Goal: Transaction & Acquisition: Purchase product/service

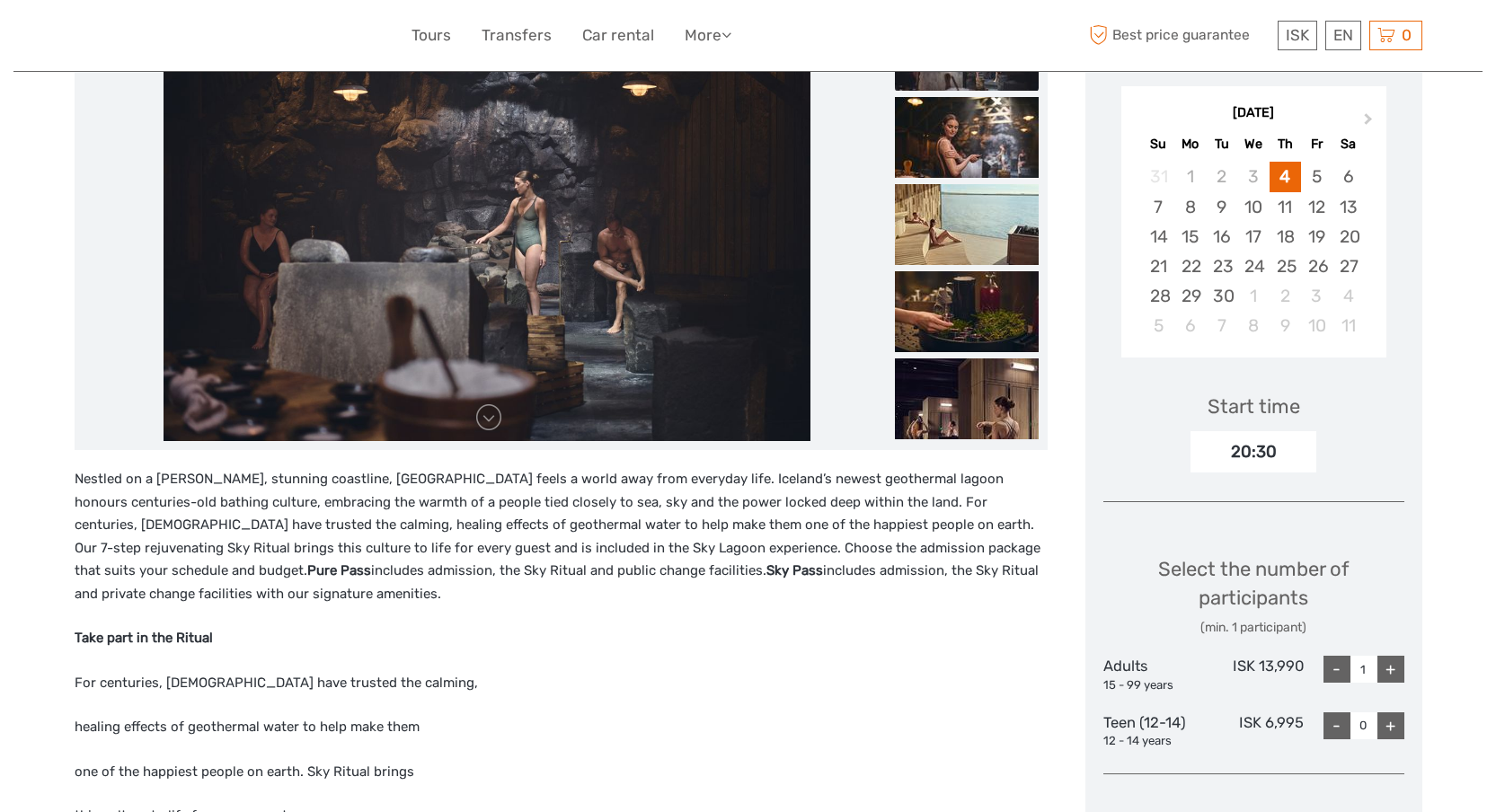
scroll to position [263, 0]
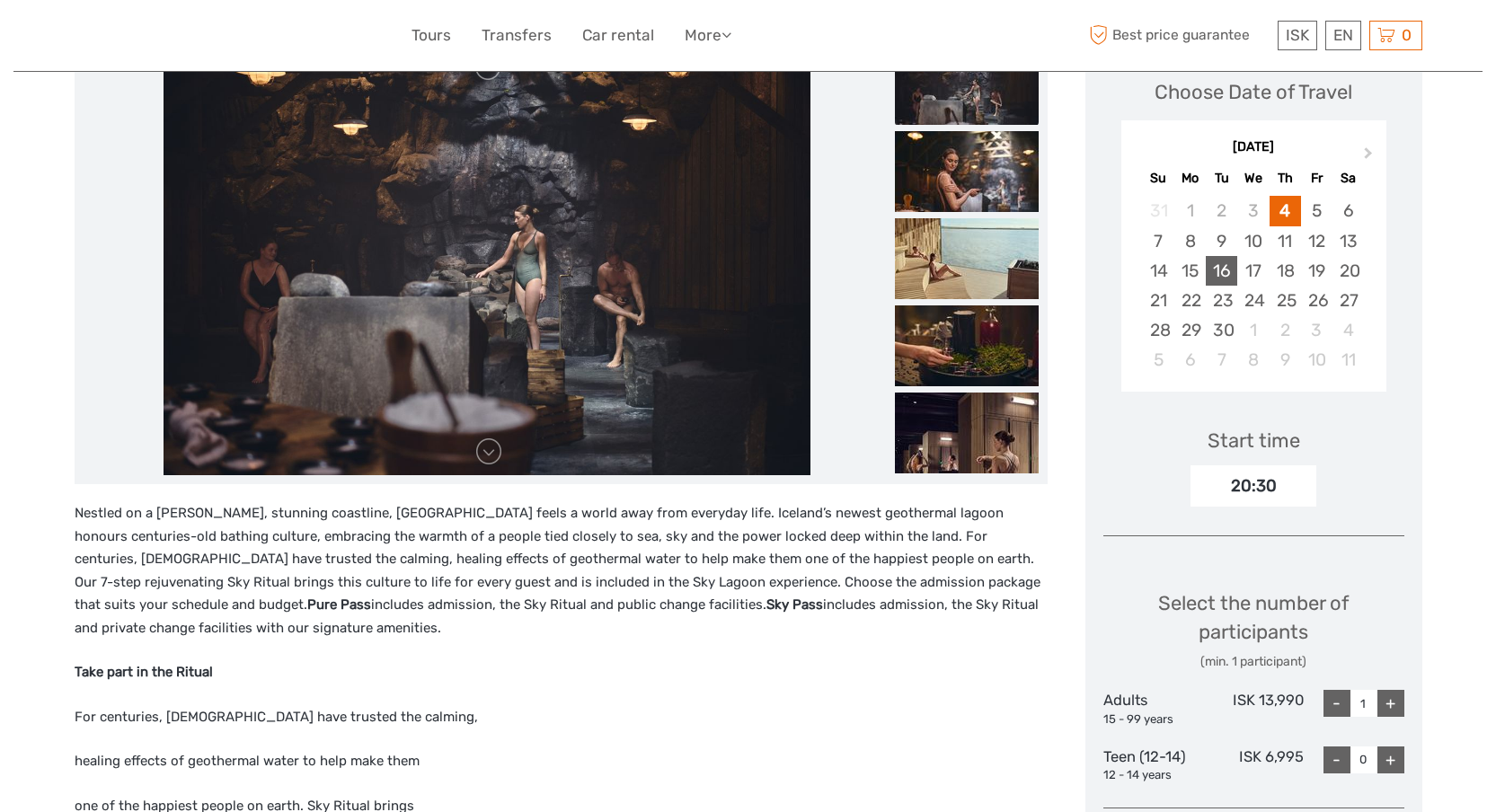
click at [1220, 272] on div "16" at bounding box center [1221, 271] width 31 height 29
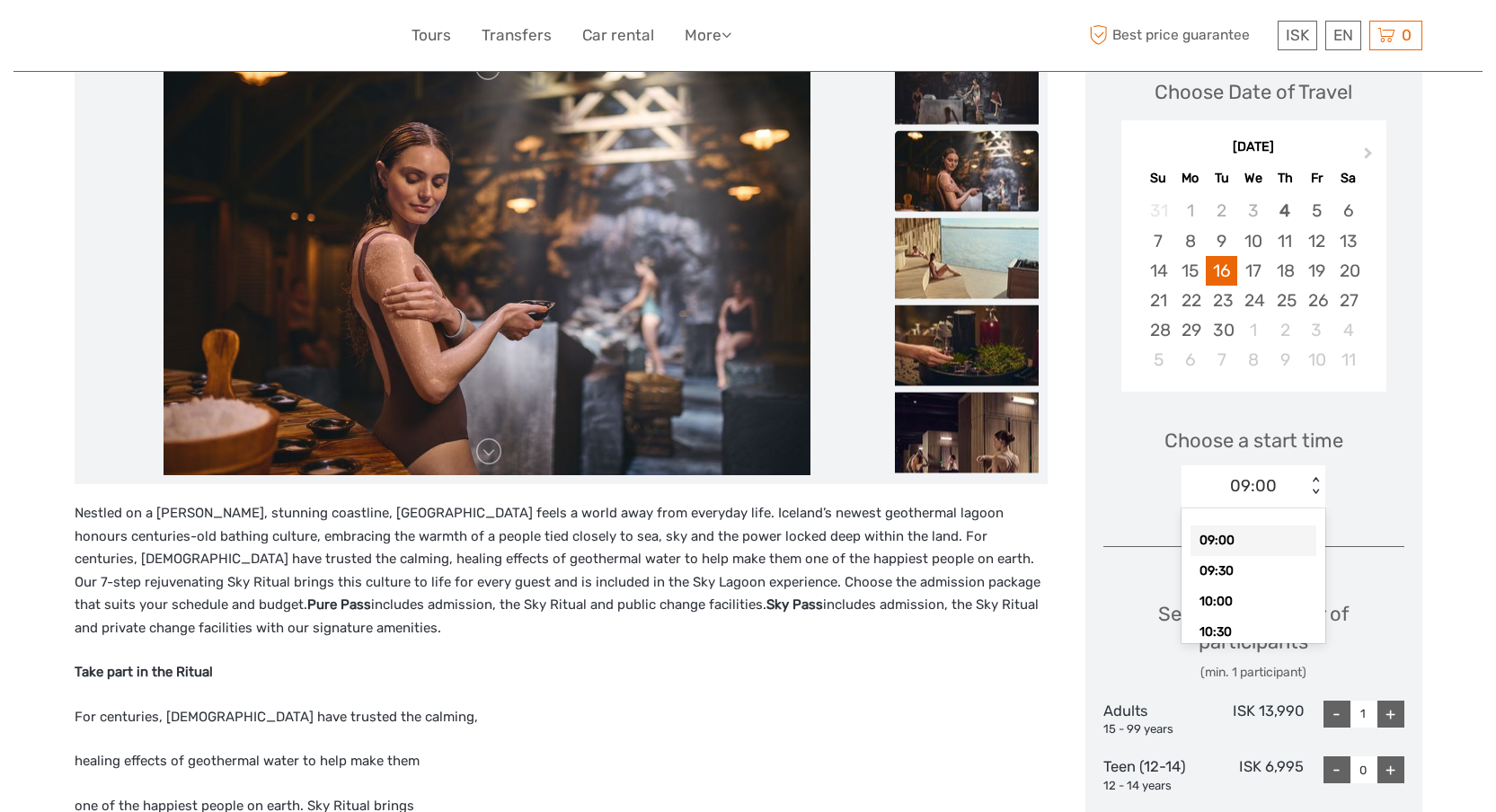
click at [1263, 478] on div "09:00" at bounding box center [1252, 486] width 47 height 24
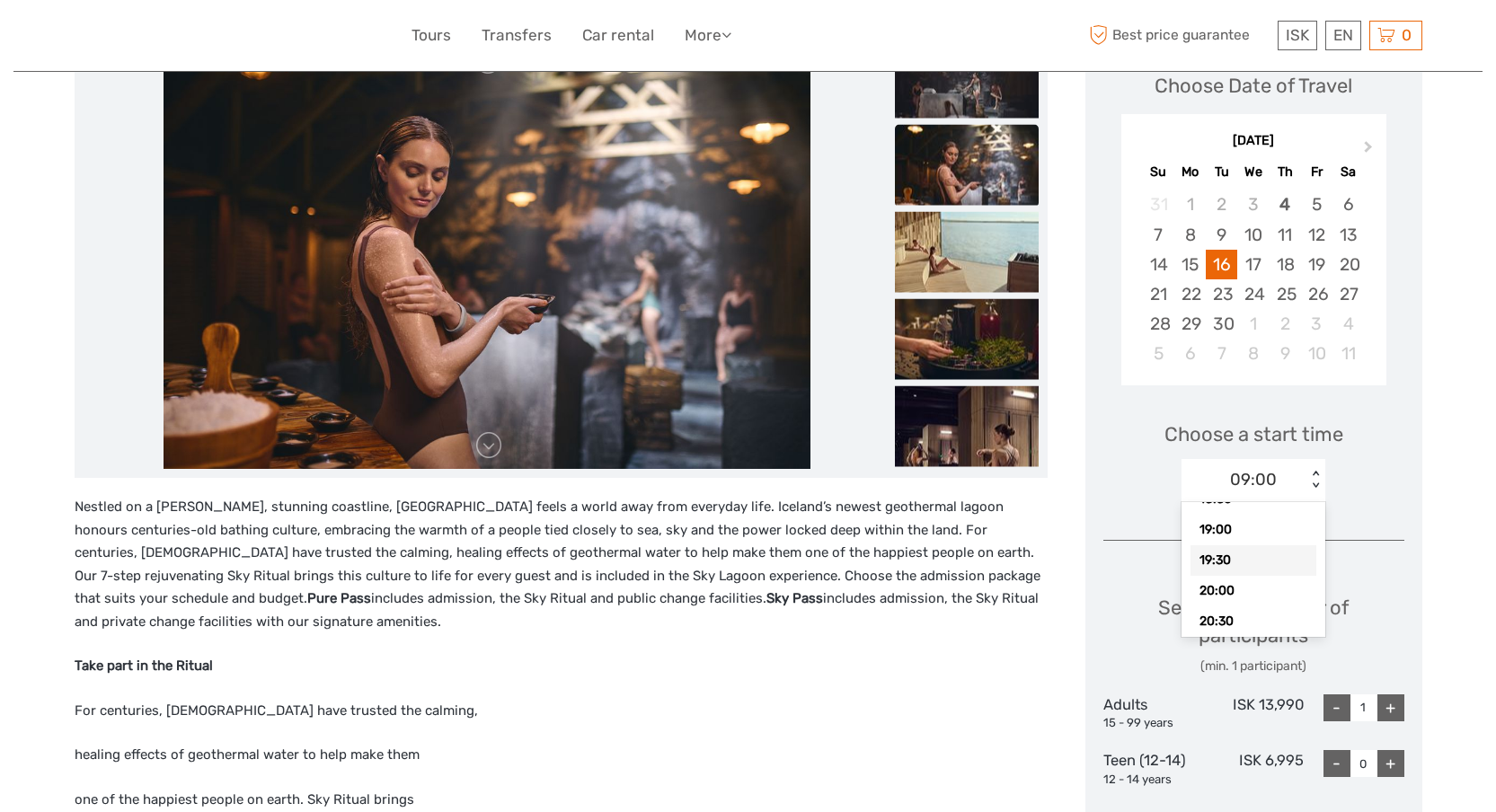
click at [1236, 557] on div "19:30" at bounding box center [1252, 560] width 125 height 30
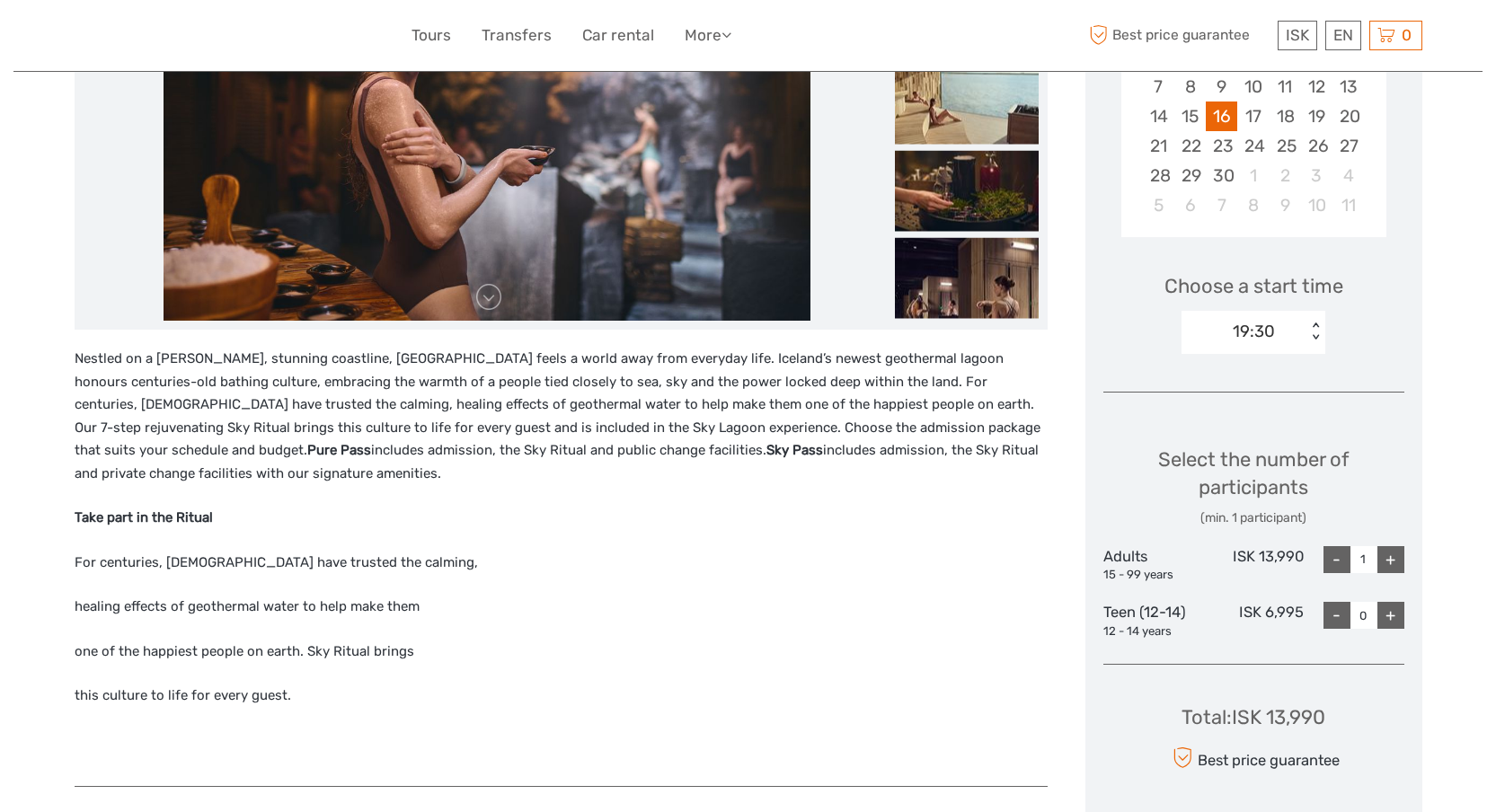
scroll to position [421, 0]
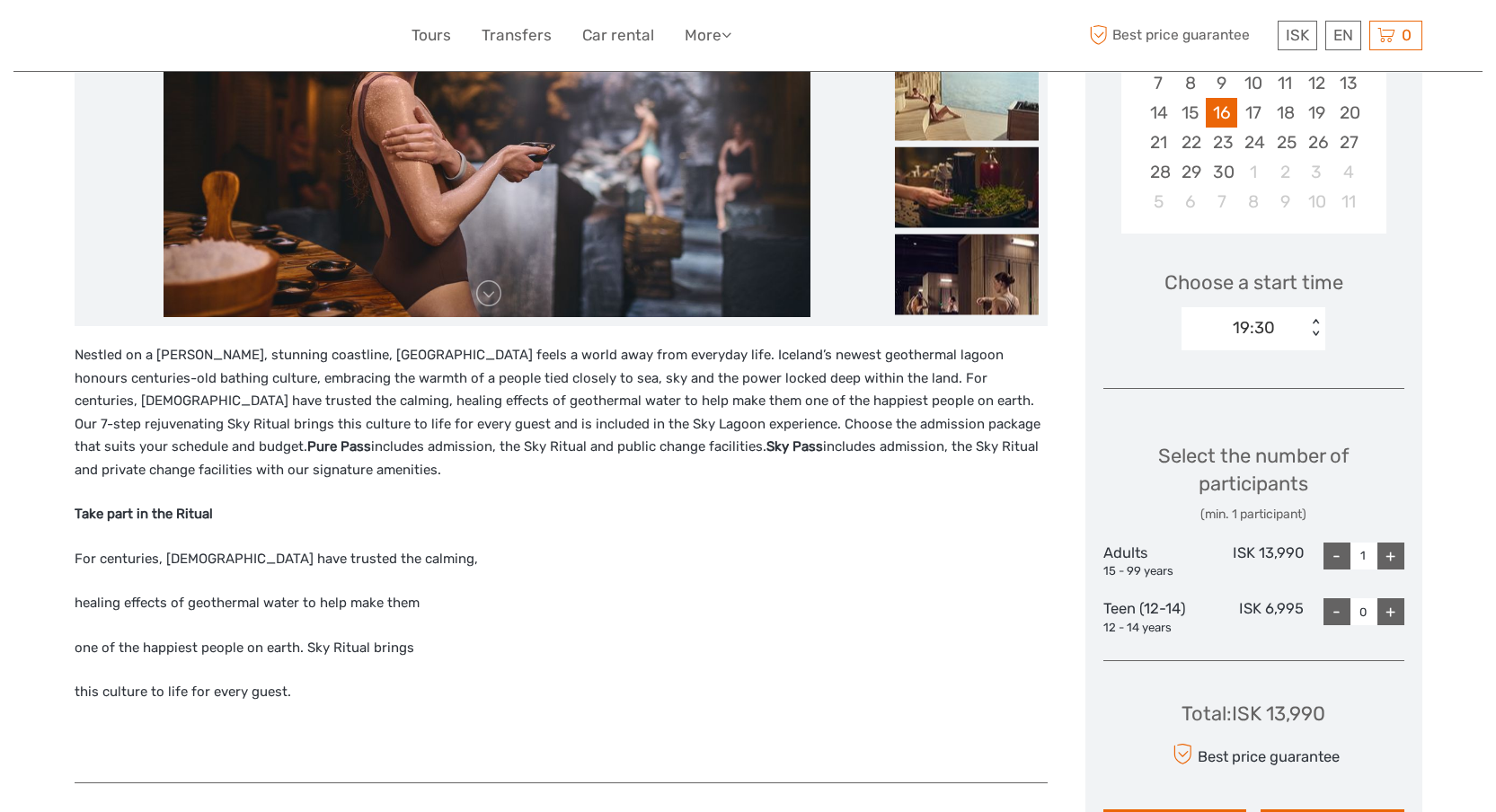
click at [1390, 549] on div "+" at bounding box center [1390, 556] width 27 height 27
type input "2"
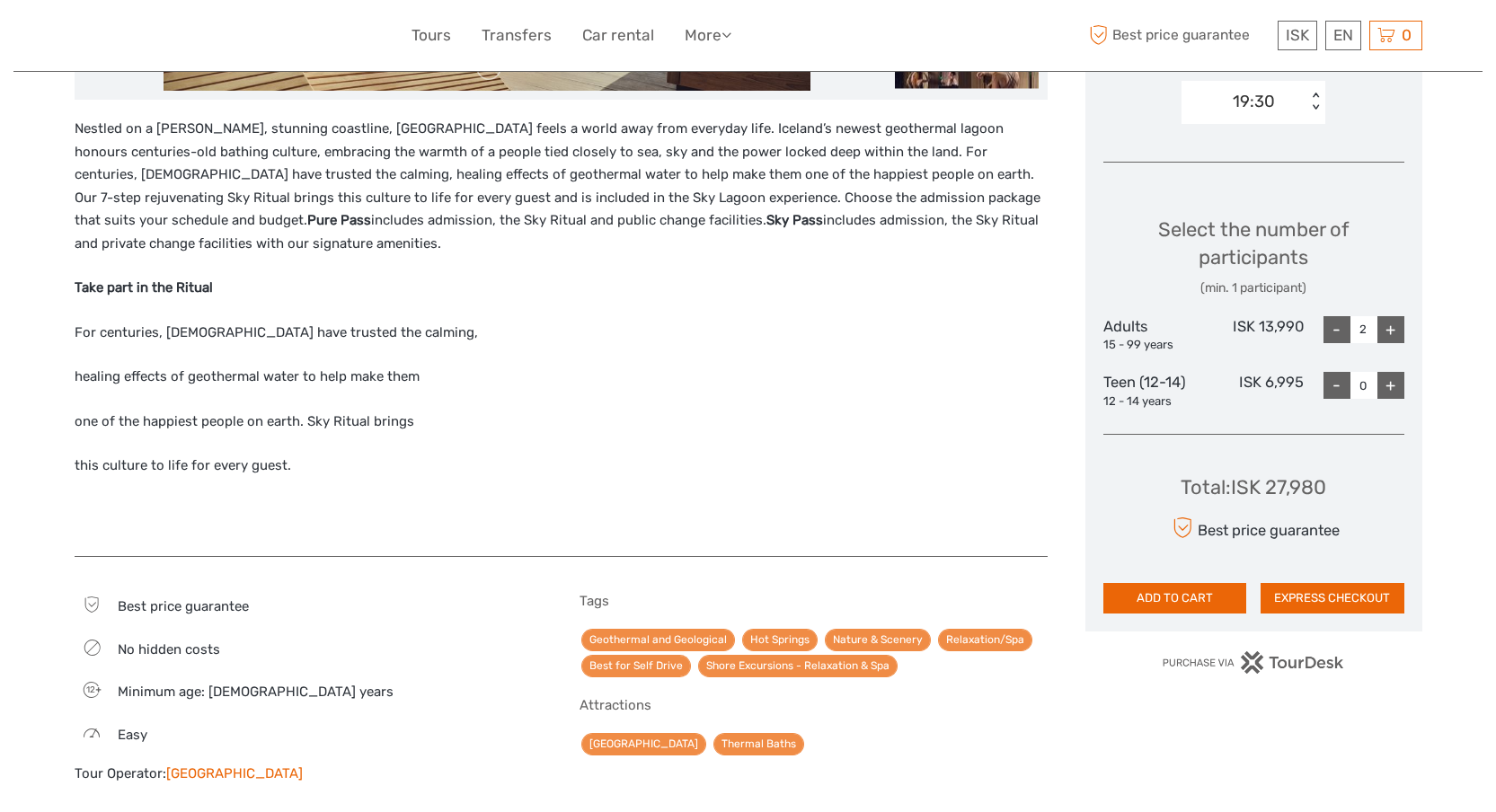
scroll to position [656, 0]
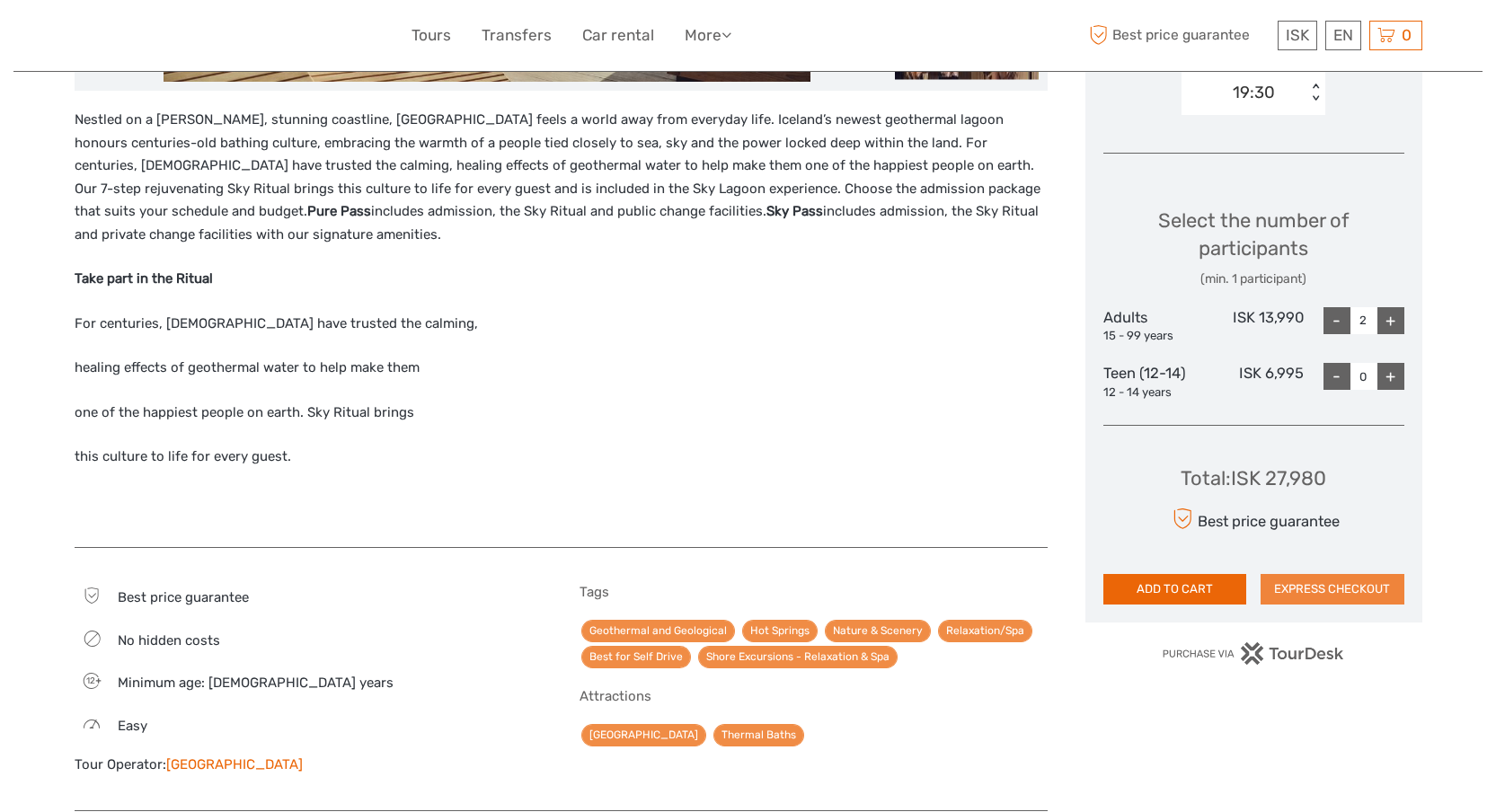
click at [1294, 587] on button "EXPRESS CHECKOUT" at bounding box center [1331, 589] width 144 height 30
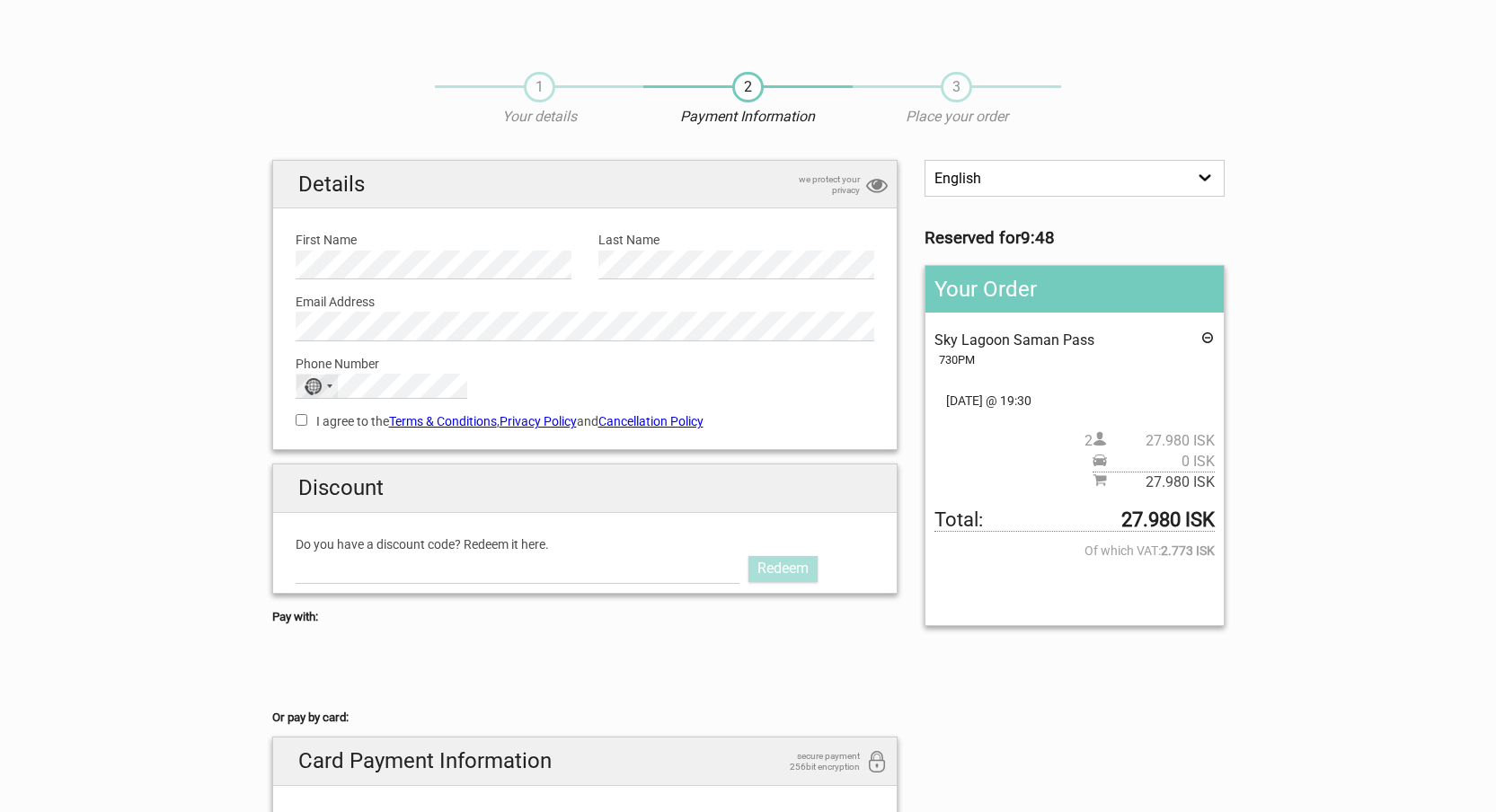
click at [330, 388] on div "No country selected" at bounding box center [317, 386] width 41 height 24
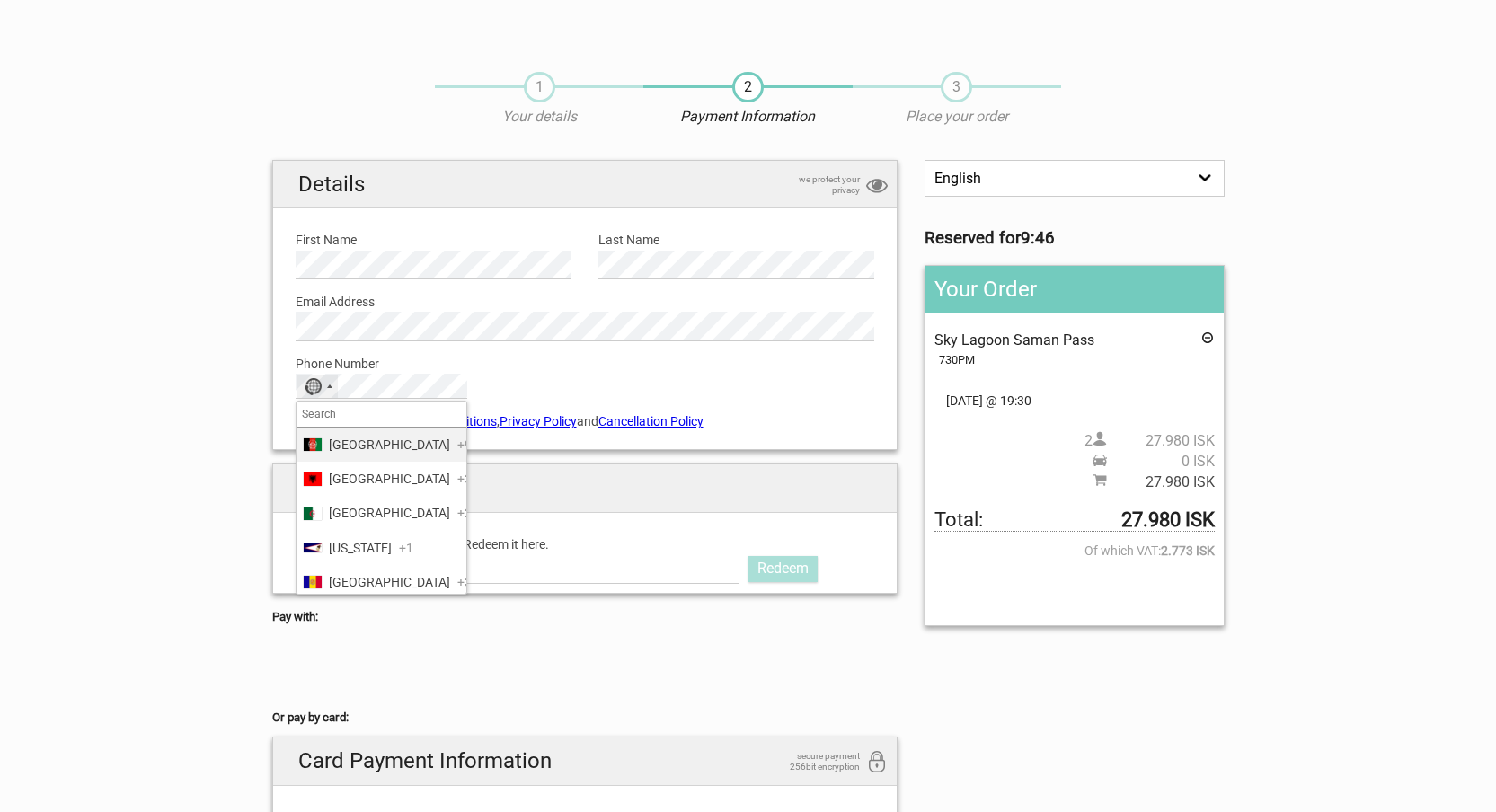
type input "1"
type input "cana"
click at [337, 443] on span "Canada" at bounding box center [389, 445] width 121 height 20
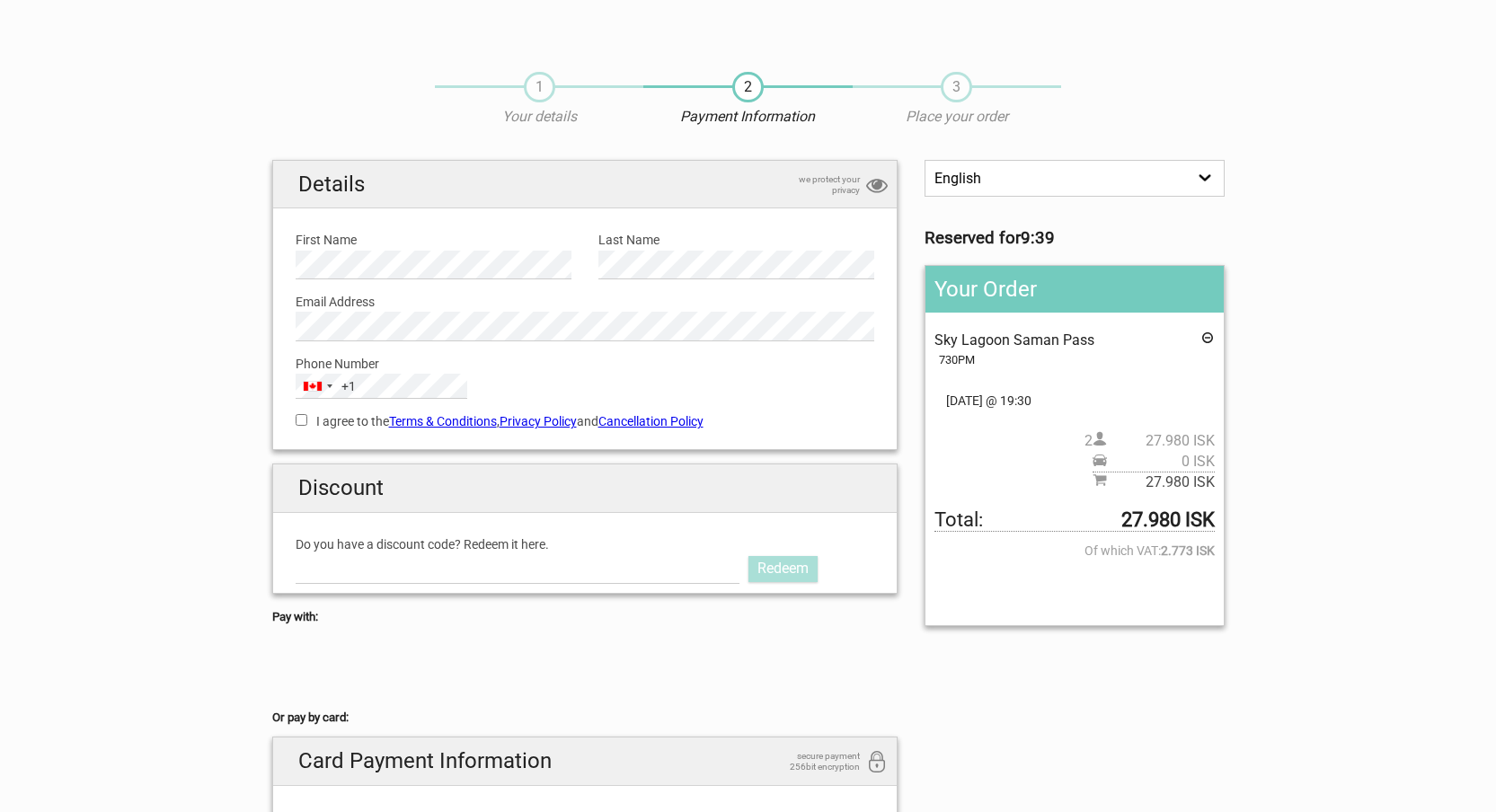
click at [298, 421] on input "I agree to the Terms & Conditions , Privacy Policy and Cancellation Policy" at bounding box center [301, 419] width 12 height 12
checkbox input "true"
click at [328, 566] on input "Do you have a discount code? Redeem it here." at bounding box center [518, 568] width 445 height 28
type input "AURORAPASS2025"
click at [775, 571] on link "Redeem" at bounding box center [783, 568] width 70 height 25
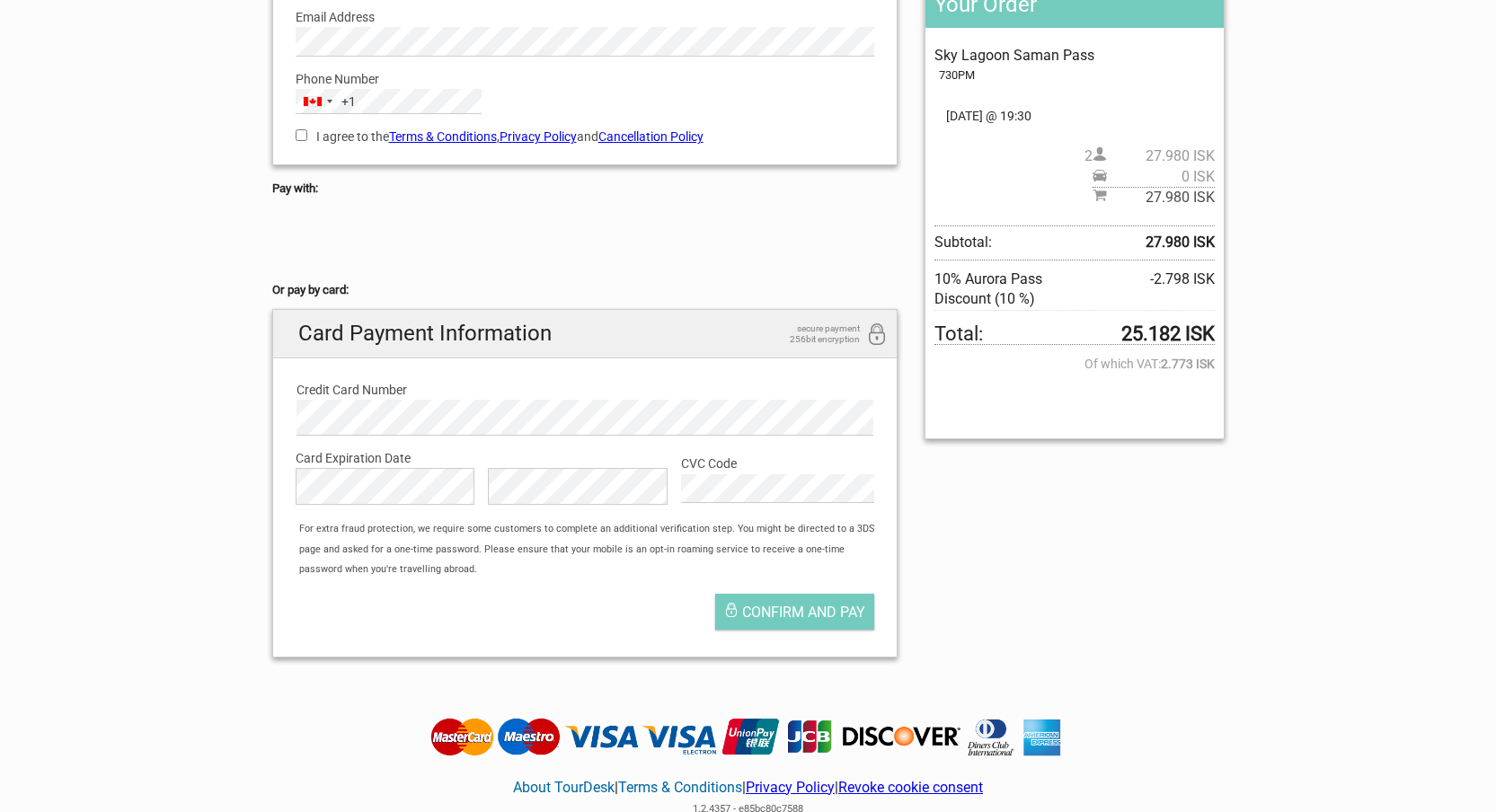
scroll to position [295, 0]
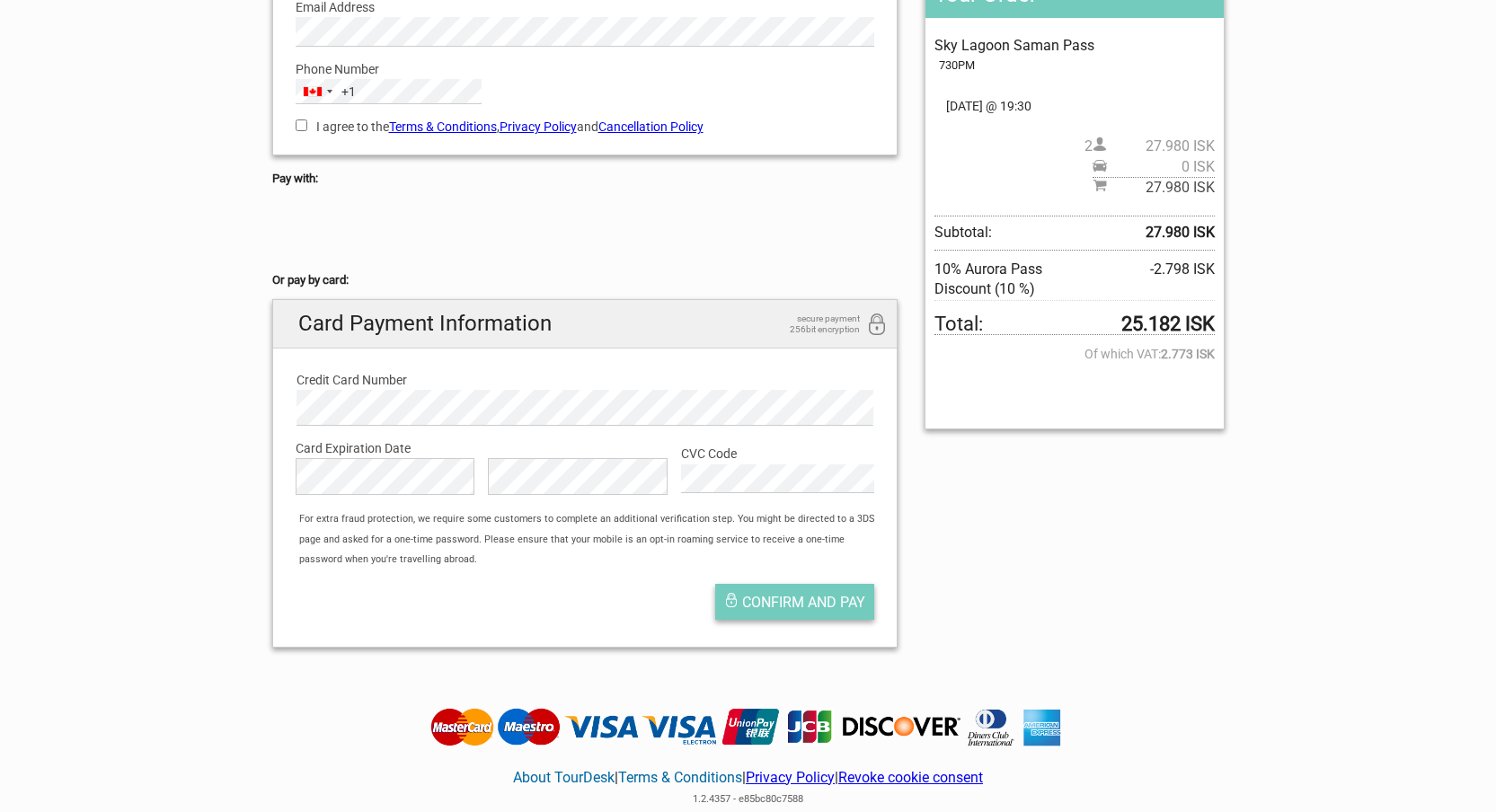
click at [790, 598] on span "Confirm and pay" at bounding box center [803, 601] width 123 height 17
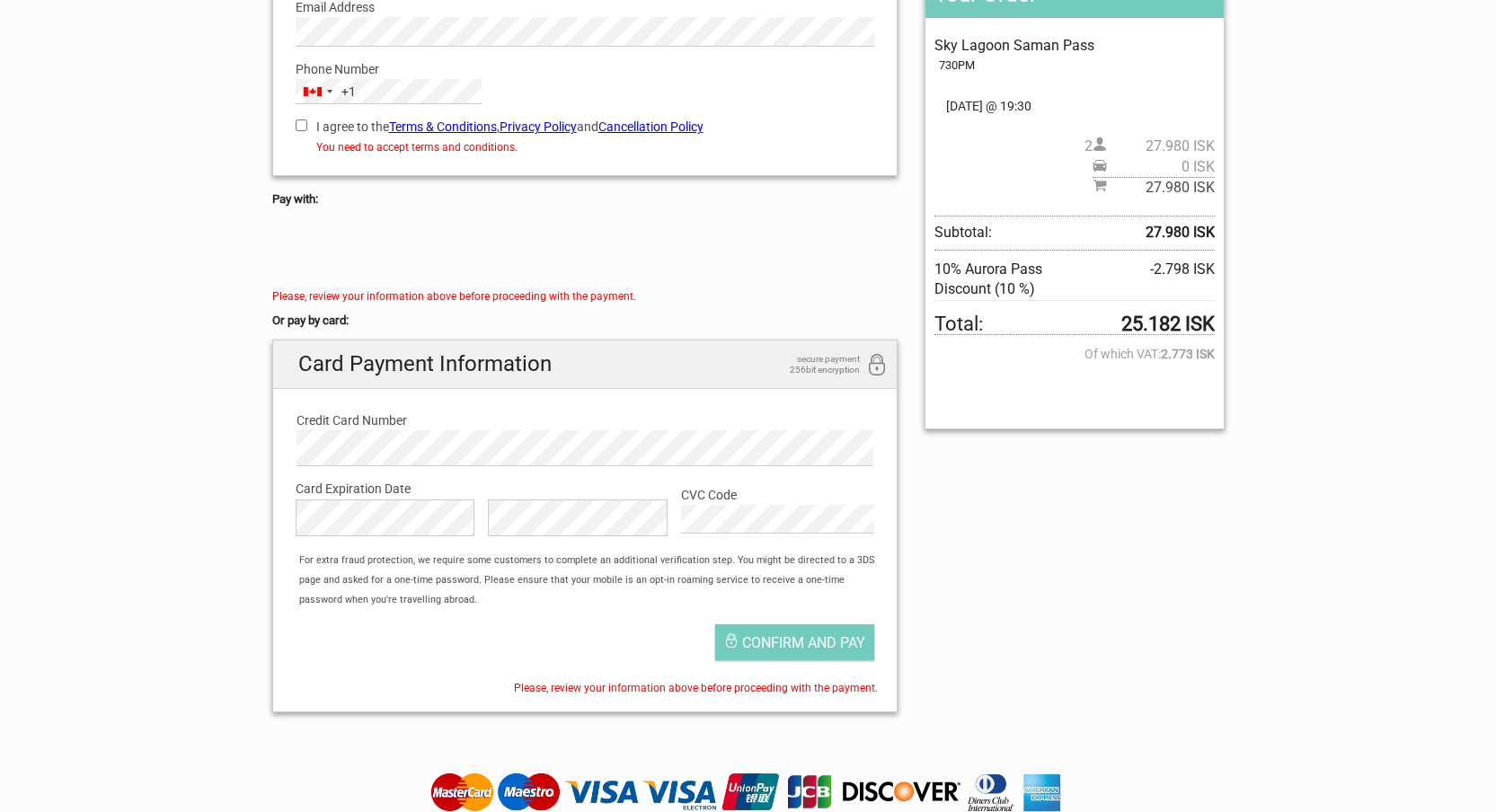
click at [297, 126] on input "I agree to the Terms & Conditions , Privacy Policy and Cancellation Policy" at bounding box center [301, 125] width 12 height 12
checkbox input "true"
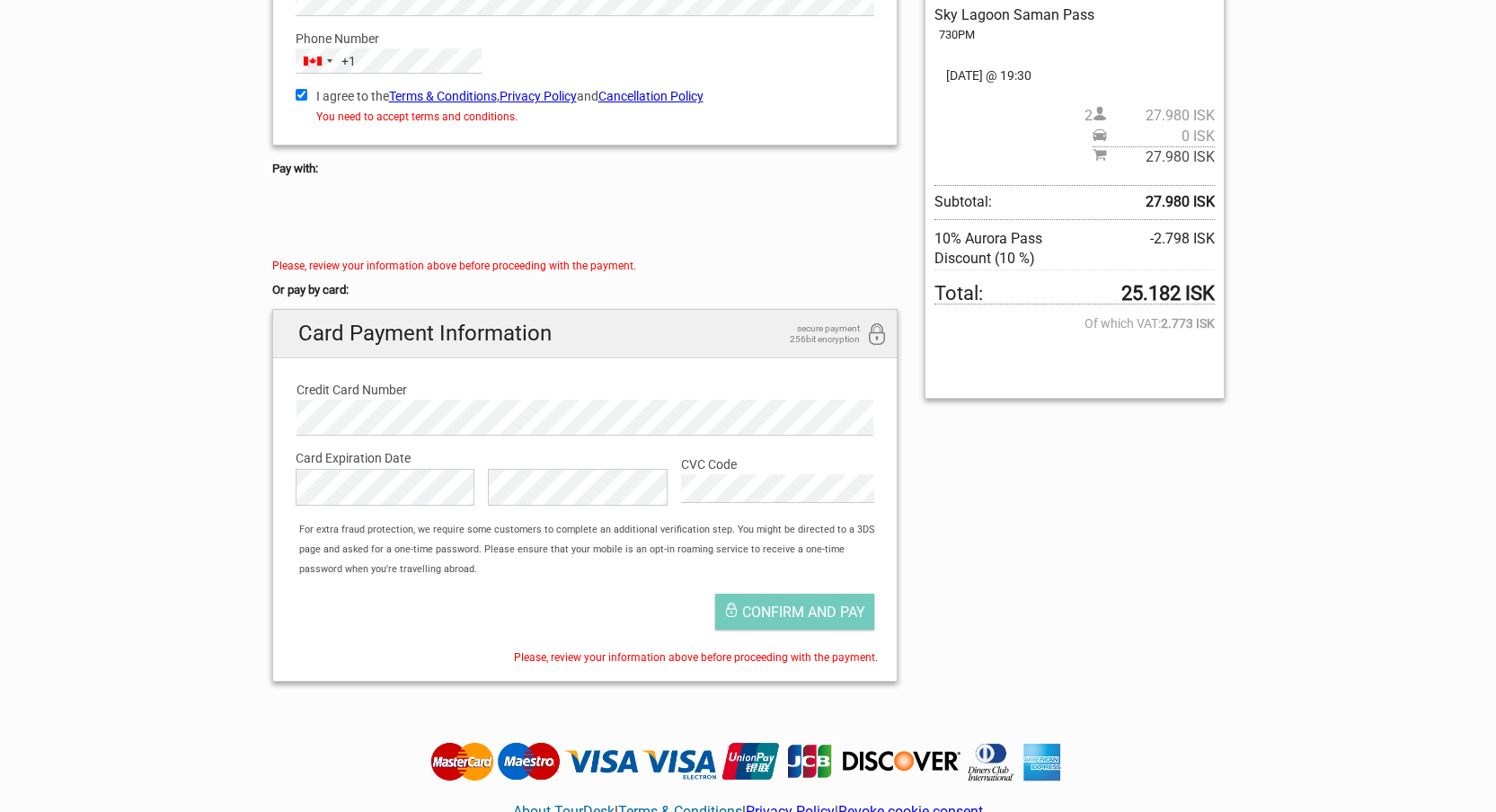
scroll to position [328, 0]
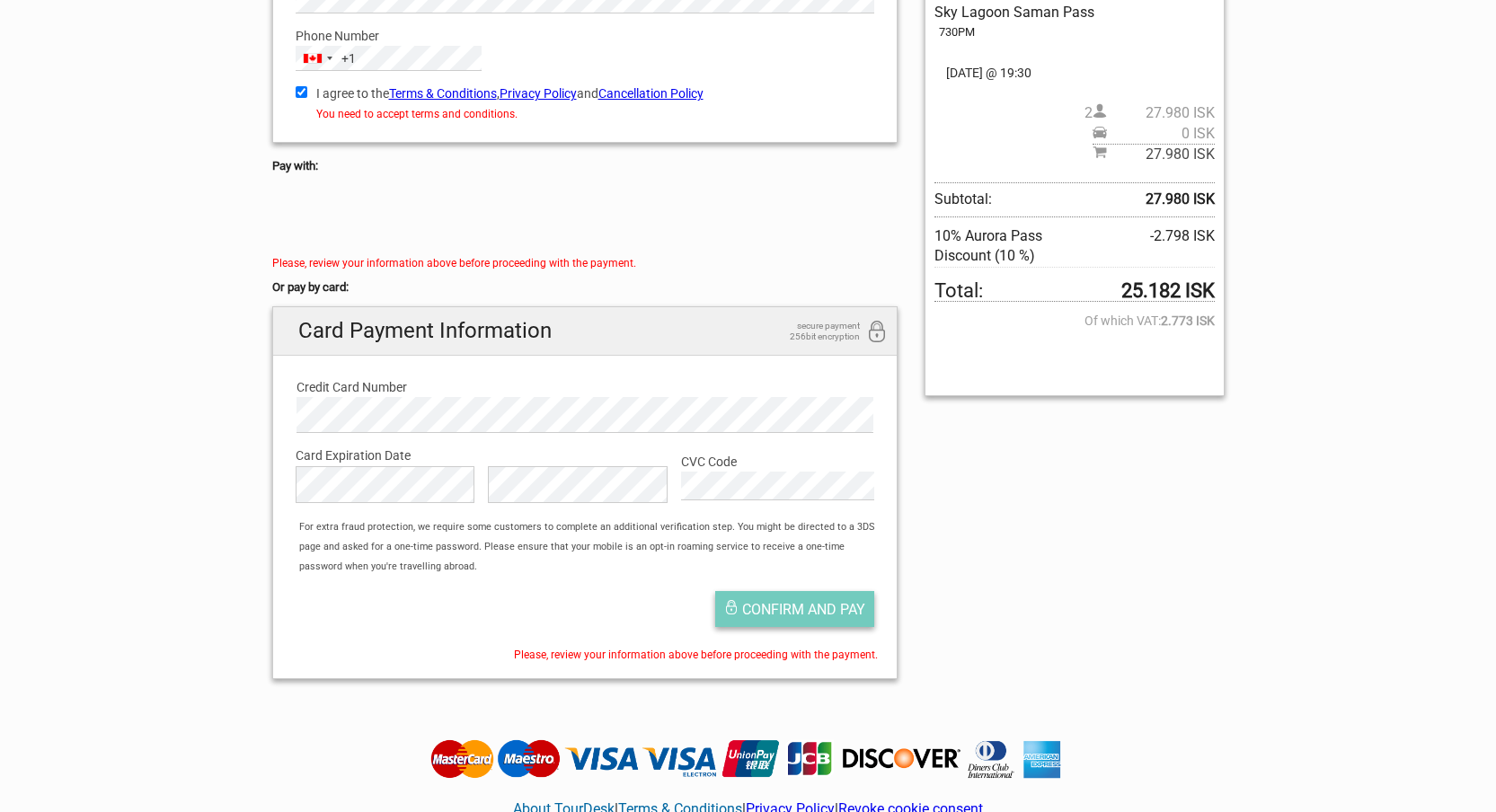
click at [760, 605] on span "Confirm and pay" at bounding box center [803, 609] width 123 height 17
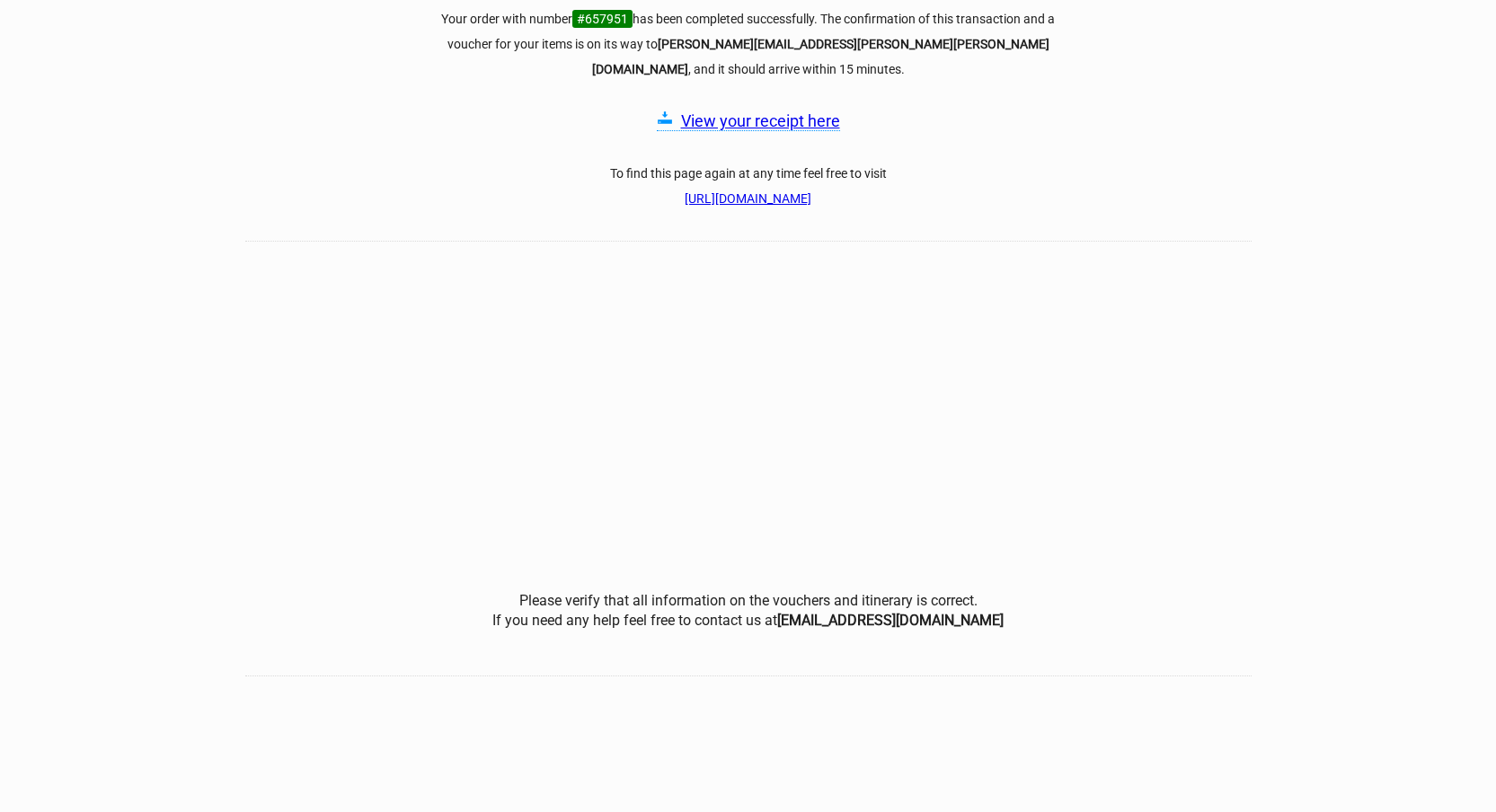
scroll to position [242, 0]
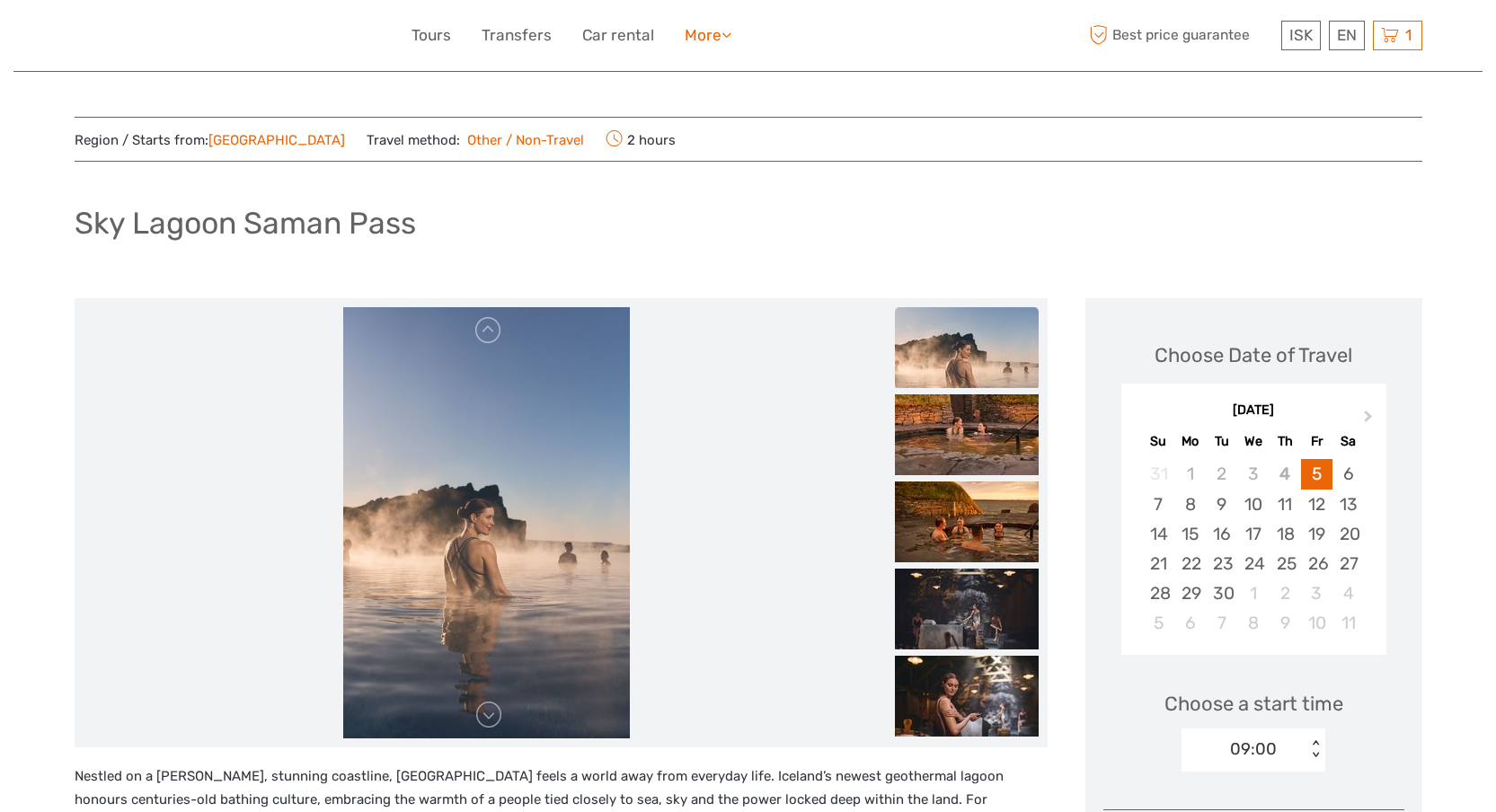
click at [699, 37] on link "More" at bounding box center [708, 36] width 47 height 26
click at [424, 38] on link "Tours" at bounding box center [430, 36] width 39 height 26
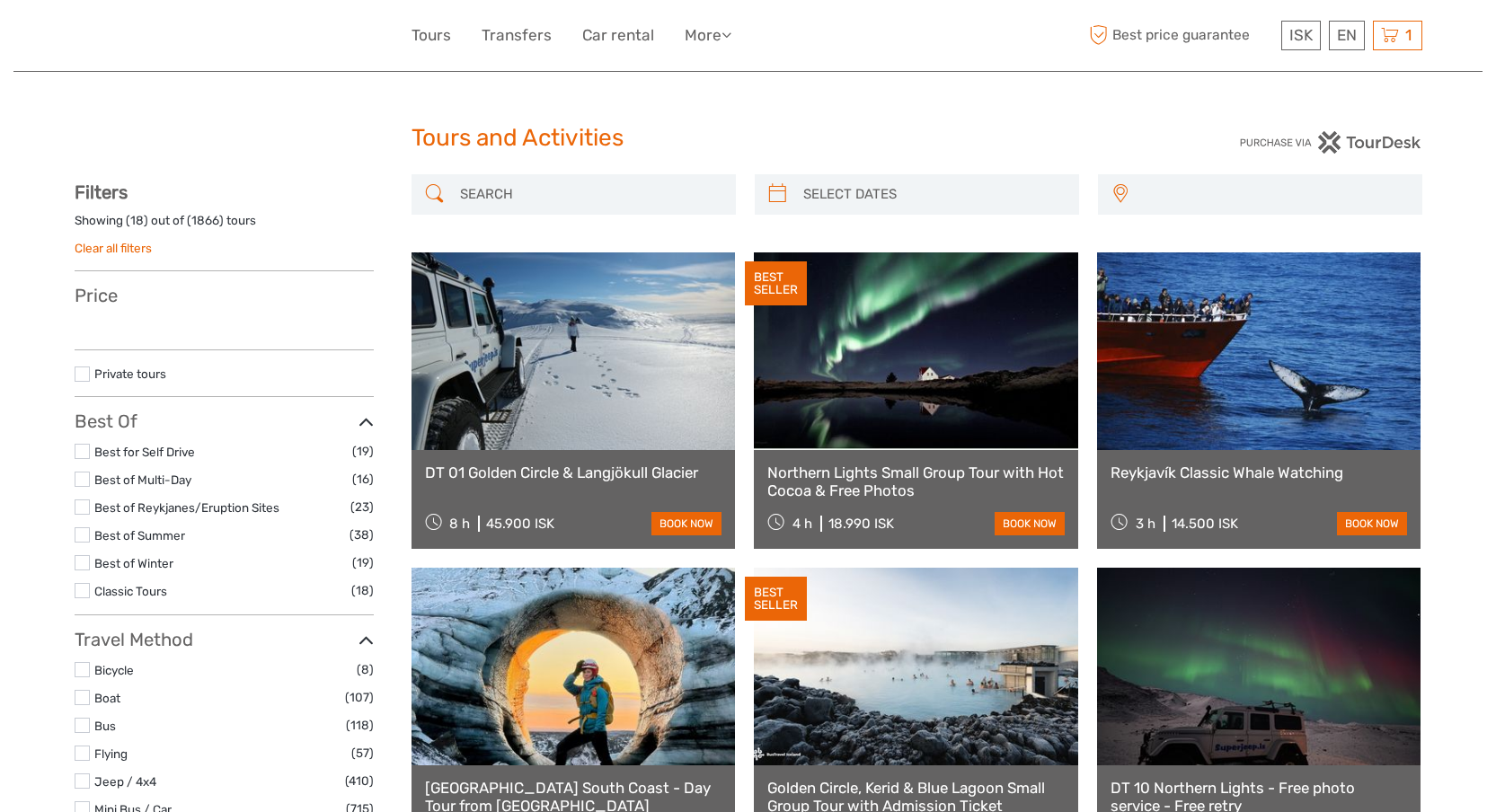
select select
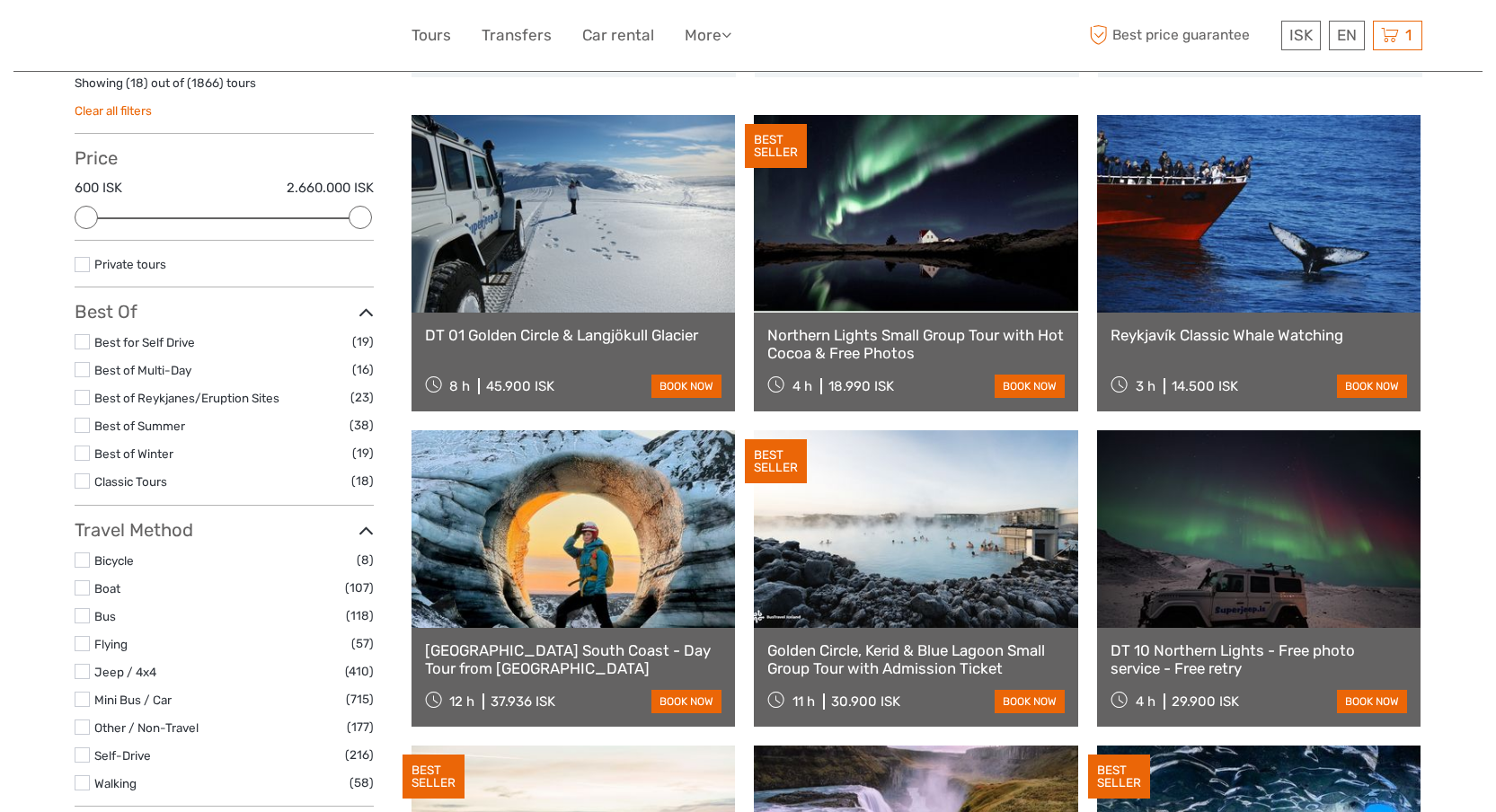
scroll to position [144, 0]
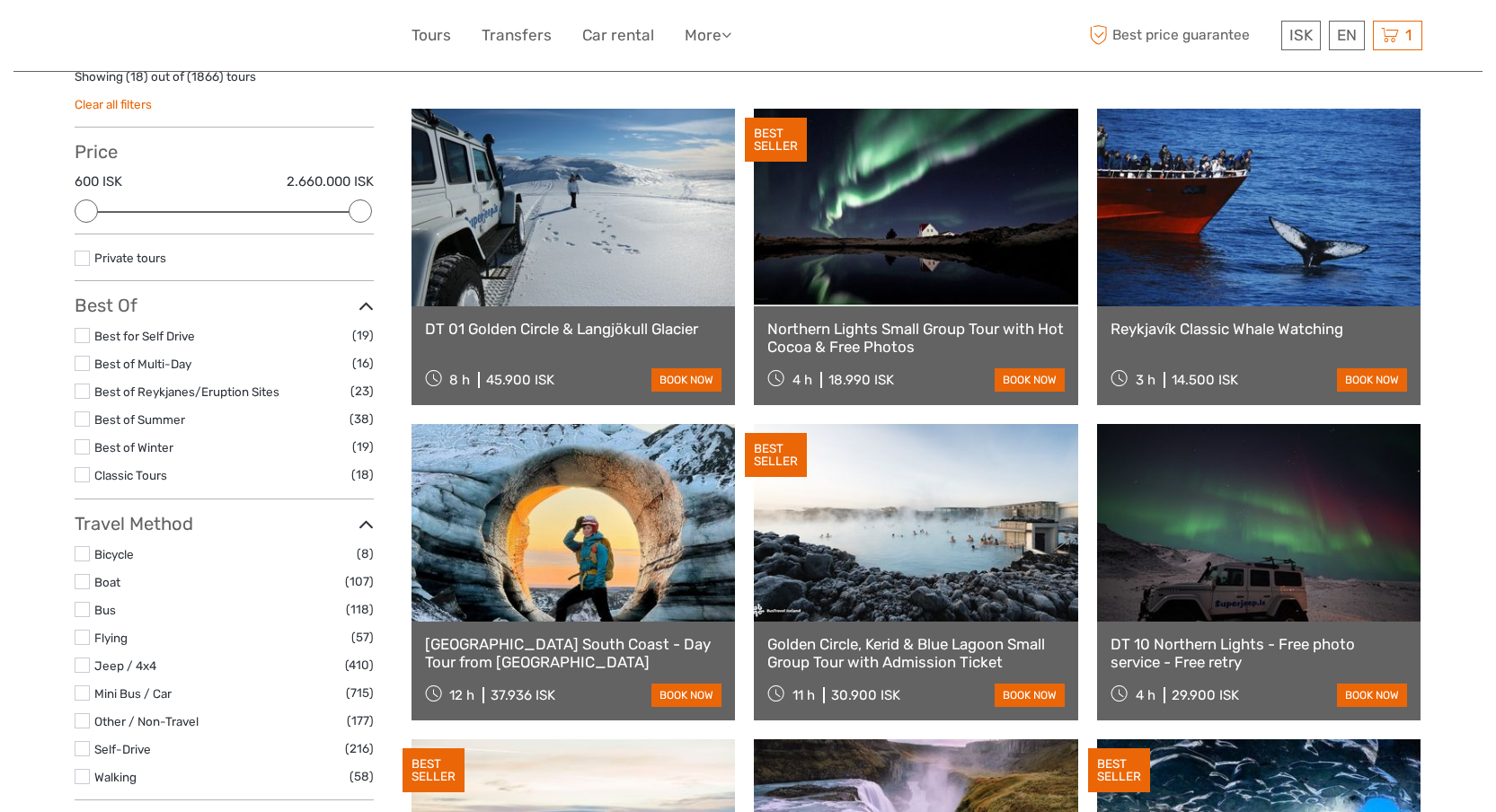
click at [87, 336] on label at bounding box center [81, 335] width 16 height 16
click at [0, 0] on input "checkbox" at bounding box center [0, 0] width 0 height 0
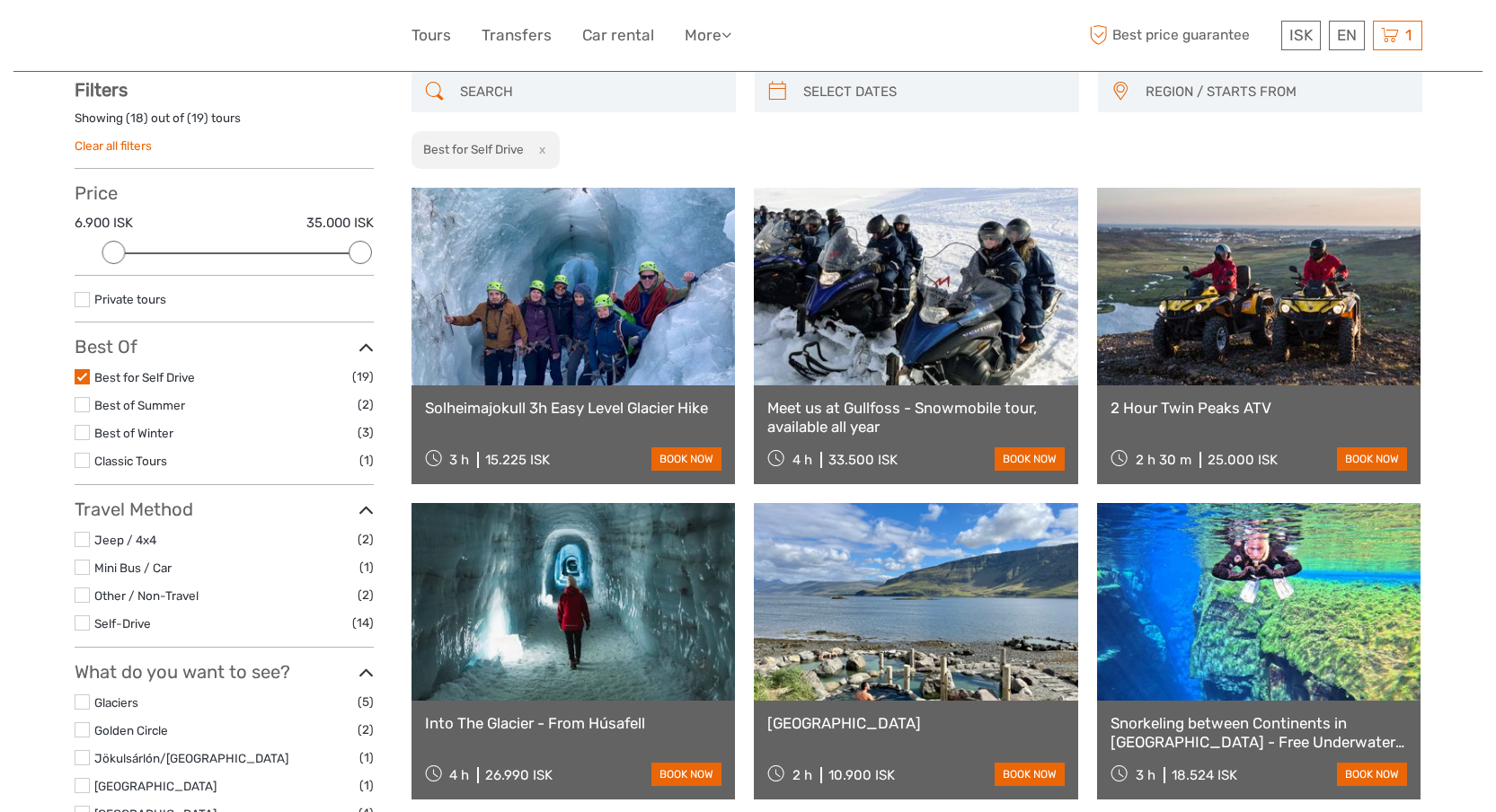
scroll to position [102, 0]
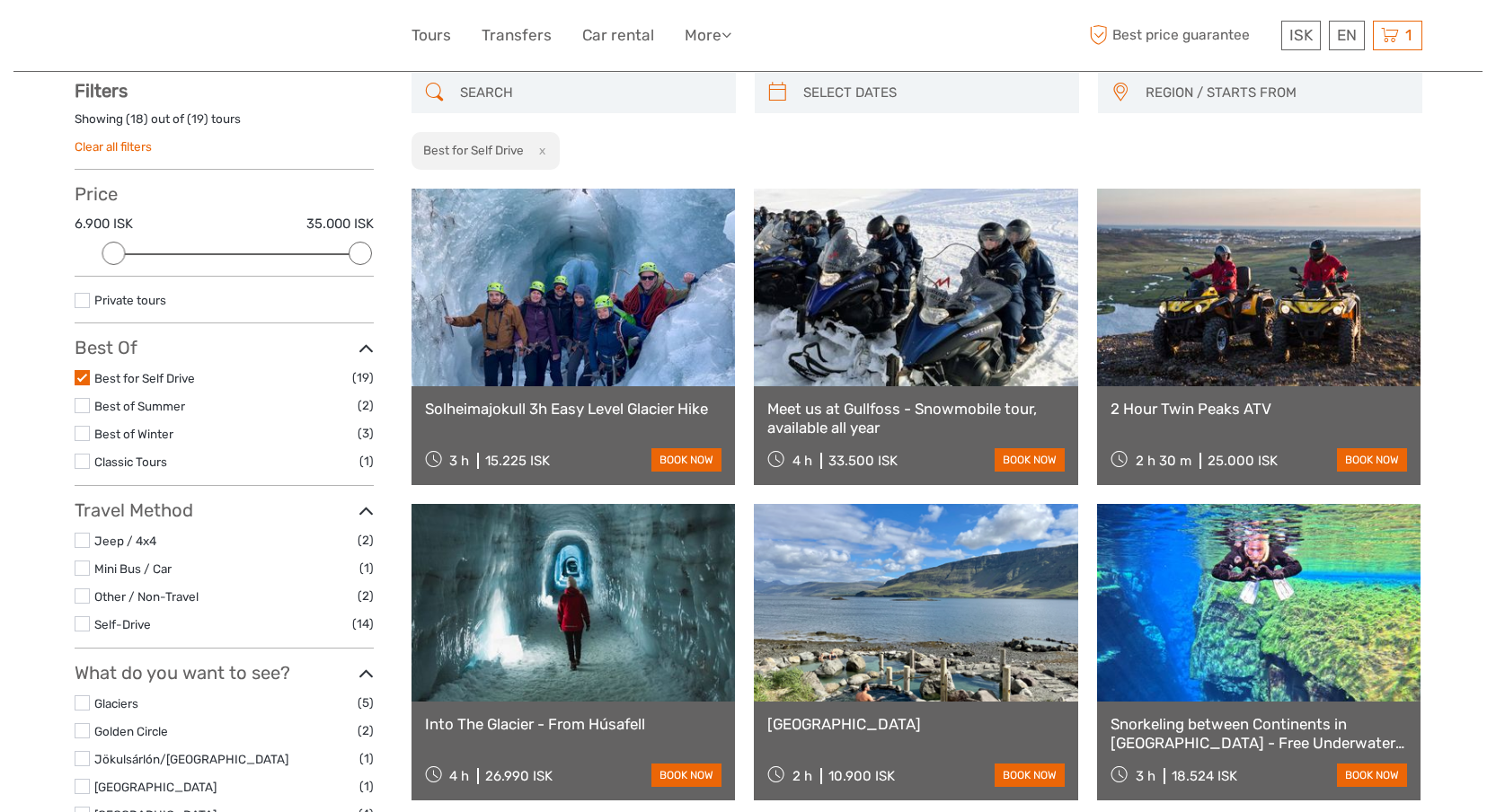
click at [81, 378] on label at bounding box center [81, 377] width 16 height 16
click at [0, 0] on input "checkbox" at bounding box center [0, 0] width 0 height 0
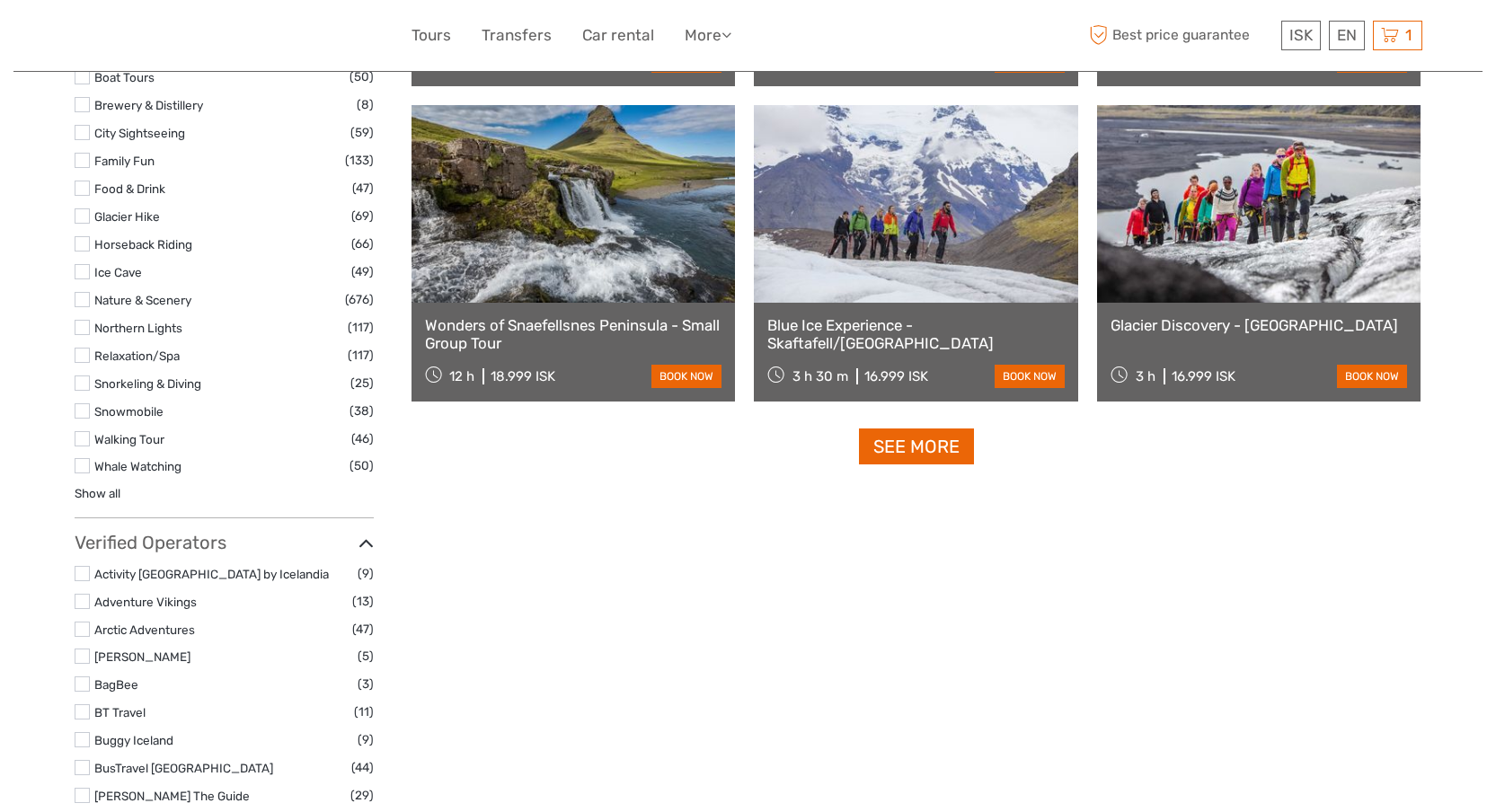
scroll to position [1725, 0]
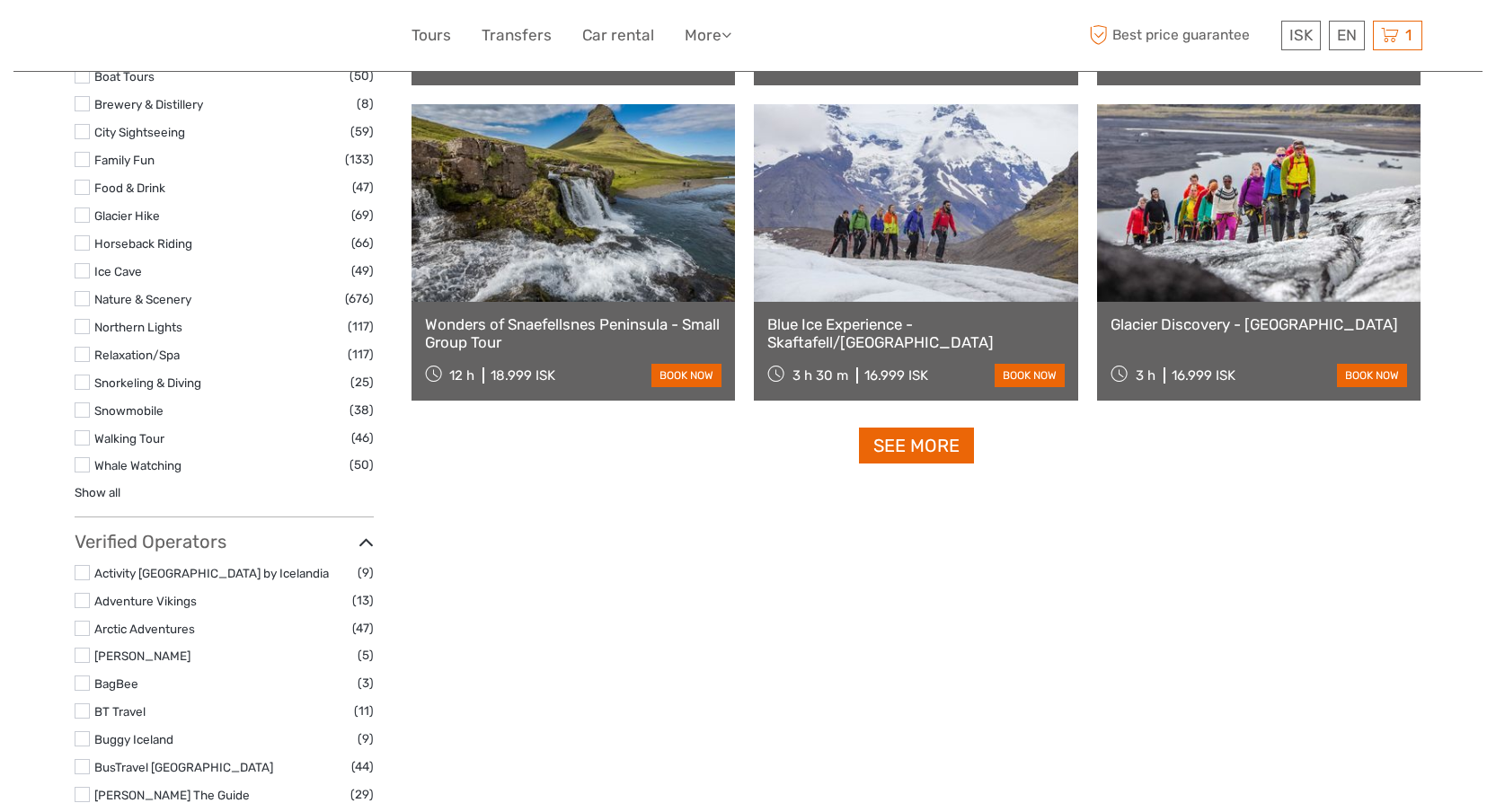
click at [369, 535] on icon at bounding box center [365, 543] width 16 height 24
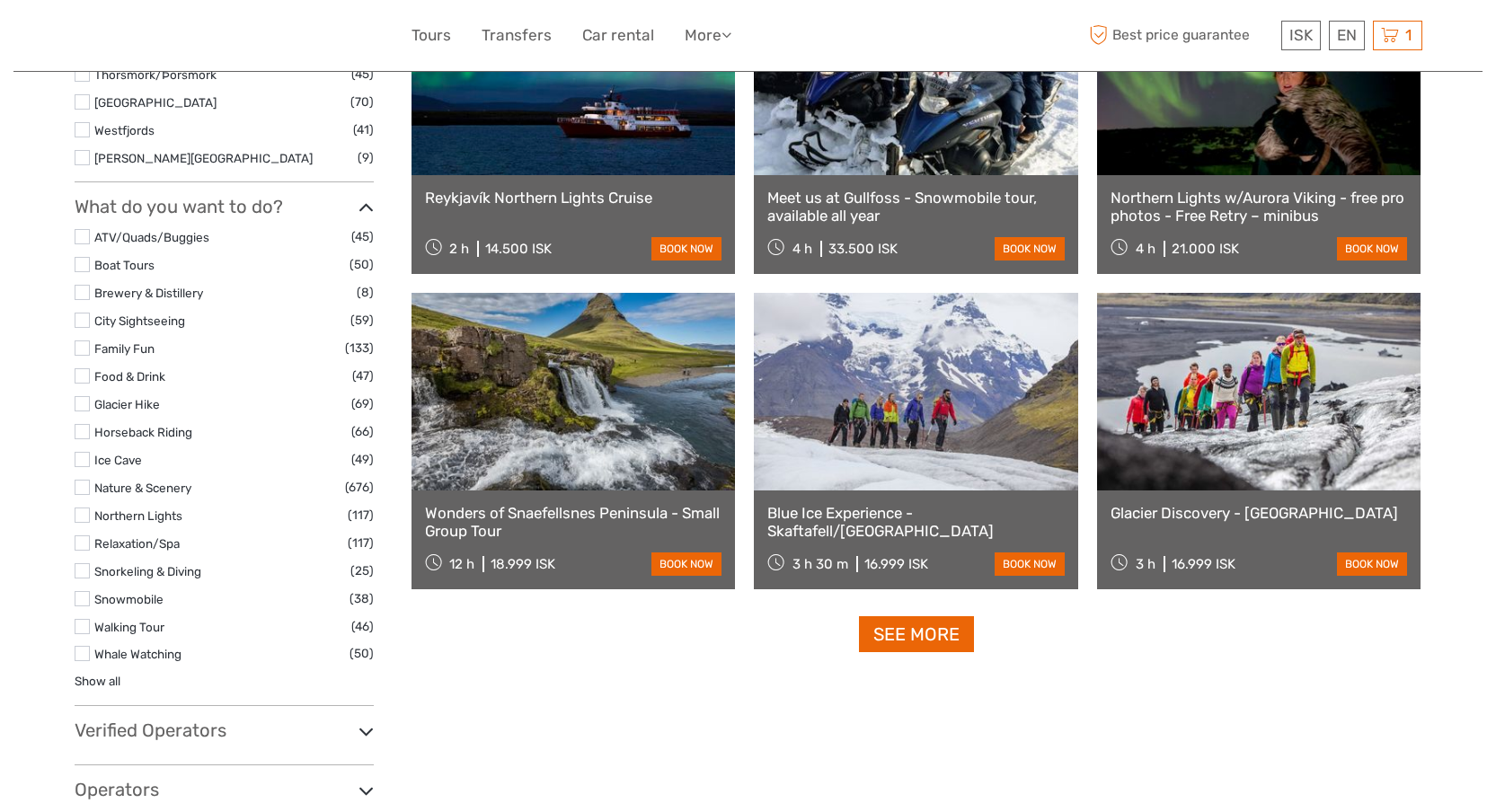
scroll to position [1532, 0]
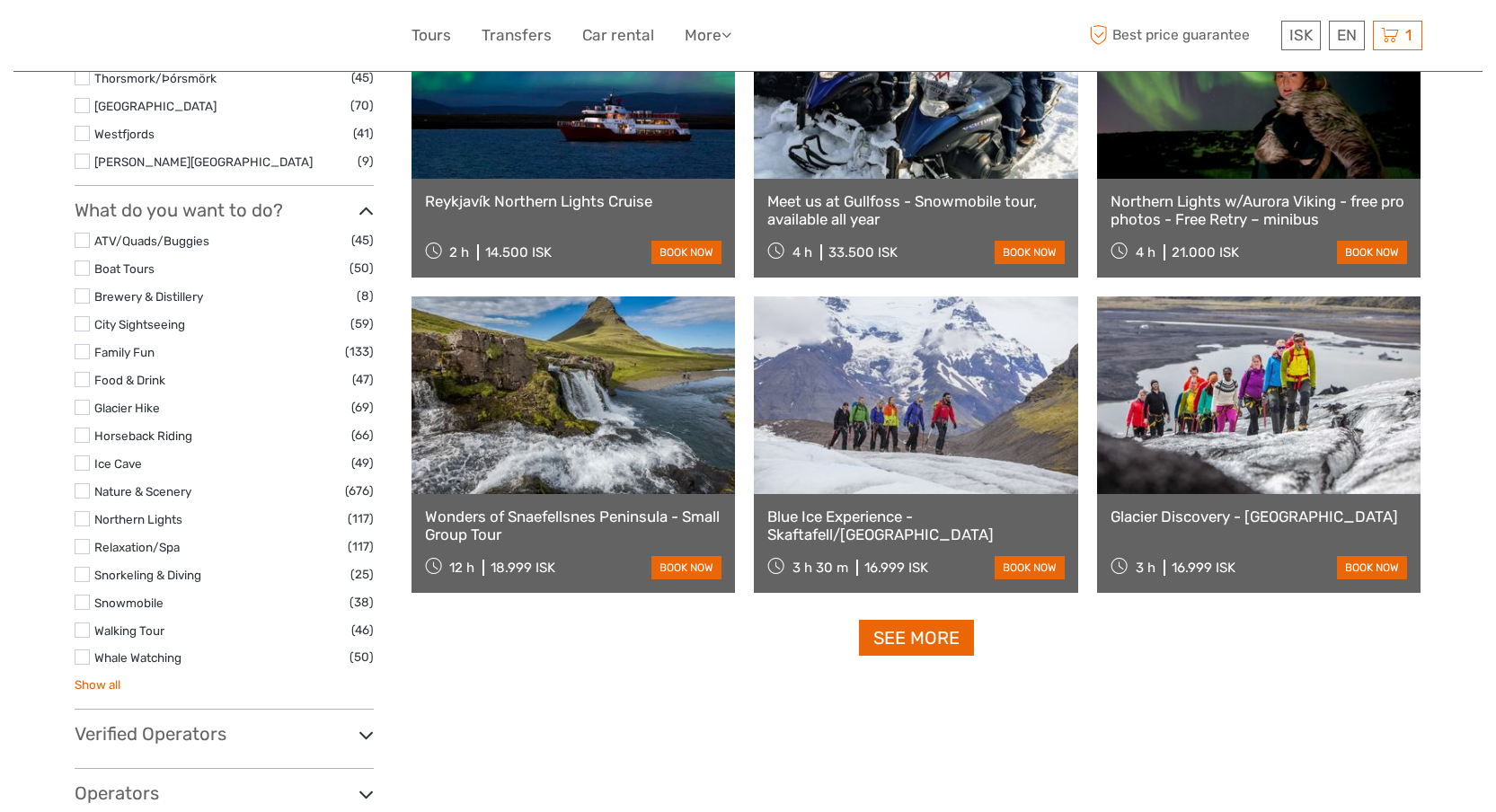
click at [115, 679] on link "Show all" at bounding box center [97, 685] width 46 height 15
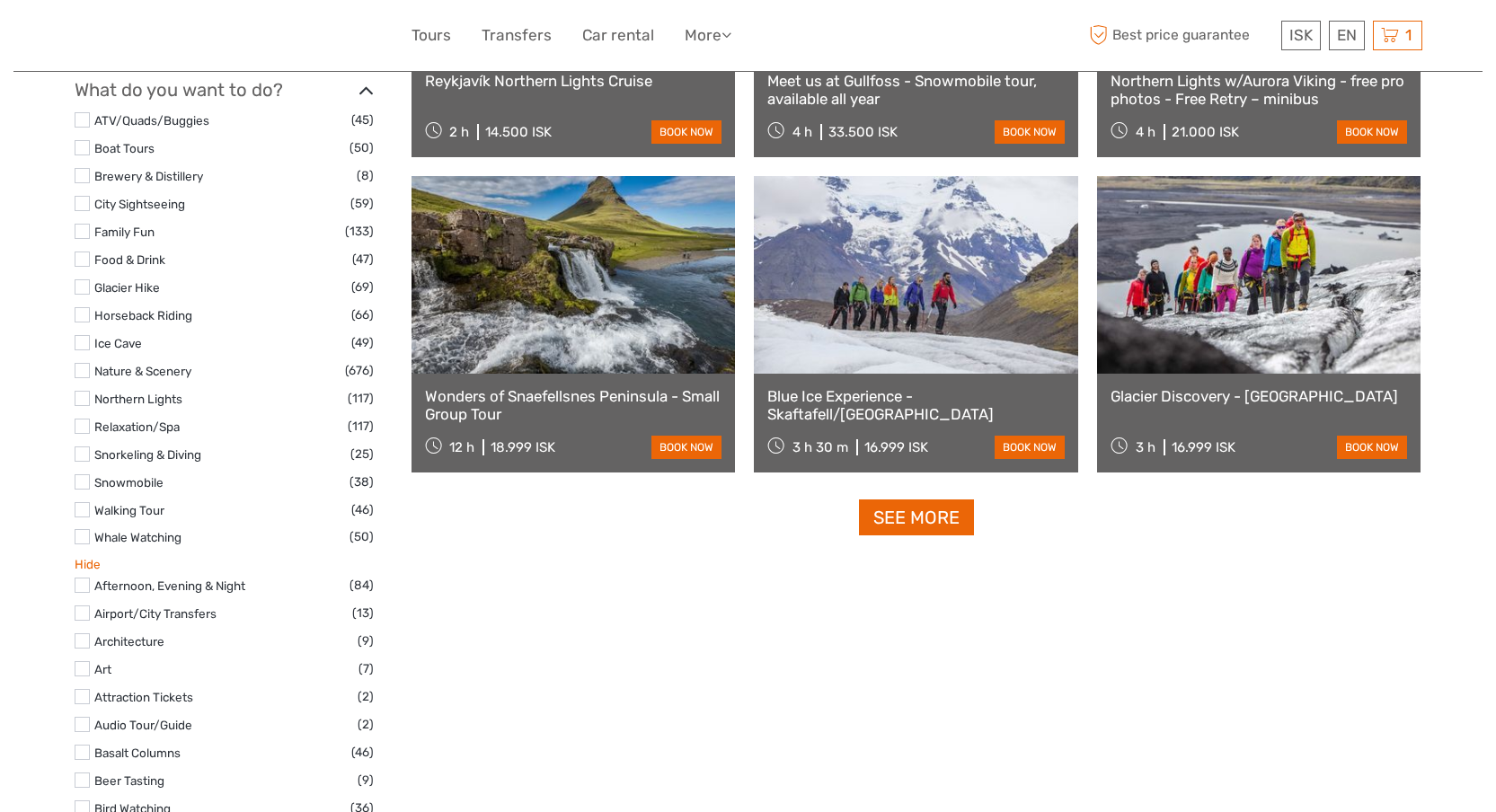
scroll to position [1655, 0]
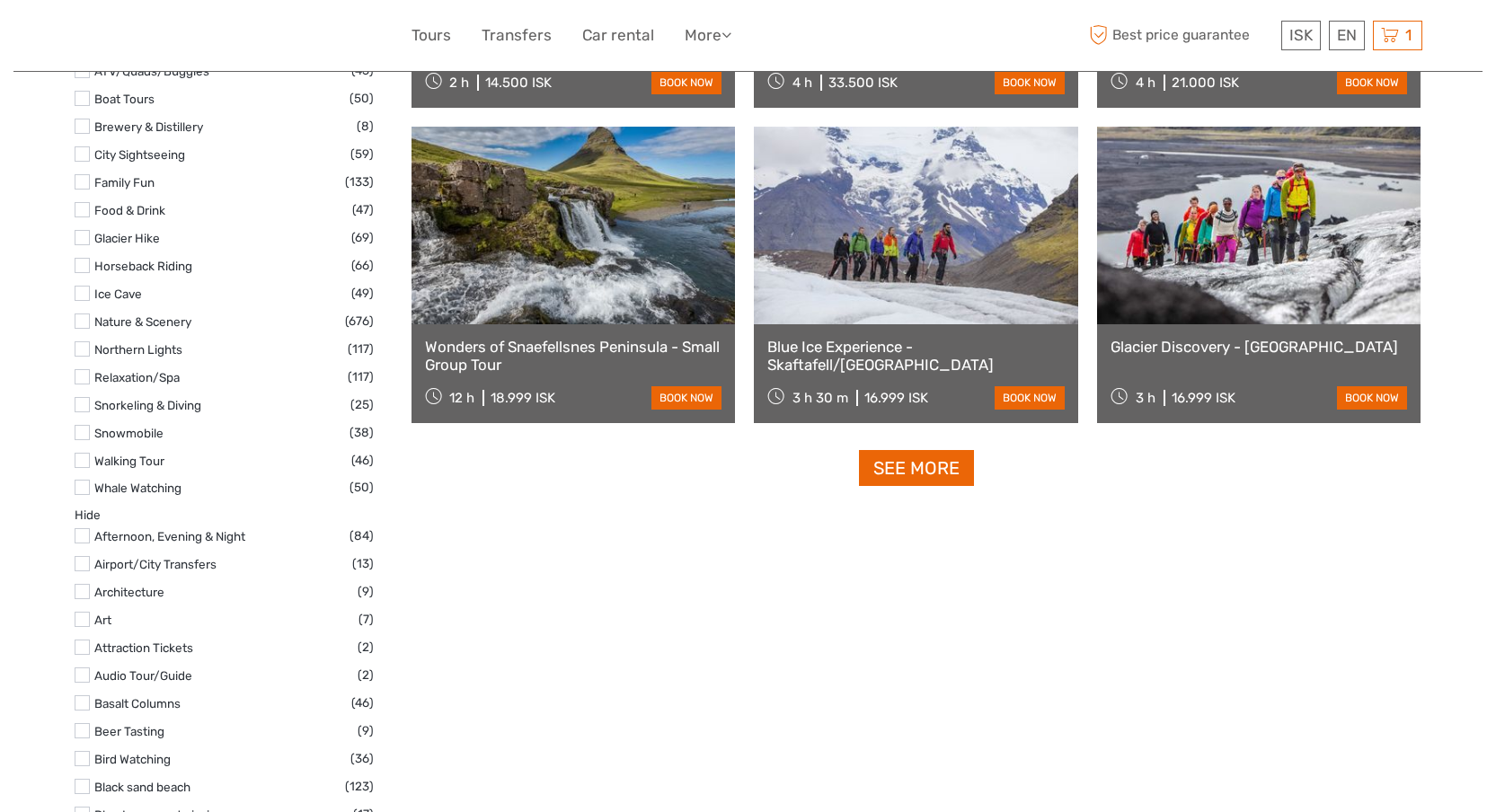
click at [84, 405] on label at bounding box center [81, 405] width 16 height 16
click at [0, 0] on input "checkbox" at bounding box center [0, 0] width 0 height 0
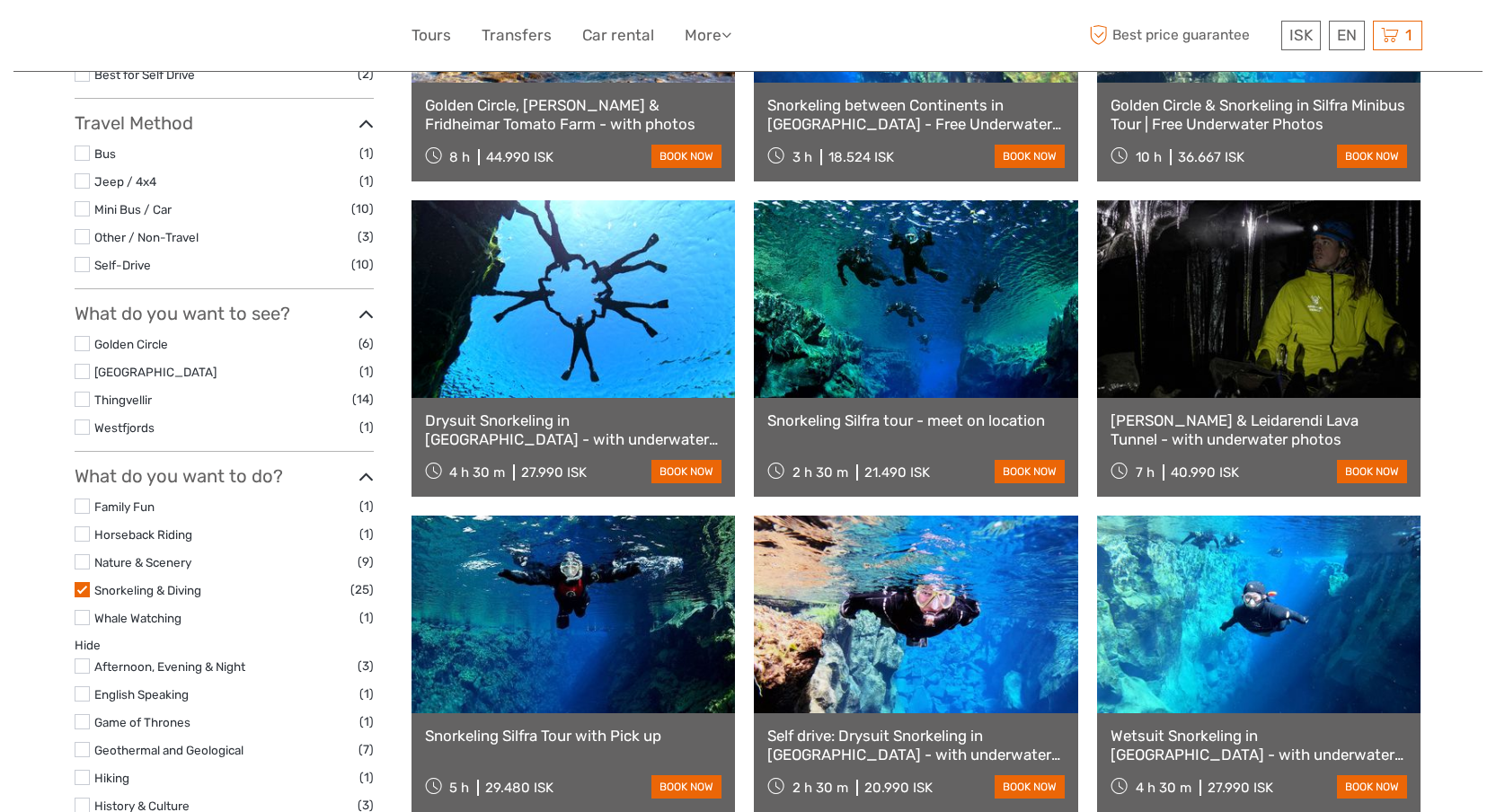
scroll to position [86, 0]
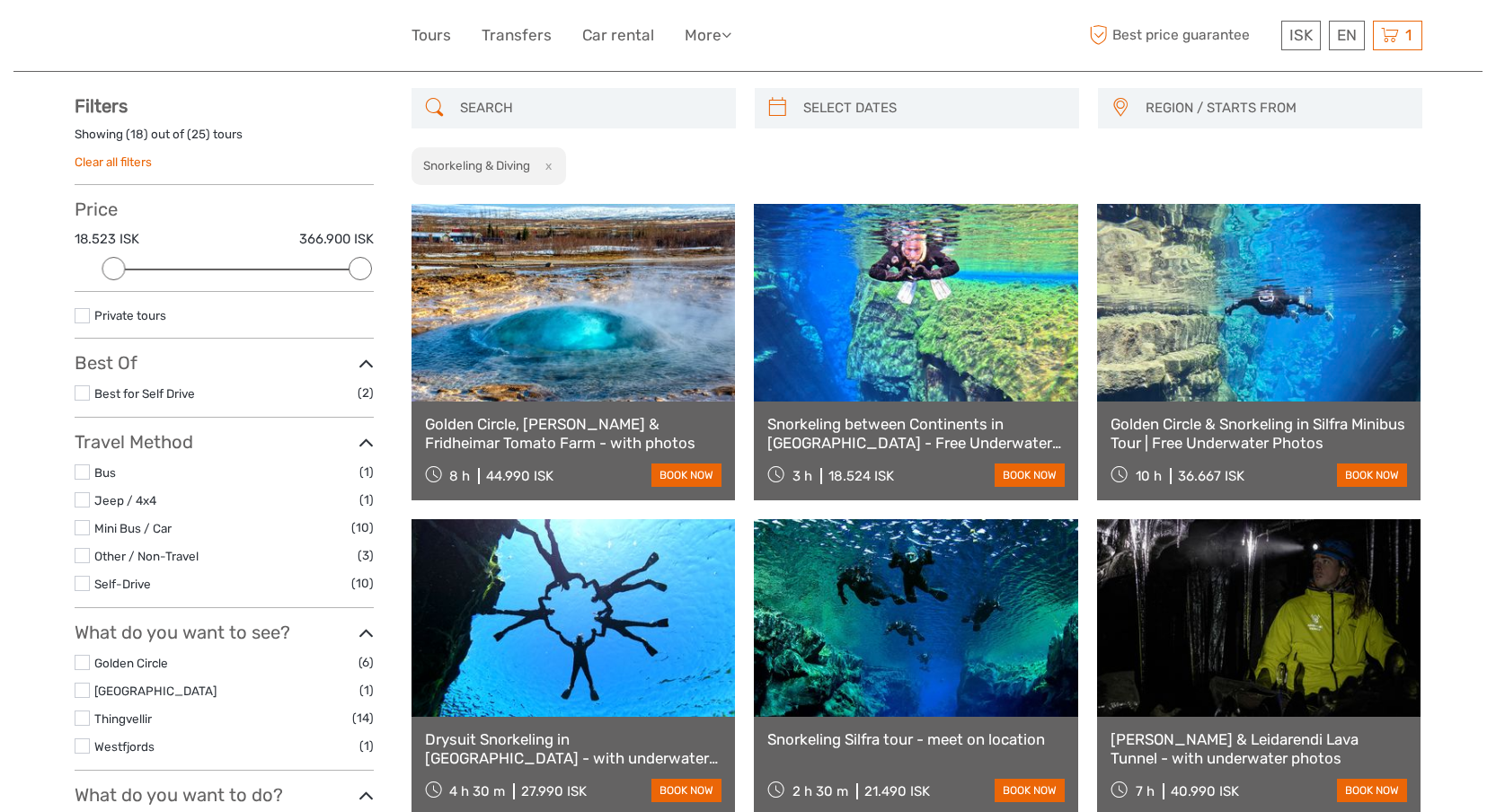
click at [808, 426] on link "Snorkeling between Continents in [GEOGRAPHIC_DATA] - Free Underwater Photos" at bounding box center [916, 433] width 298 height 37
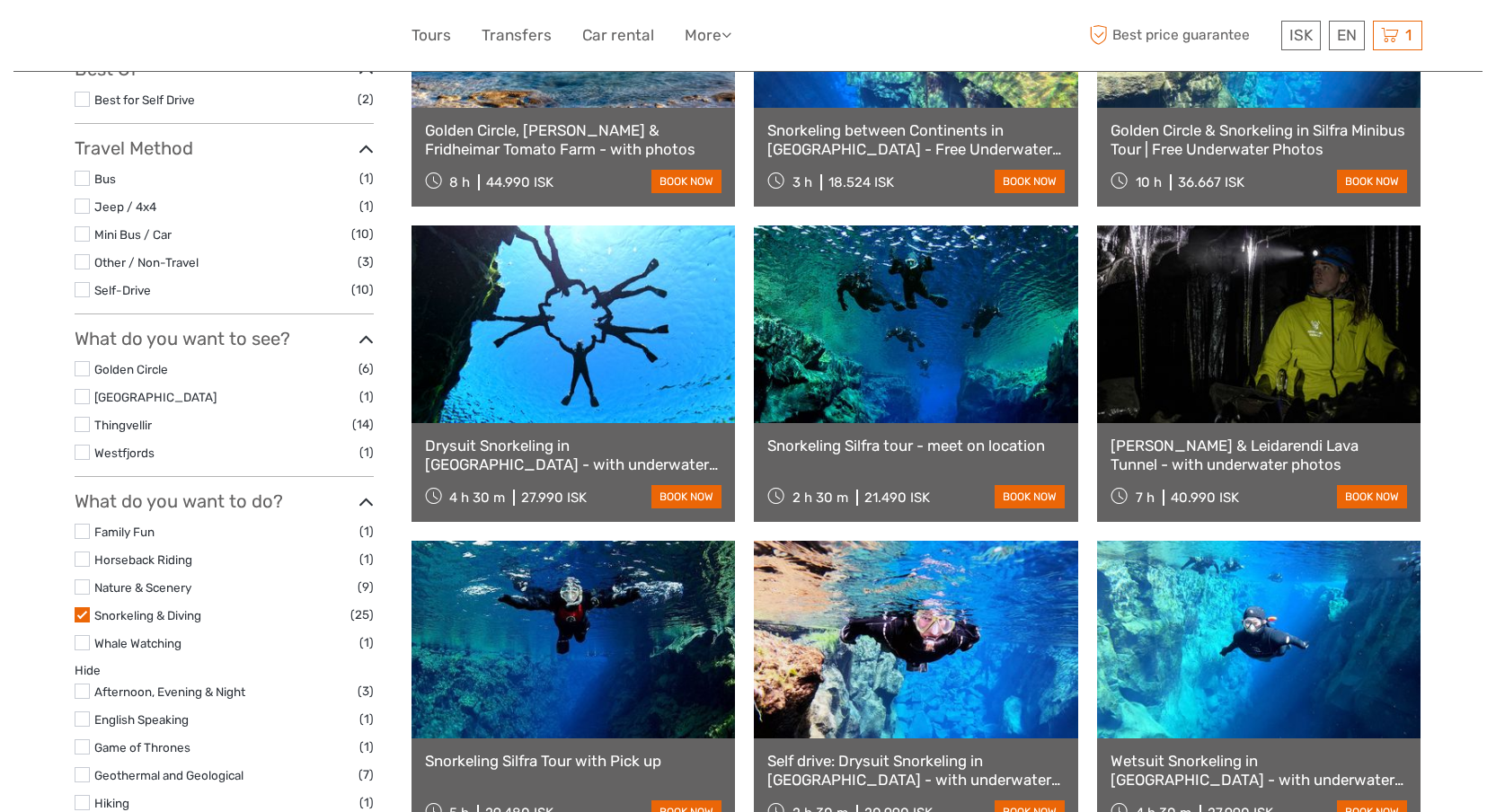
scroll to position [395, 0]
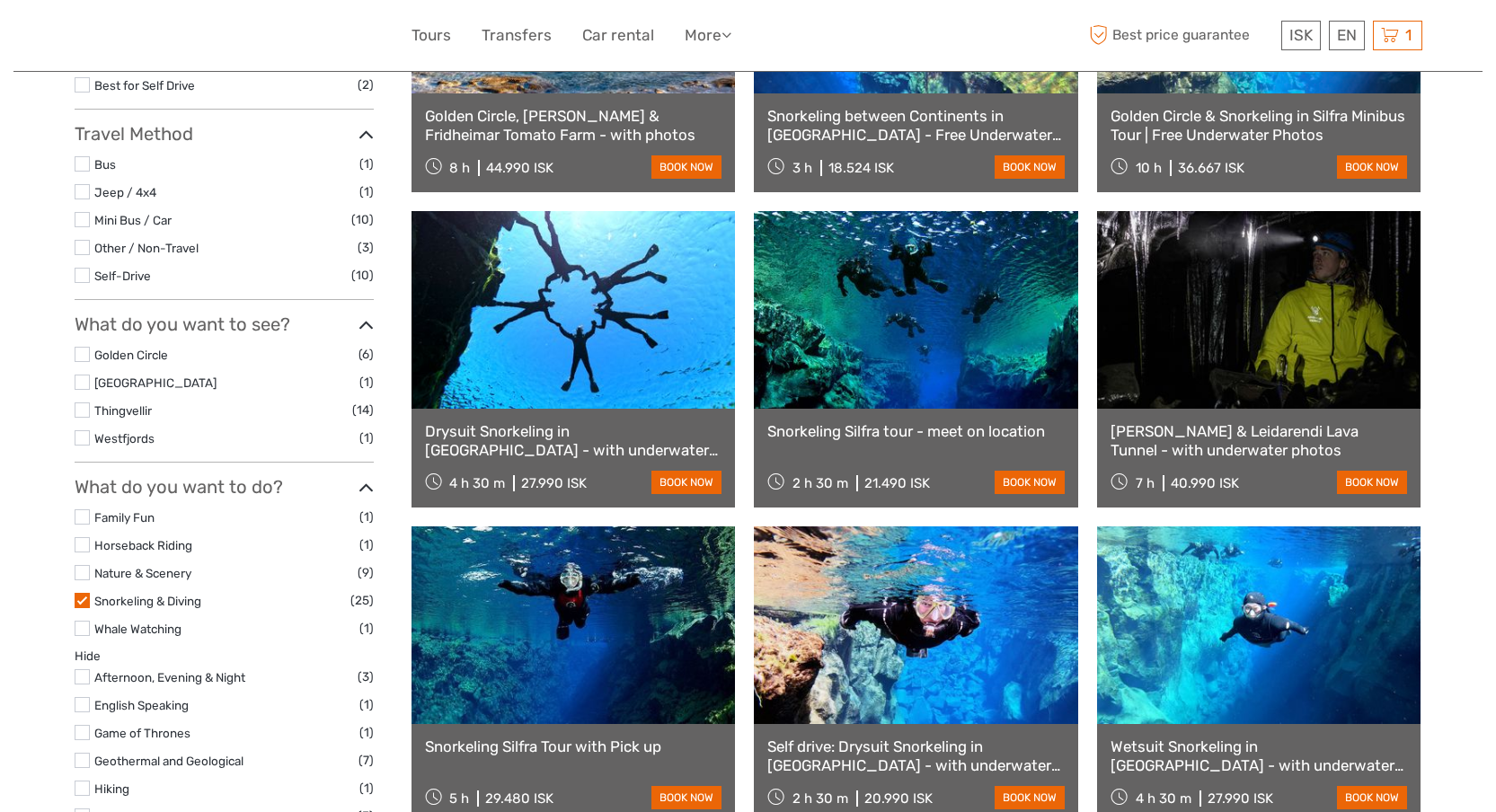
click at [813, 426] on link "Snorkeling Silfra tour - meet on location" at bounding box center [916, 431] width 298 height 18
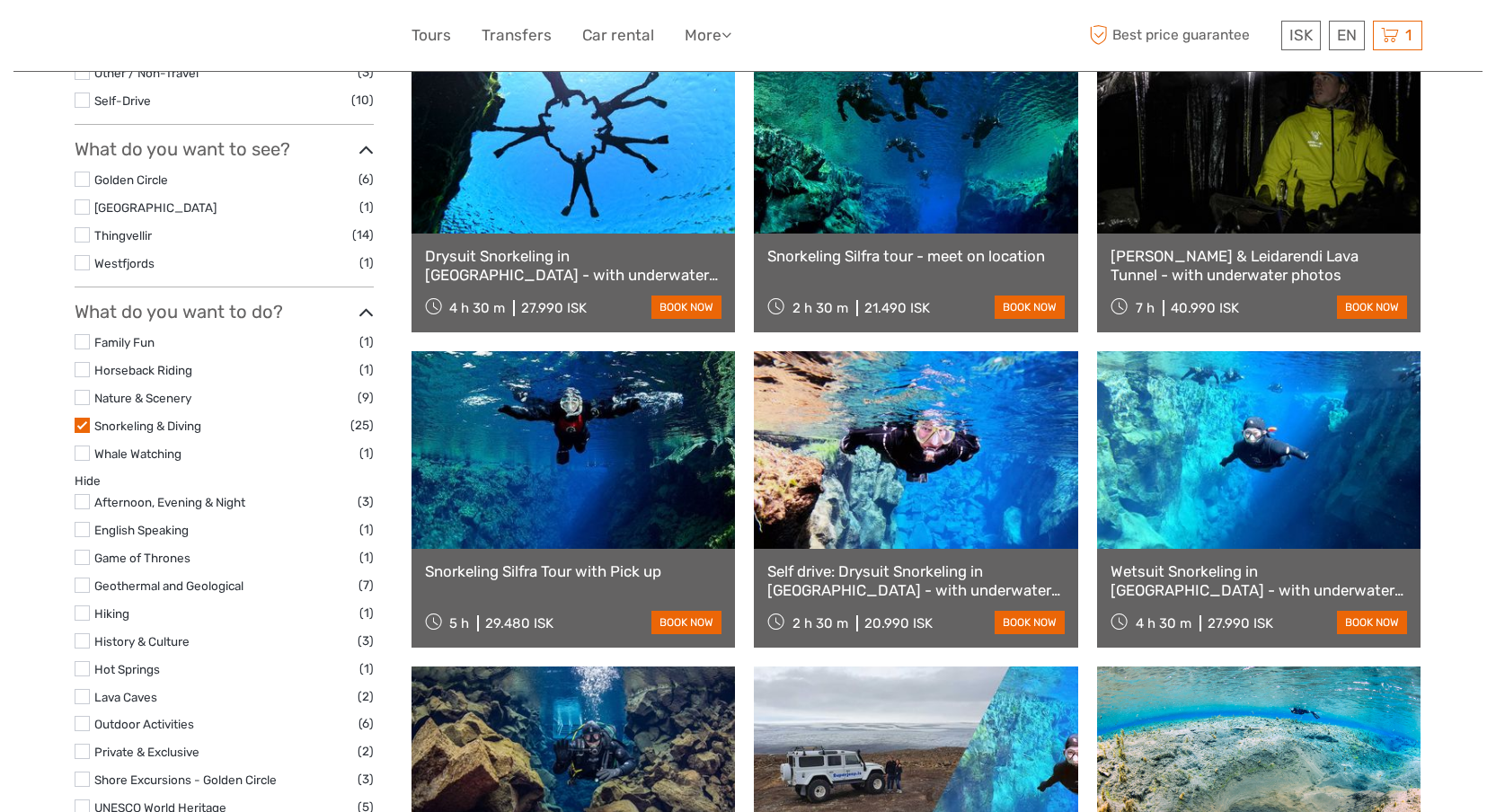
scroll to position [563, 0]
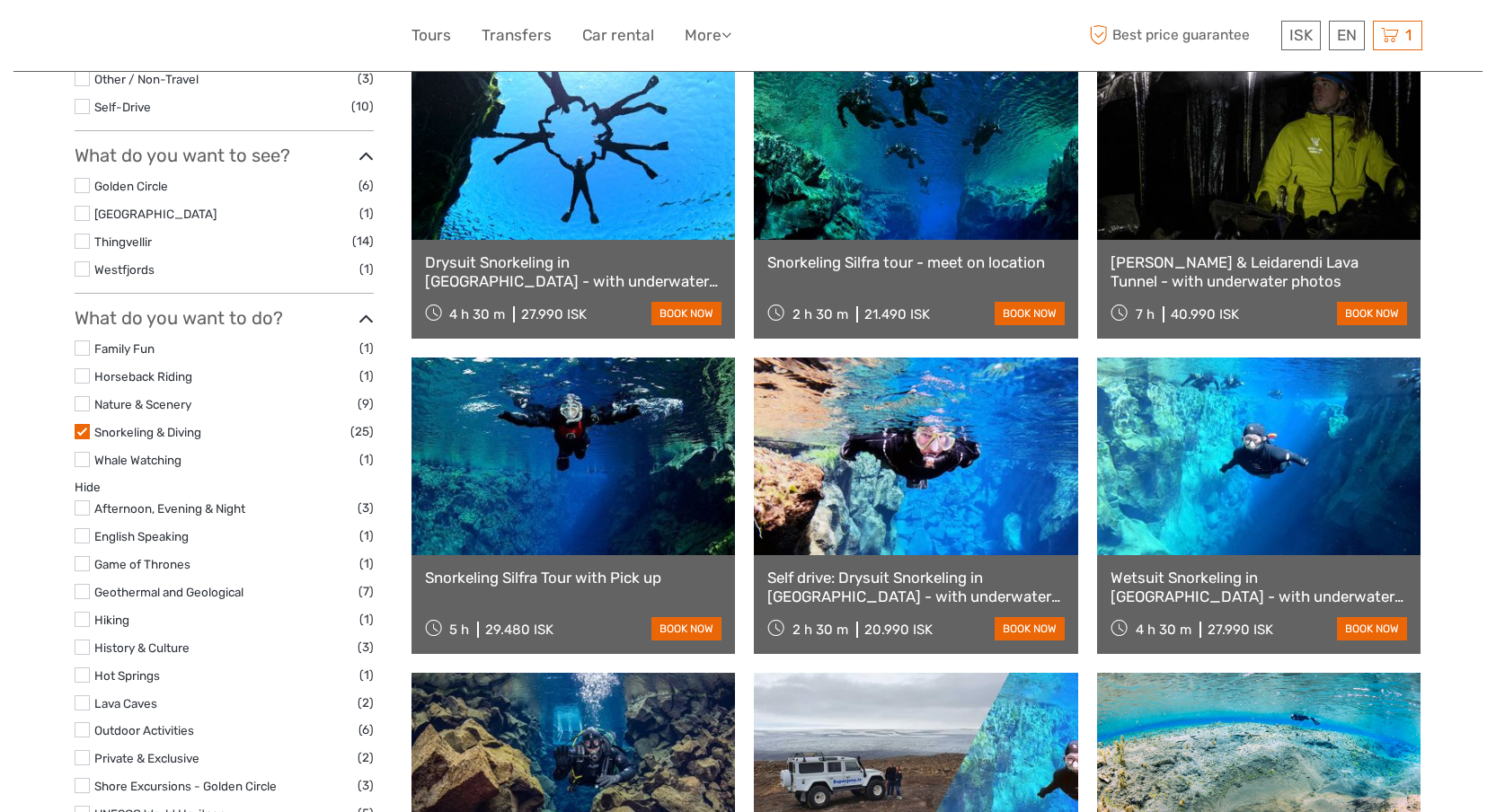
click at [894, 581] on link "Self drive: Drysuit Snorkeling in [GEOGRAPHIC_DATA] - with underwater photos" at bounding box center [916, 587] width 298 height 37
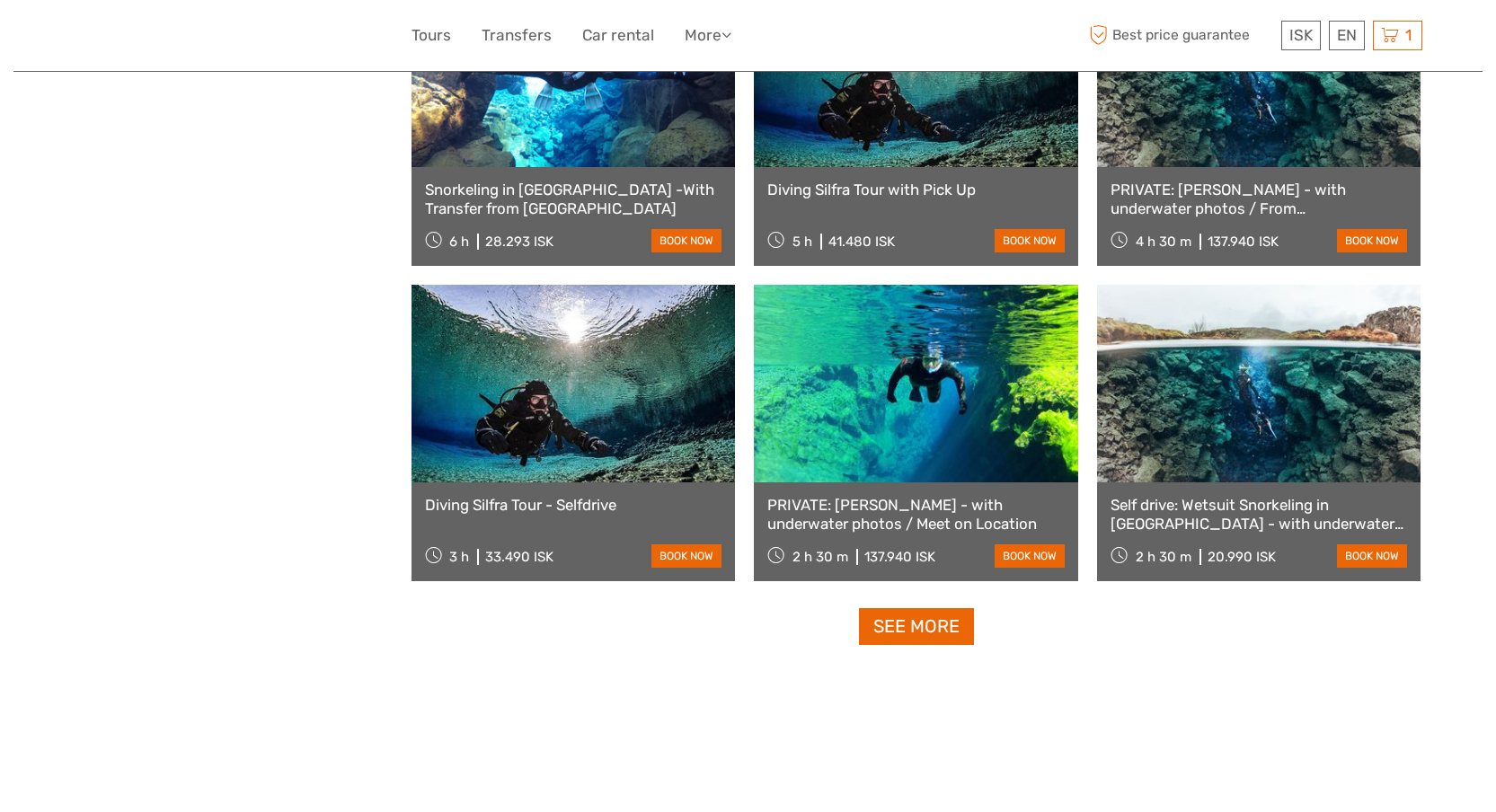
scroll to position [1584, 0]
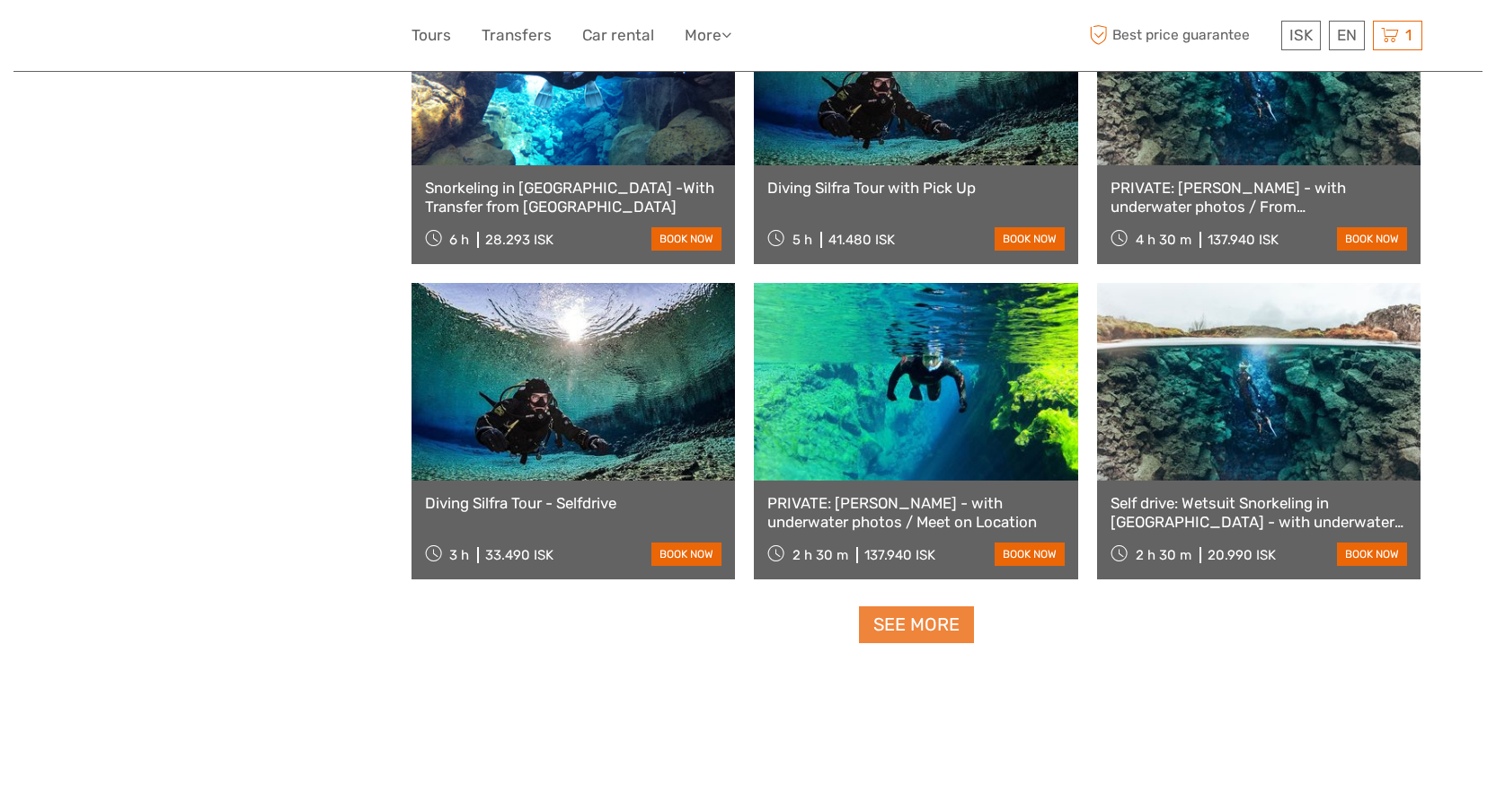
click at [905, 627] on link "See more" at bounding box center [916, 624] width 115 height 37
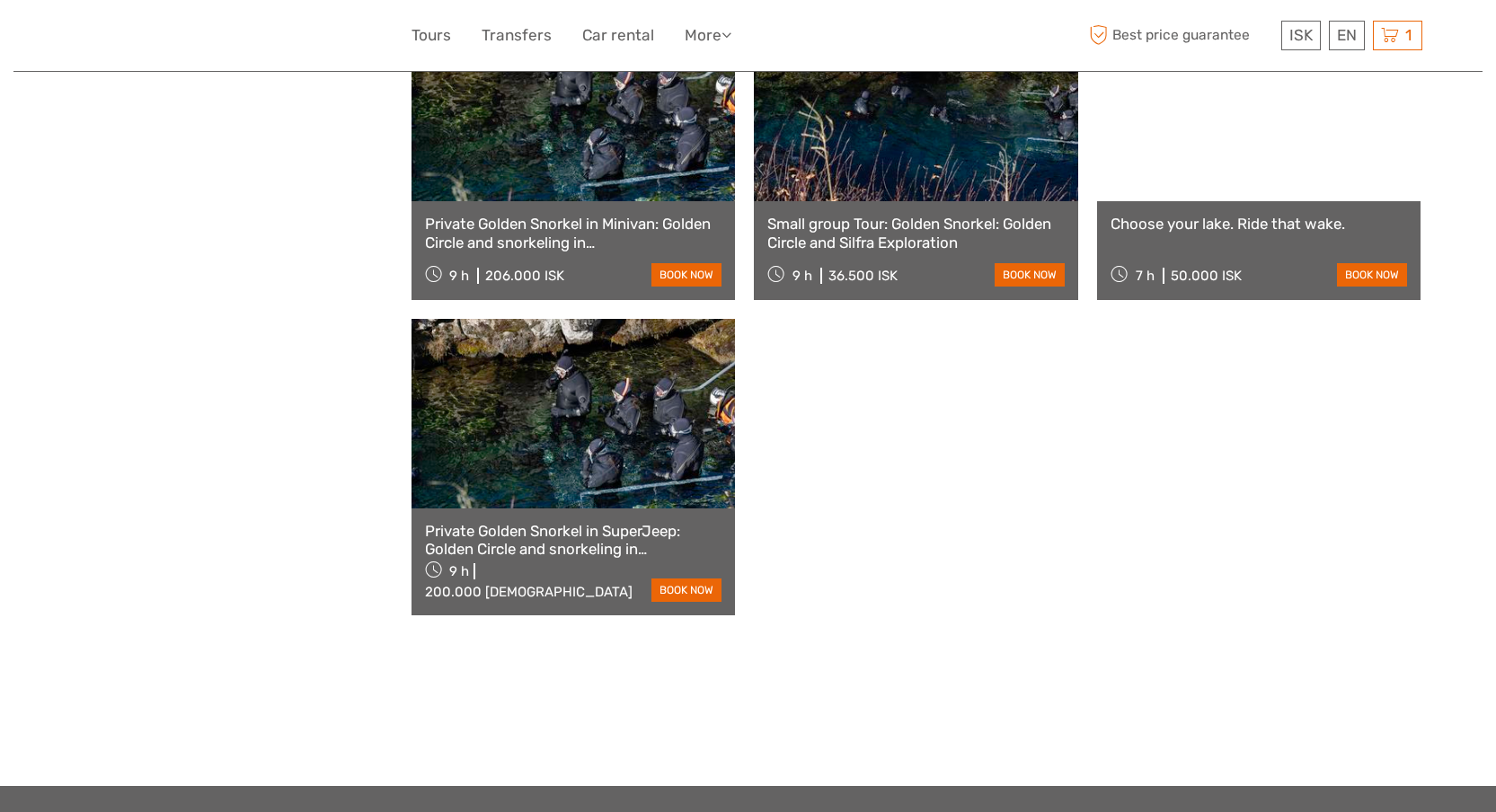
scroll to position [2496, 0]
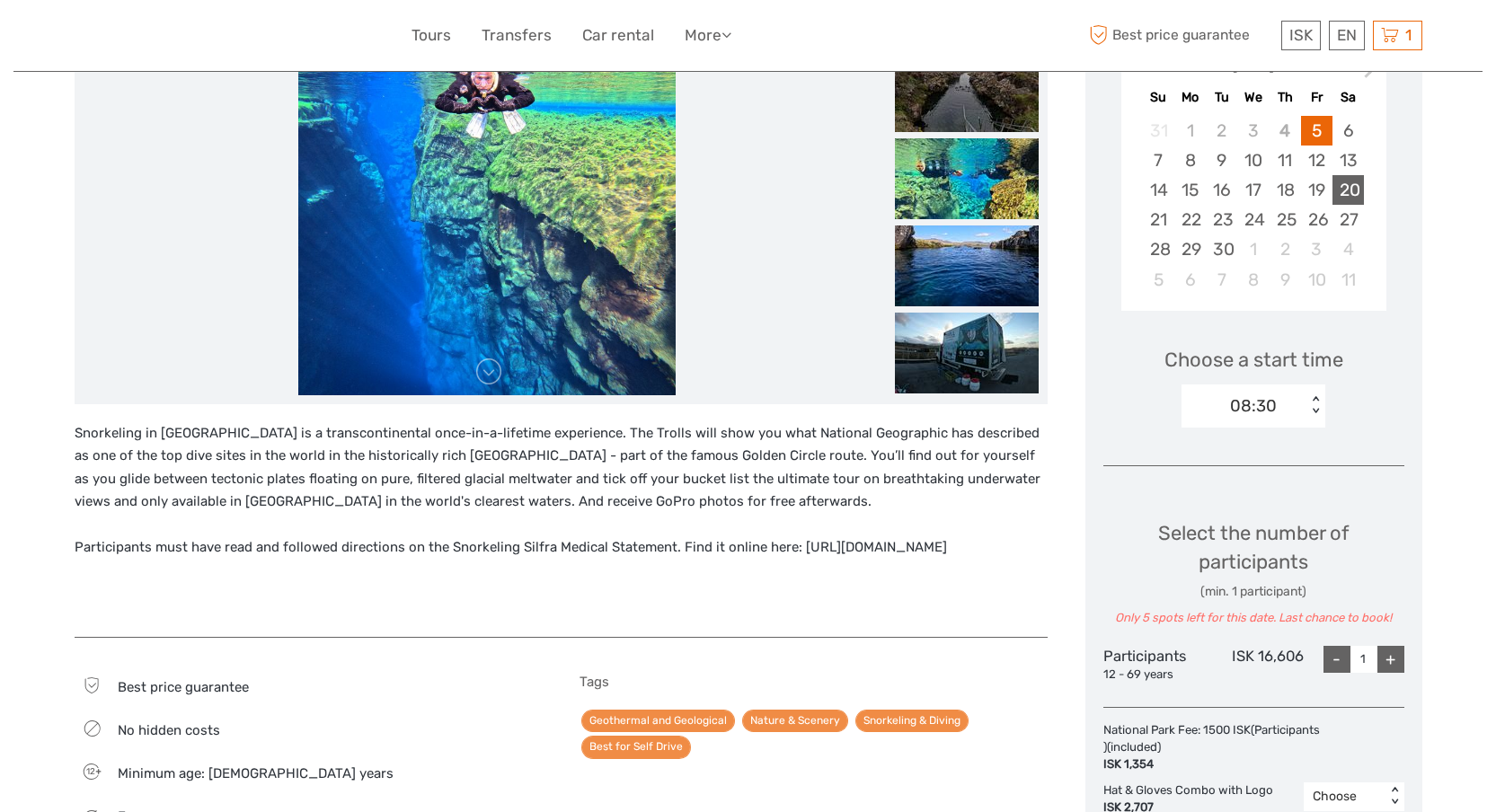
scroll to position [337, 0]
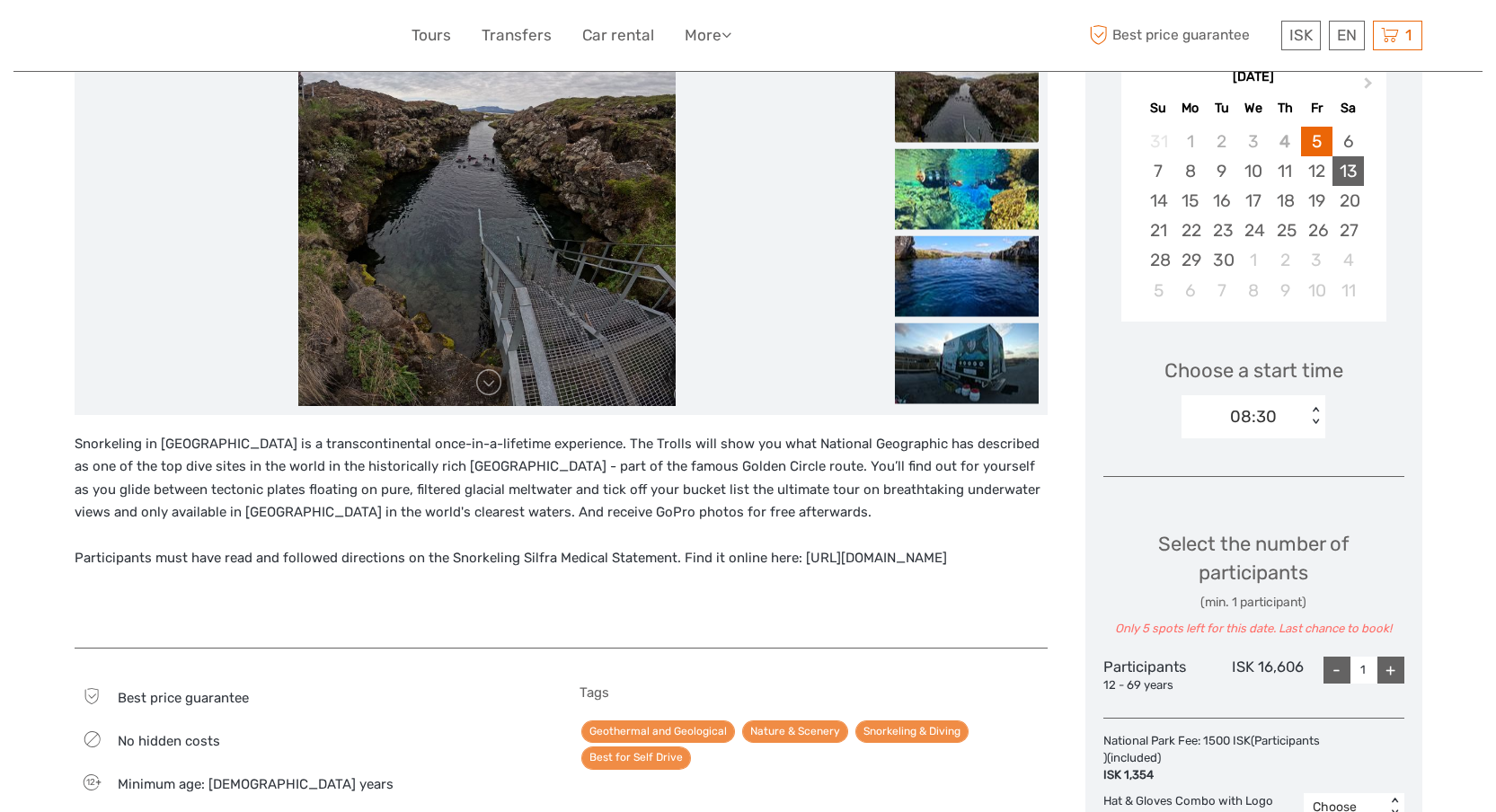
click at [1349, 171] on div "13" at bounding box center [1348, 171] width 31 height 29
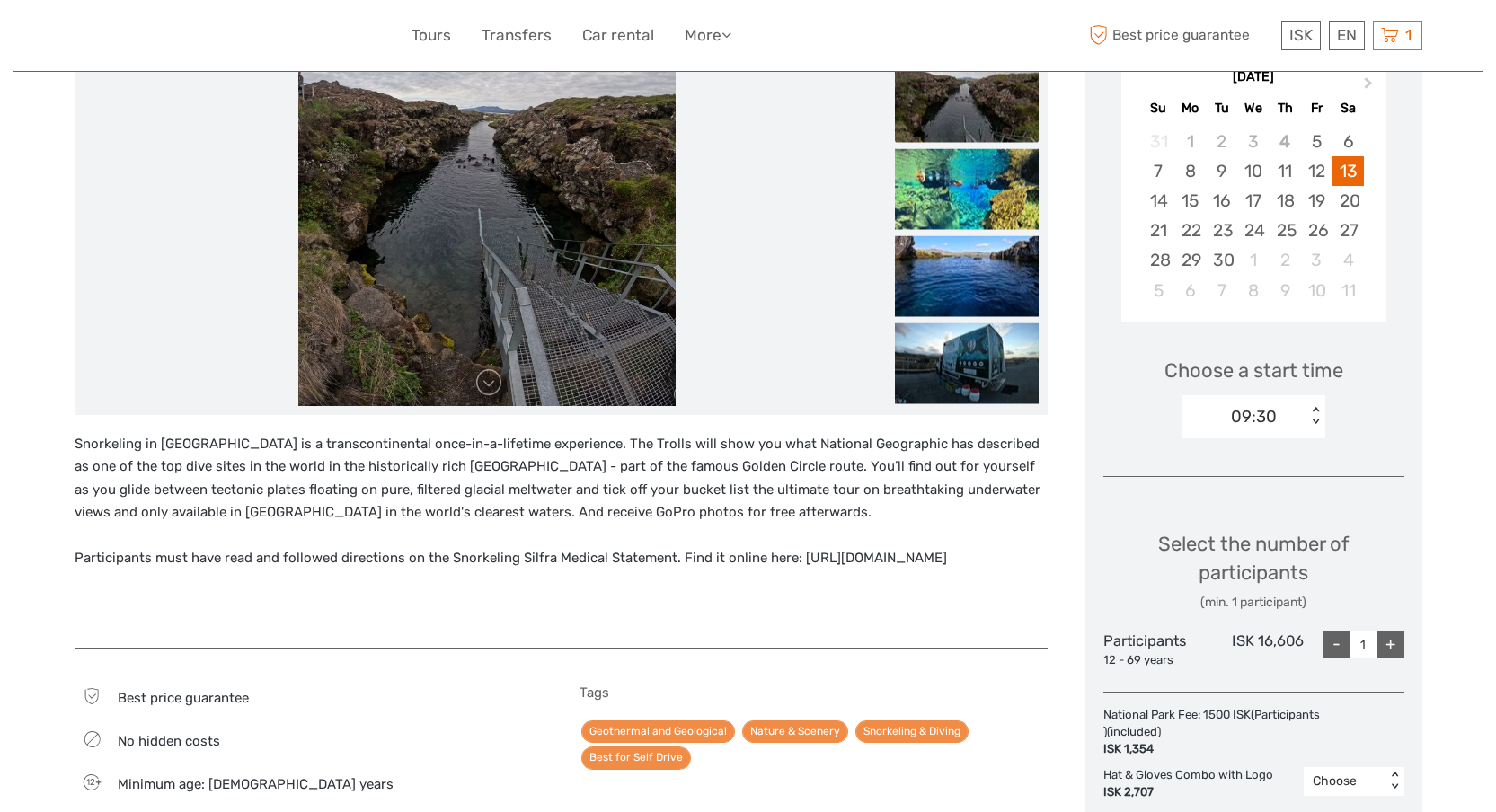
click at [1308, 414] on div "< >" at bounding box center [1315, 416] width 16 height 19
click at [1360, 416] on div "Choose a start time 09:30 < >" at bounding box center [1253, 390] width 301 height 115
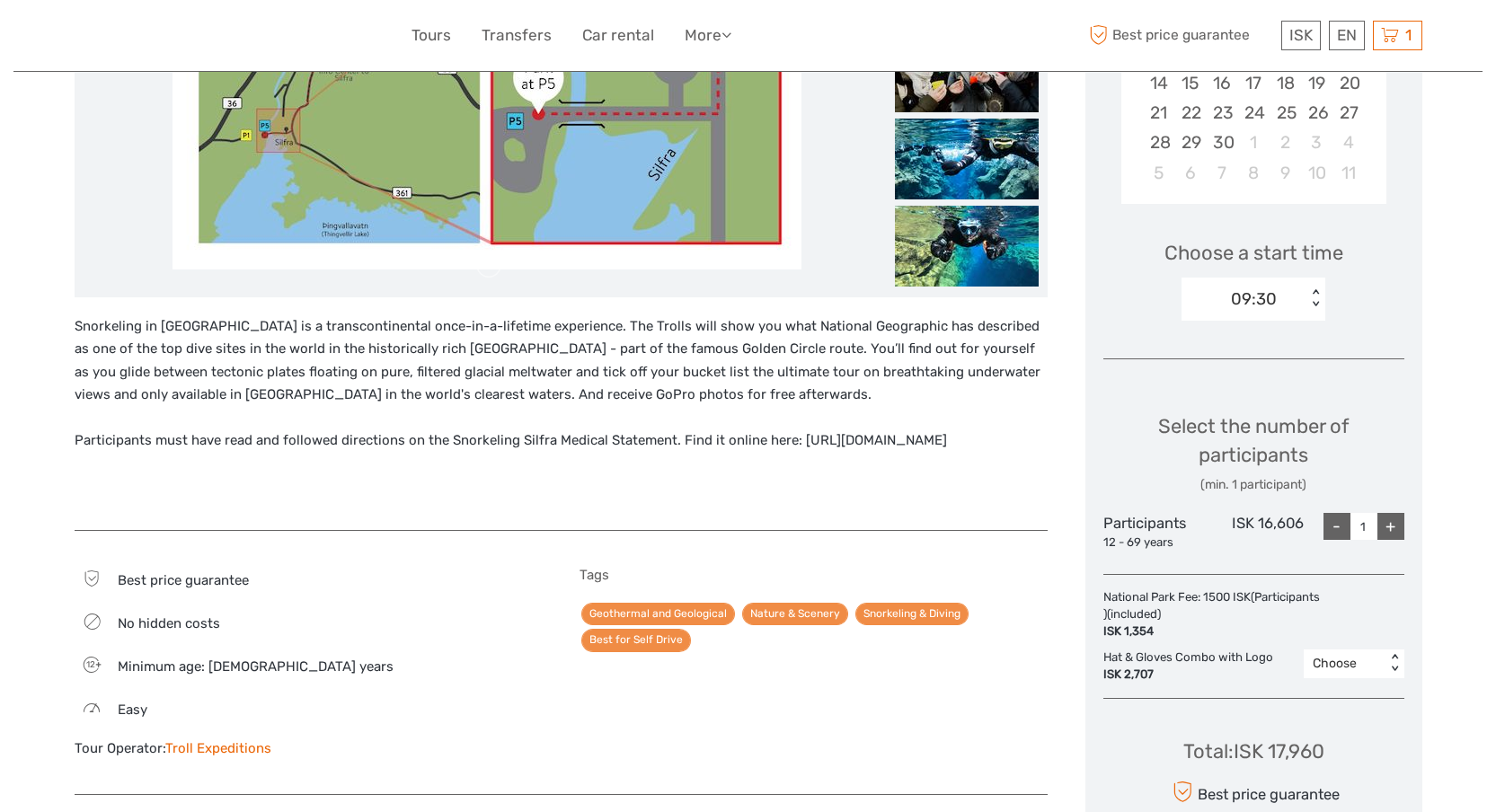
scroll to position [442, 0]
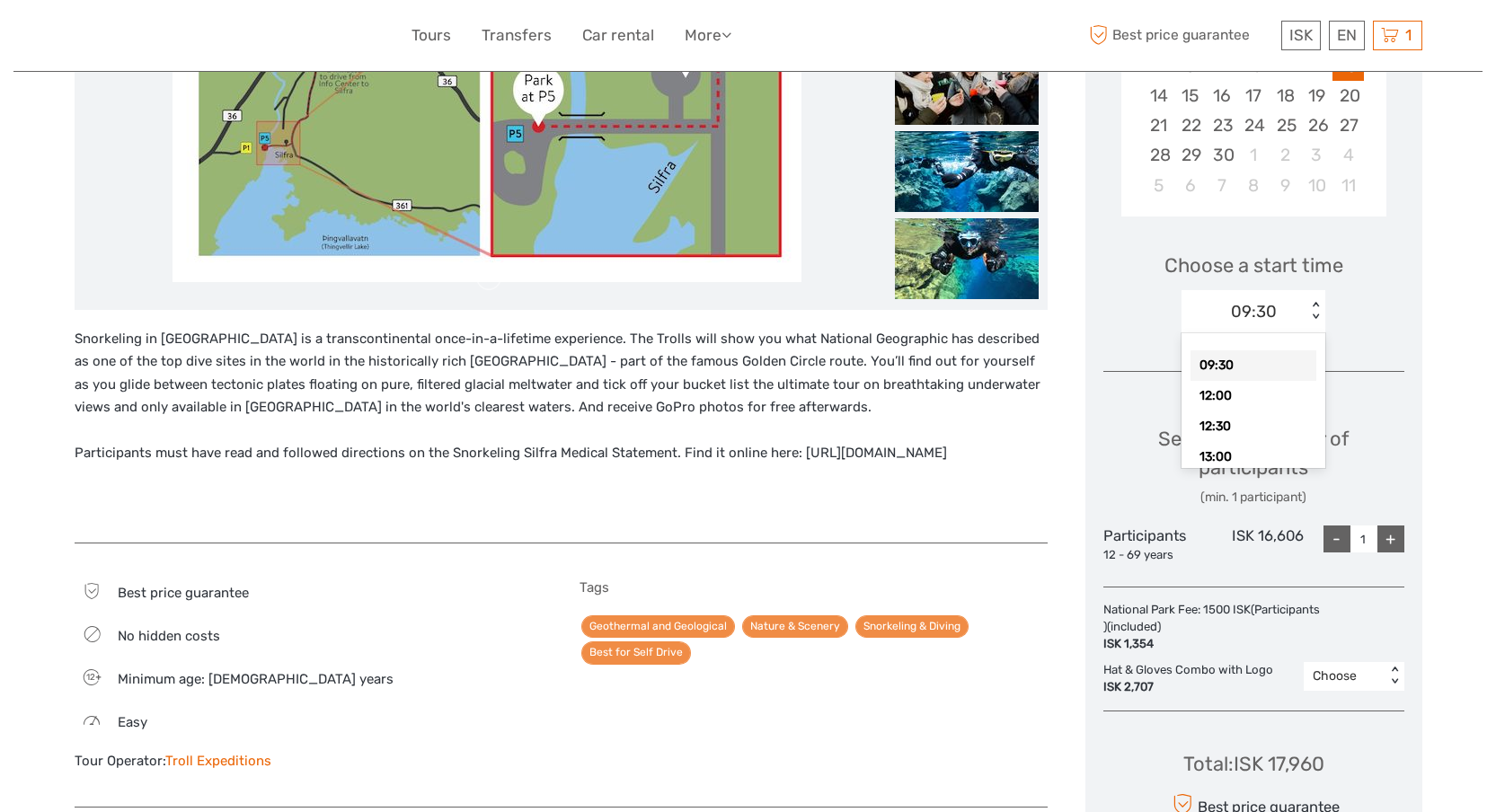
click at [1267, 319] on div "09:30" at bounding box center [1253, 312] width 46 height 24
click at [1247, 387] on div "12:00" at bounding box center [1252, 395] width 125 height 30
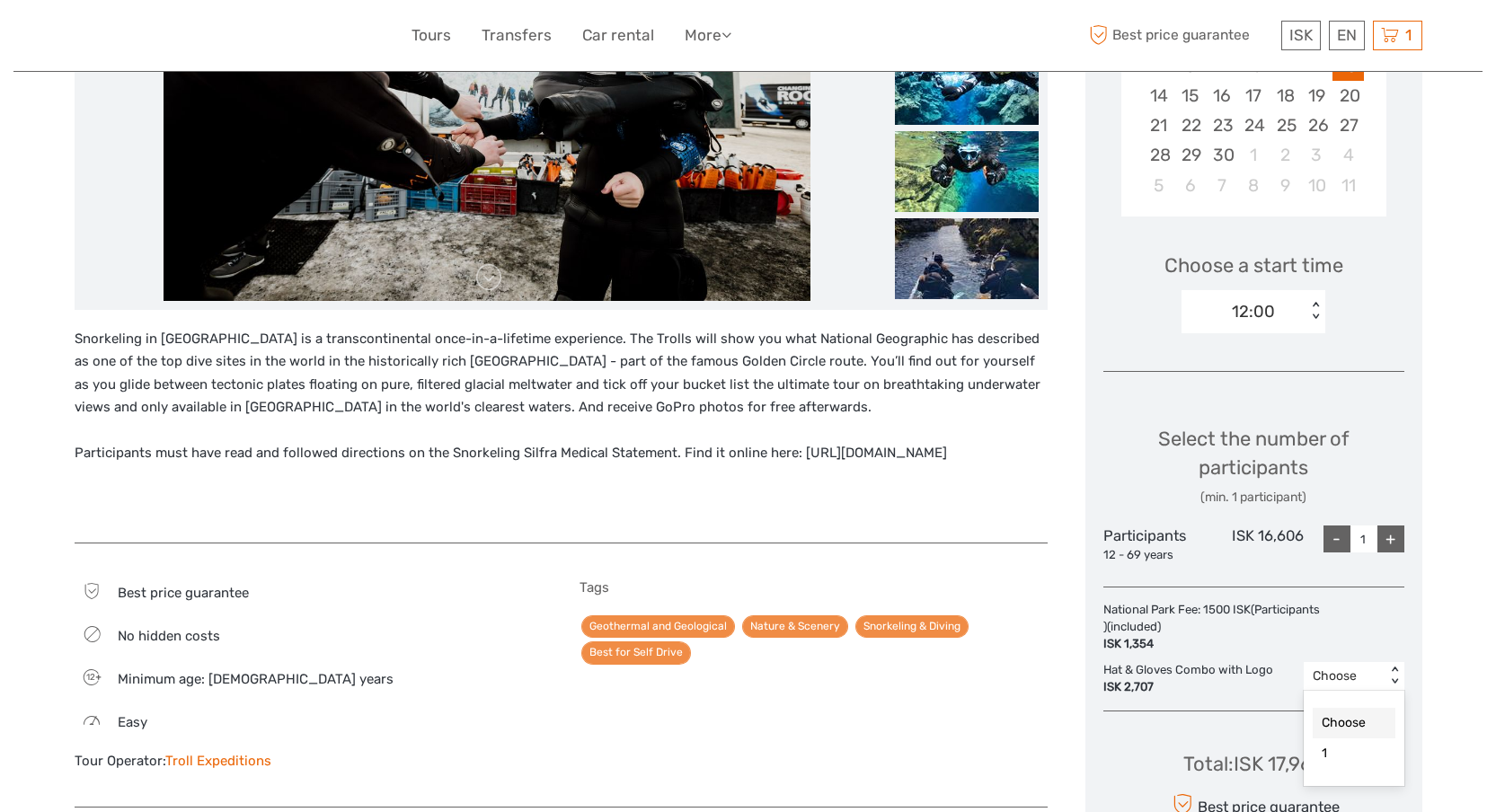
click at [1339, 673] on div "Choose" at bounding box center [1344, 677] width 64 height 18
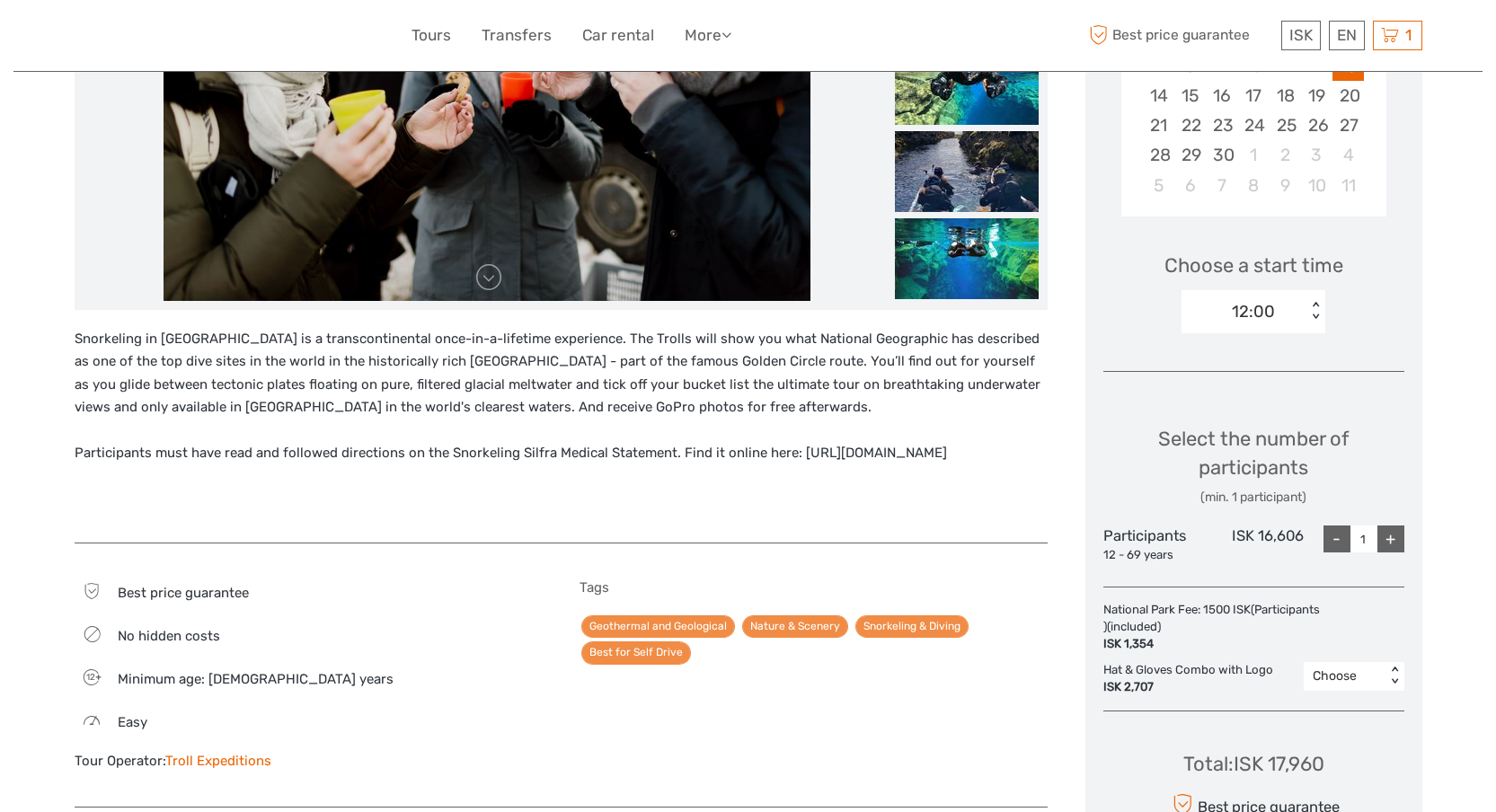
click at [1356, 671] on div "Choose" at bounding box center [1344, 677] width 64 height 18
click at [1346, 746] on div "1" at bounding box center [1353, 752] width 82 height 30
click at [1355, 675] on div "1" at bounding box center [1344, 677] width 64 height 18
click at [1347, 720] on div "Choose" at bounding box center [1353, 722] width 82 height 30
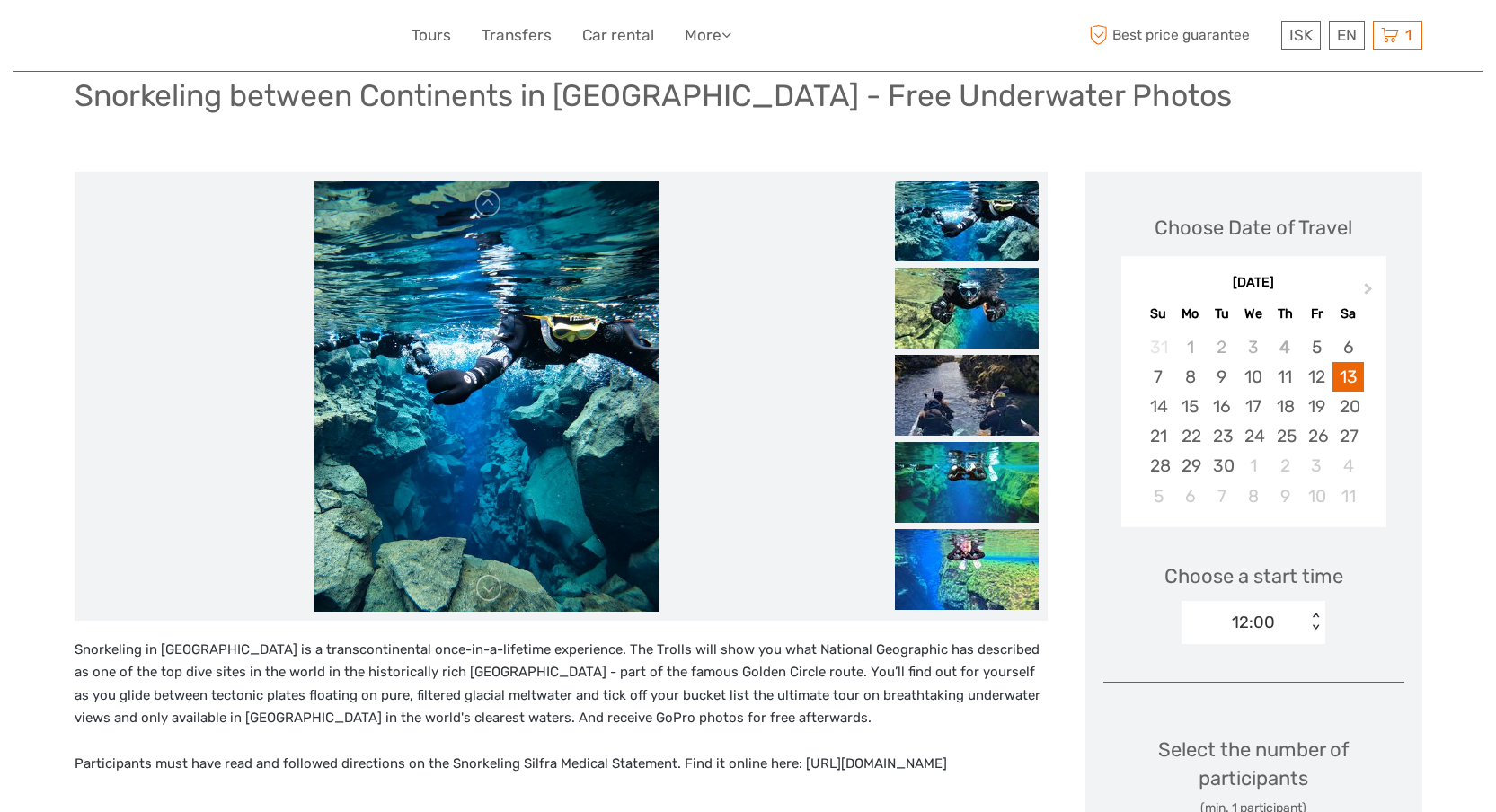
scroll to position [121, 0]
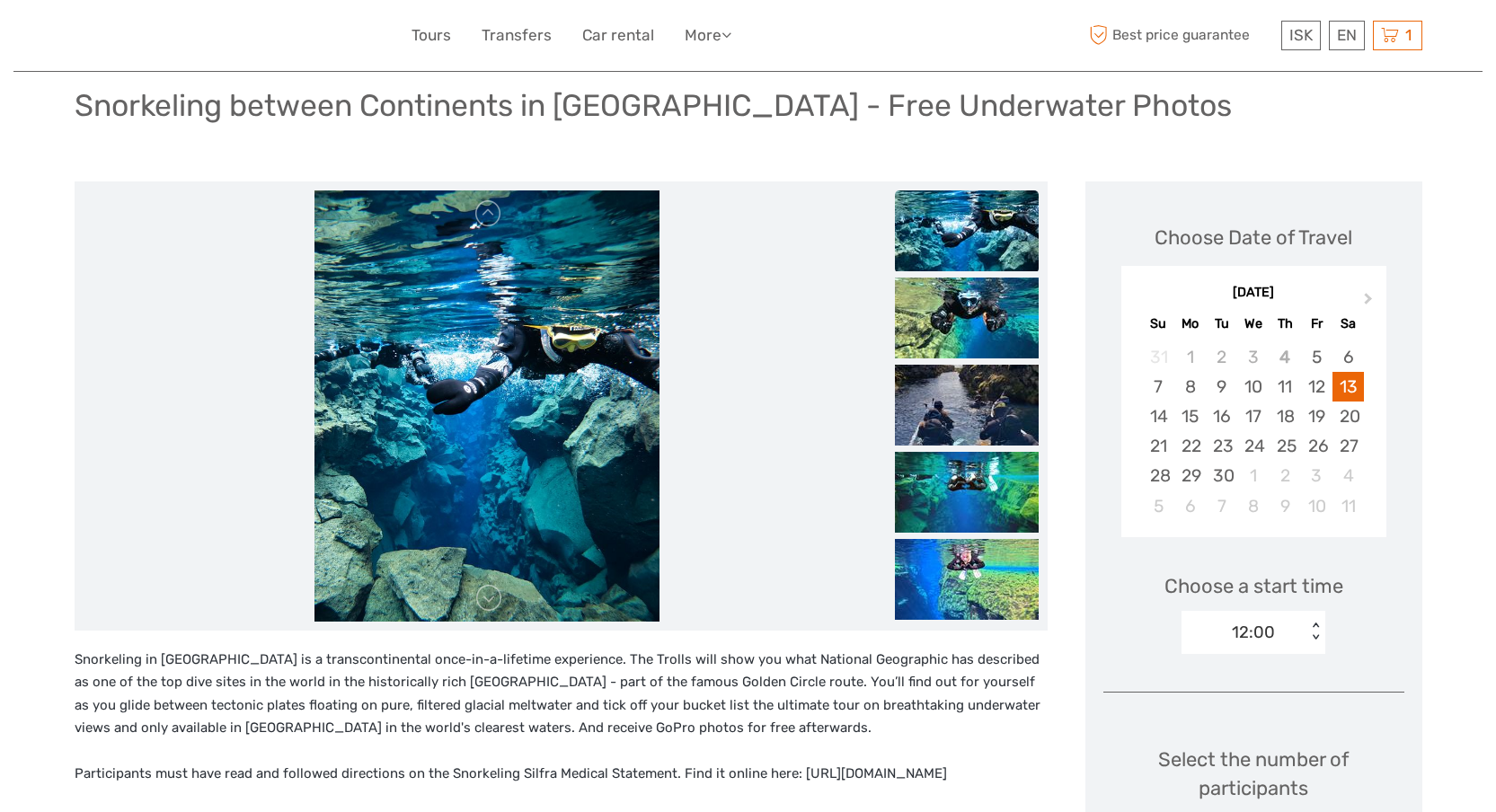
click at [1298, 625] on div "12:00" at bounding box center [1243, 632] width 125 height 27
click at [1260, 687] on div "09:30" at bounding box center [1252, 686] width 125 height 30
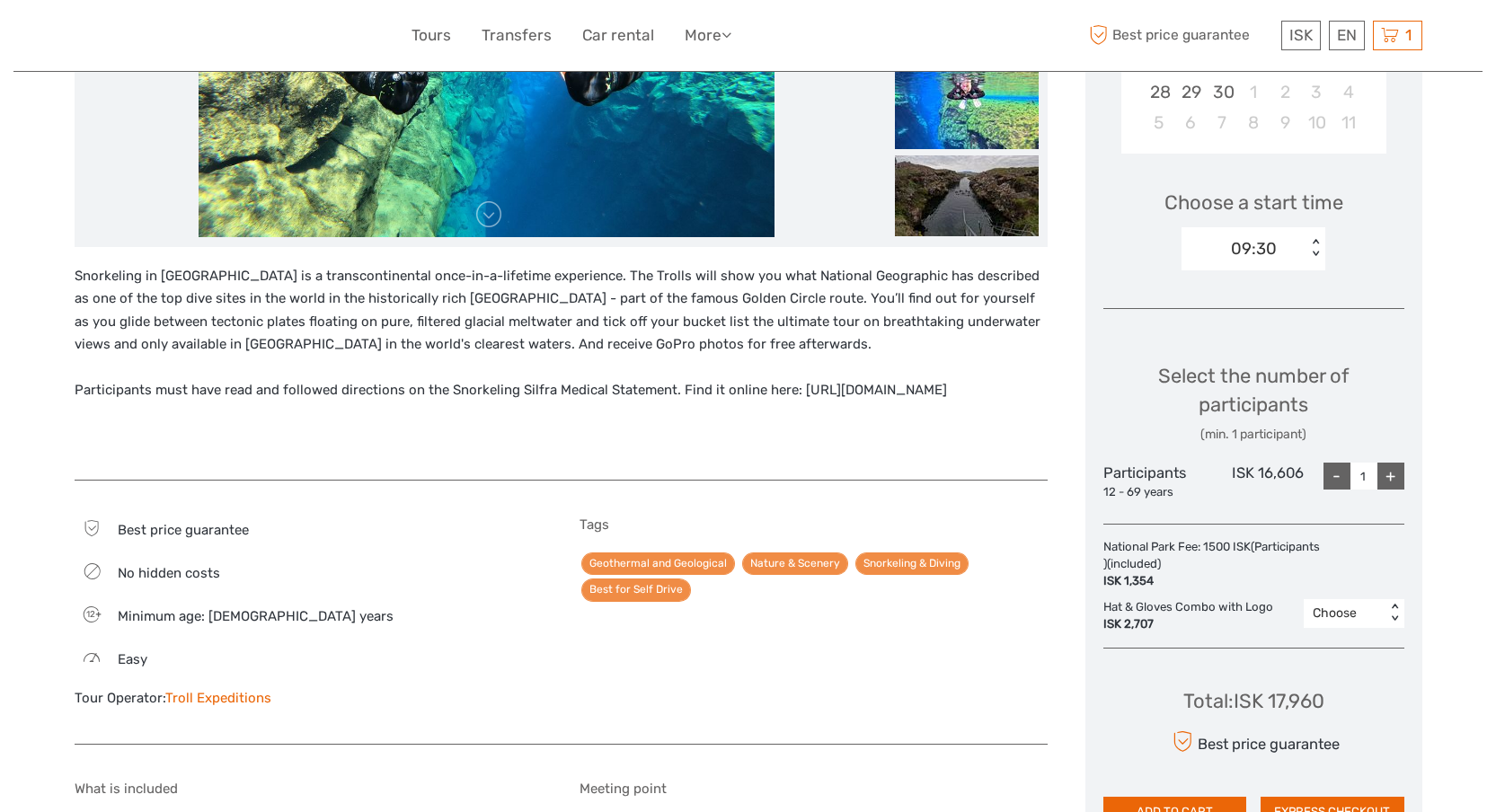
scroll to position [514, 0]
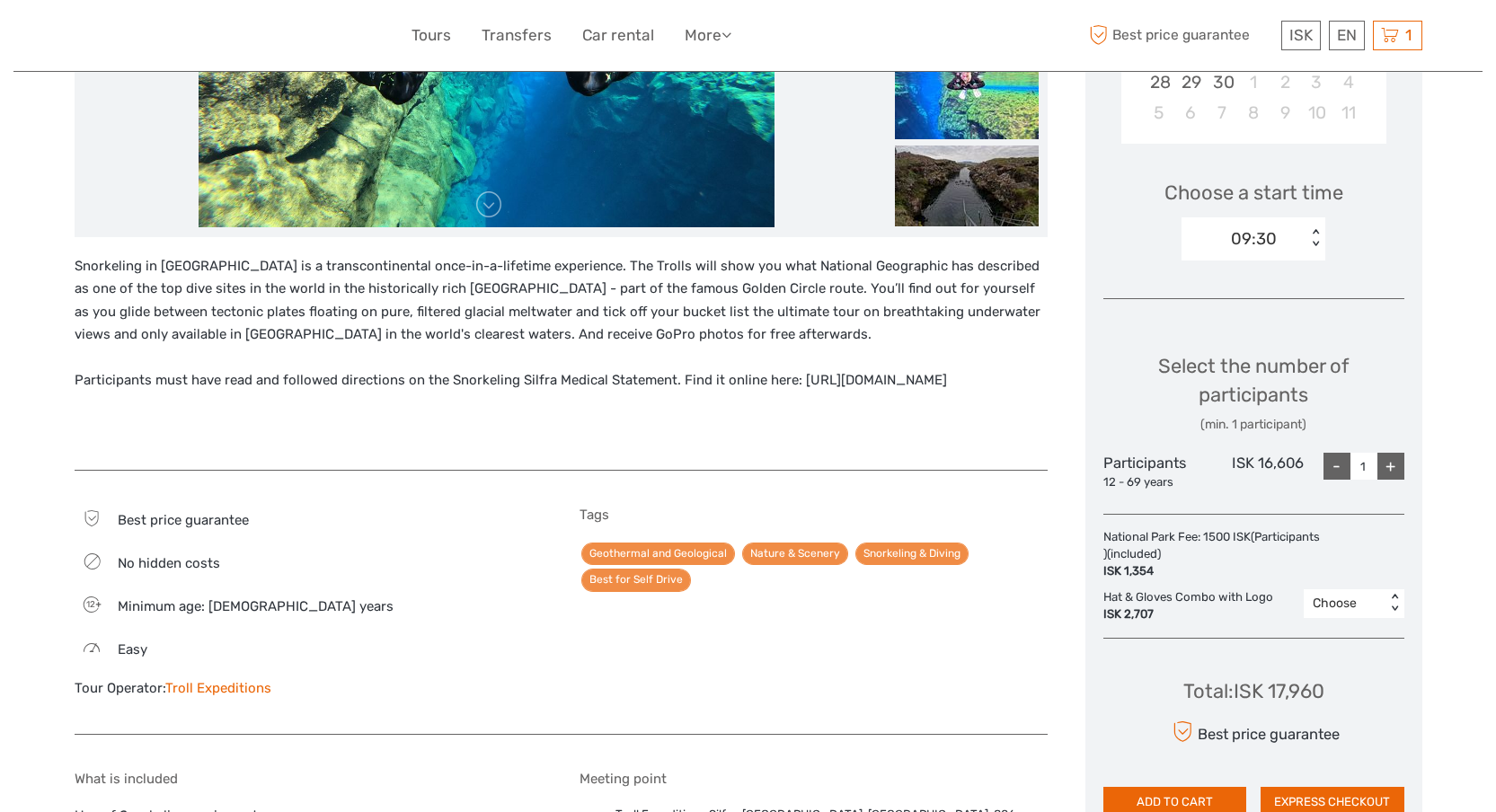
click at [1413, 695] on div "Choose Date of Travel Next Month September 2025 Su Mo Tu We Th Fr Sa 31 1 2 3 4…" at bounding box center [1253, 311] width 337 height 1047
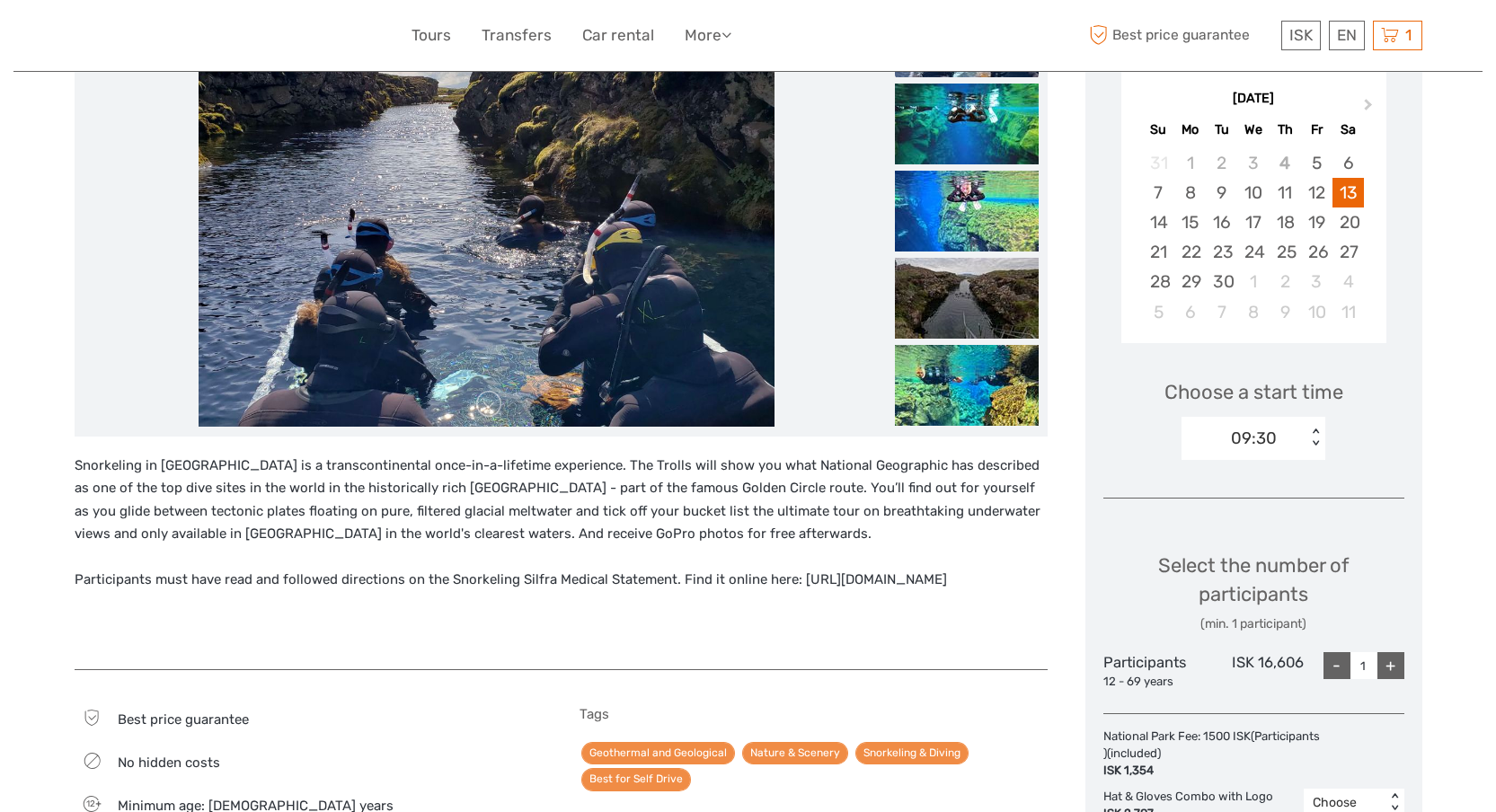
scroll to position [0, 0]
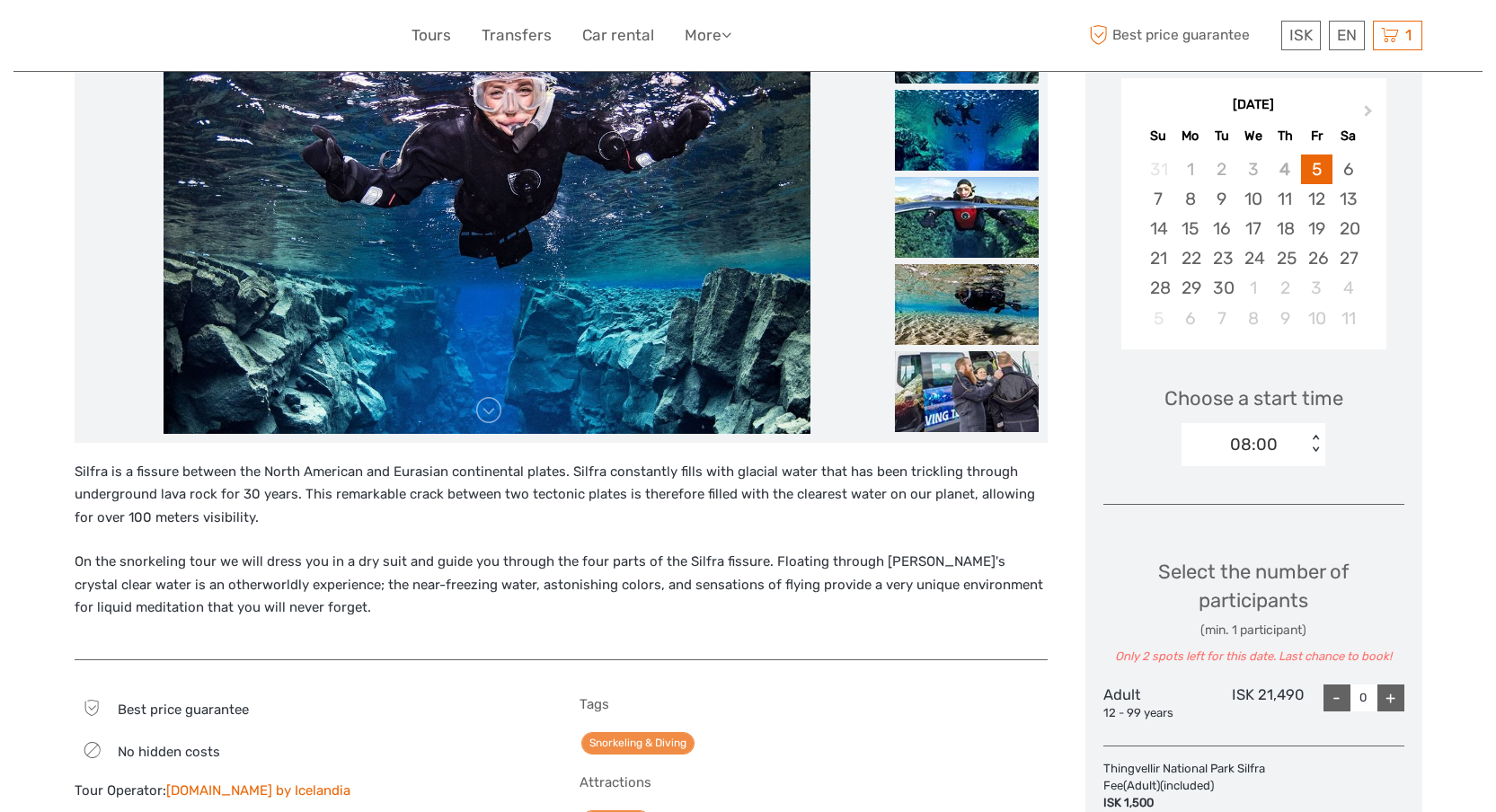
scroll to position [296, 0]
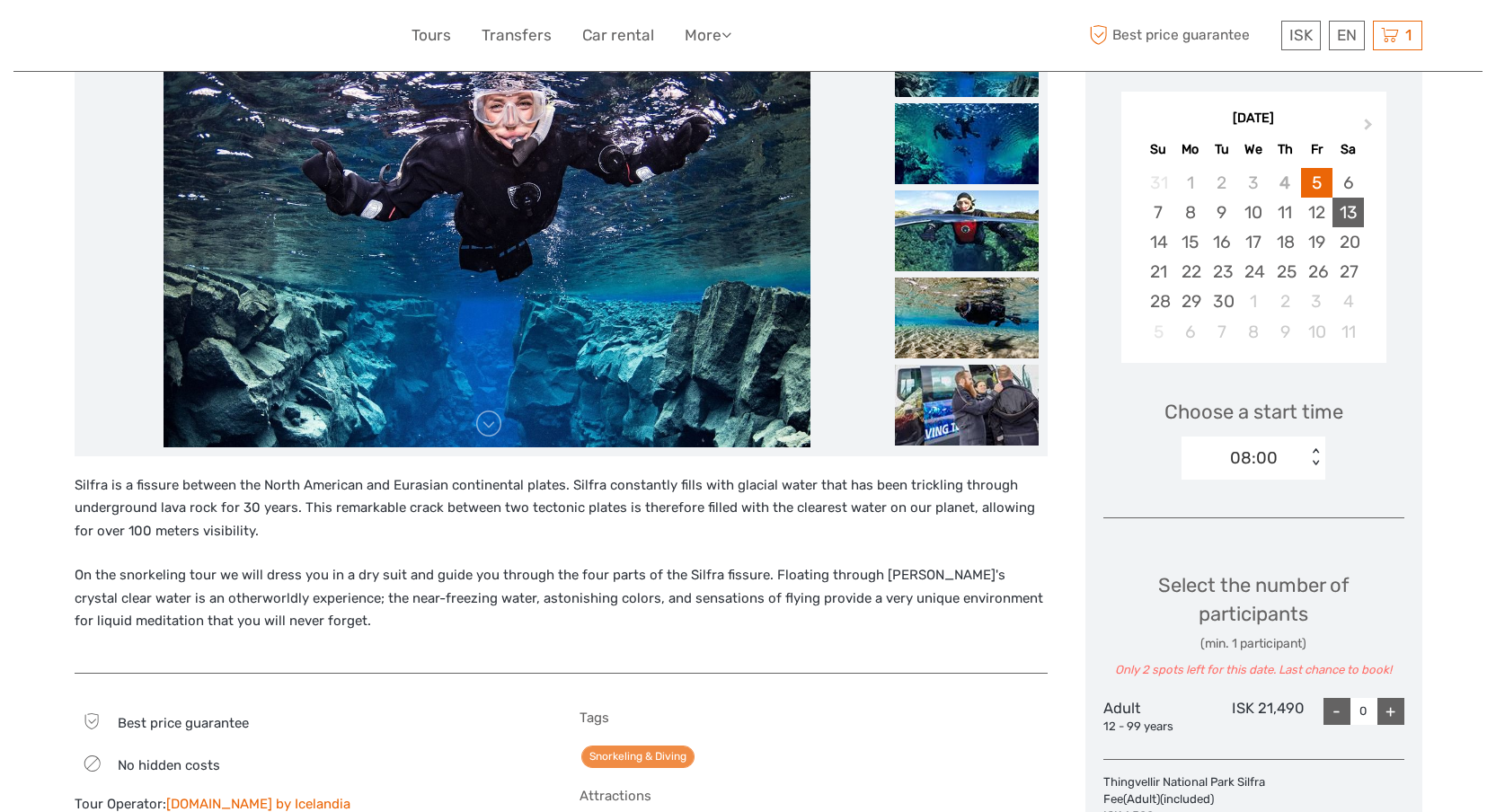
click at [1343, 216] on div "13" at bounding box center [1348, 212] width 31 height 29
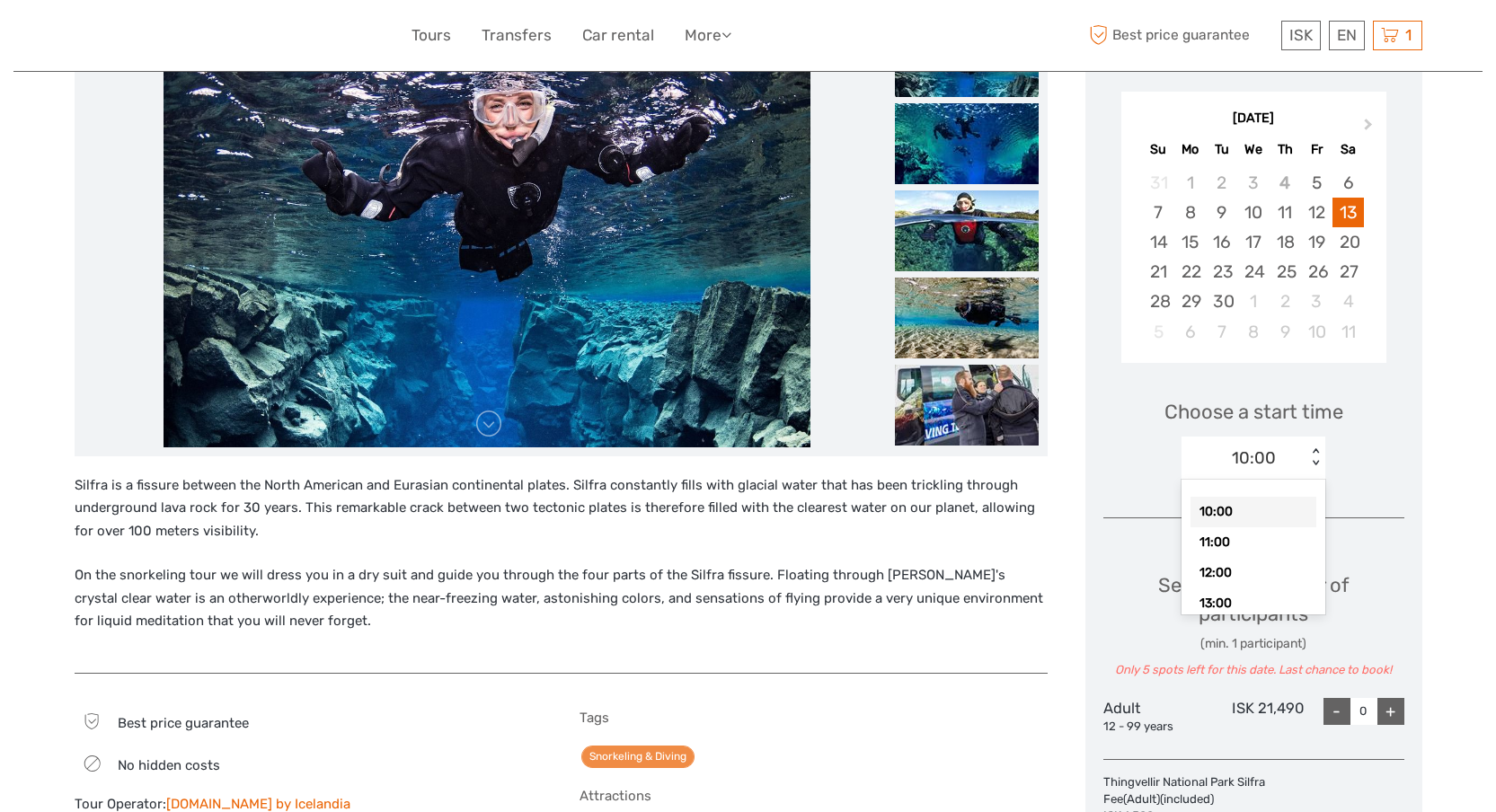
click at [1295, 455] on div "10:00" at bounding box center [1243, 458] width 125 height 27
click at [1409, 447] on div "Choose Date of Travel Next Month September 2025 Su Mo Tu We Th Fr Sa 31 1 2 3 4…" at bounding box center [1253, 529] width 337 height 1045
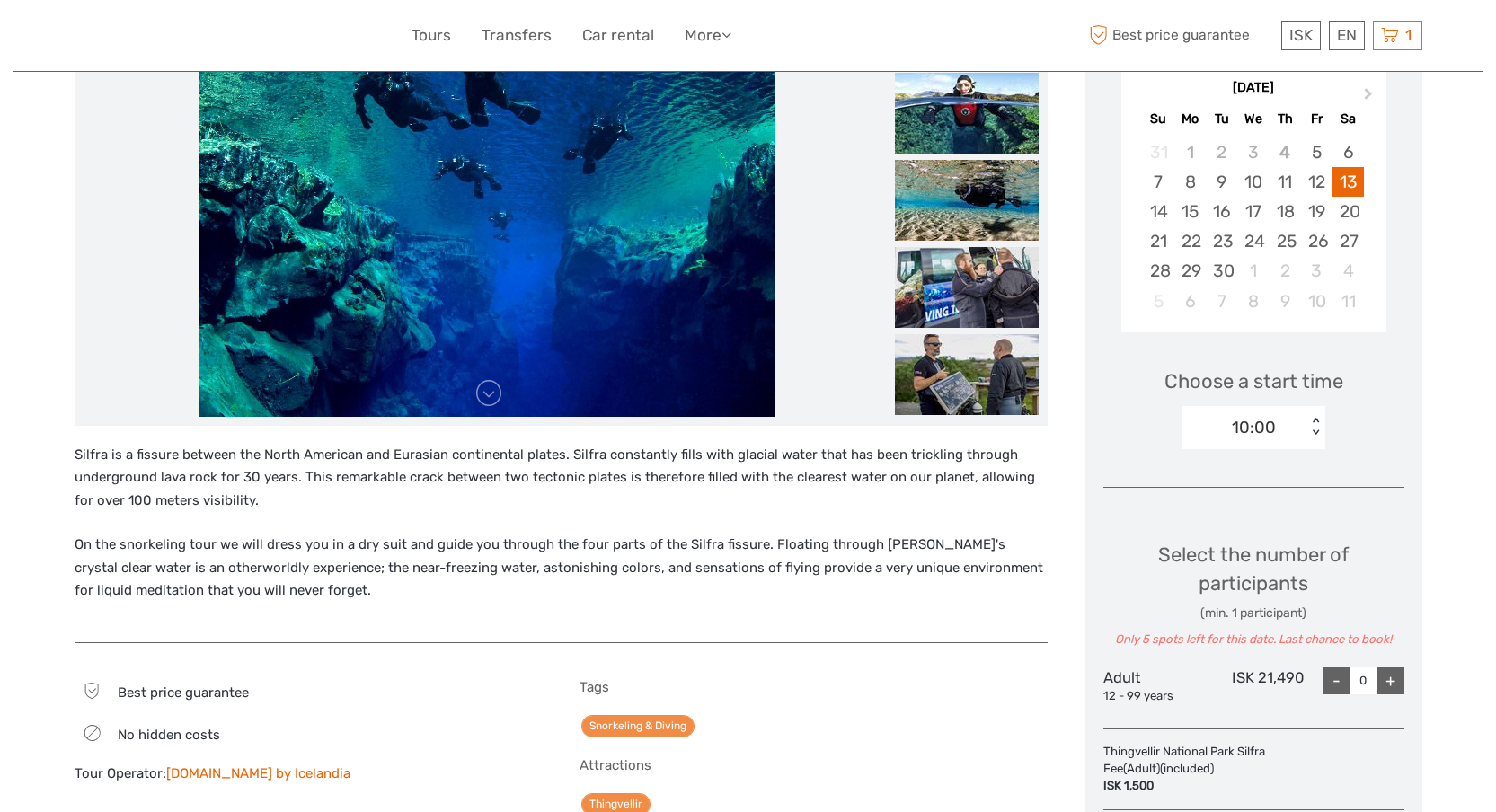
scroll to position [359, 0]
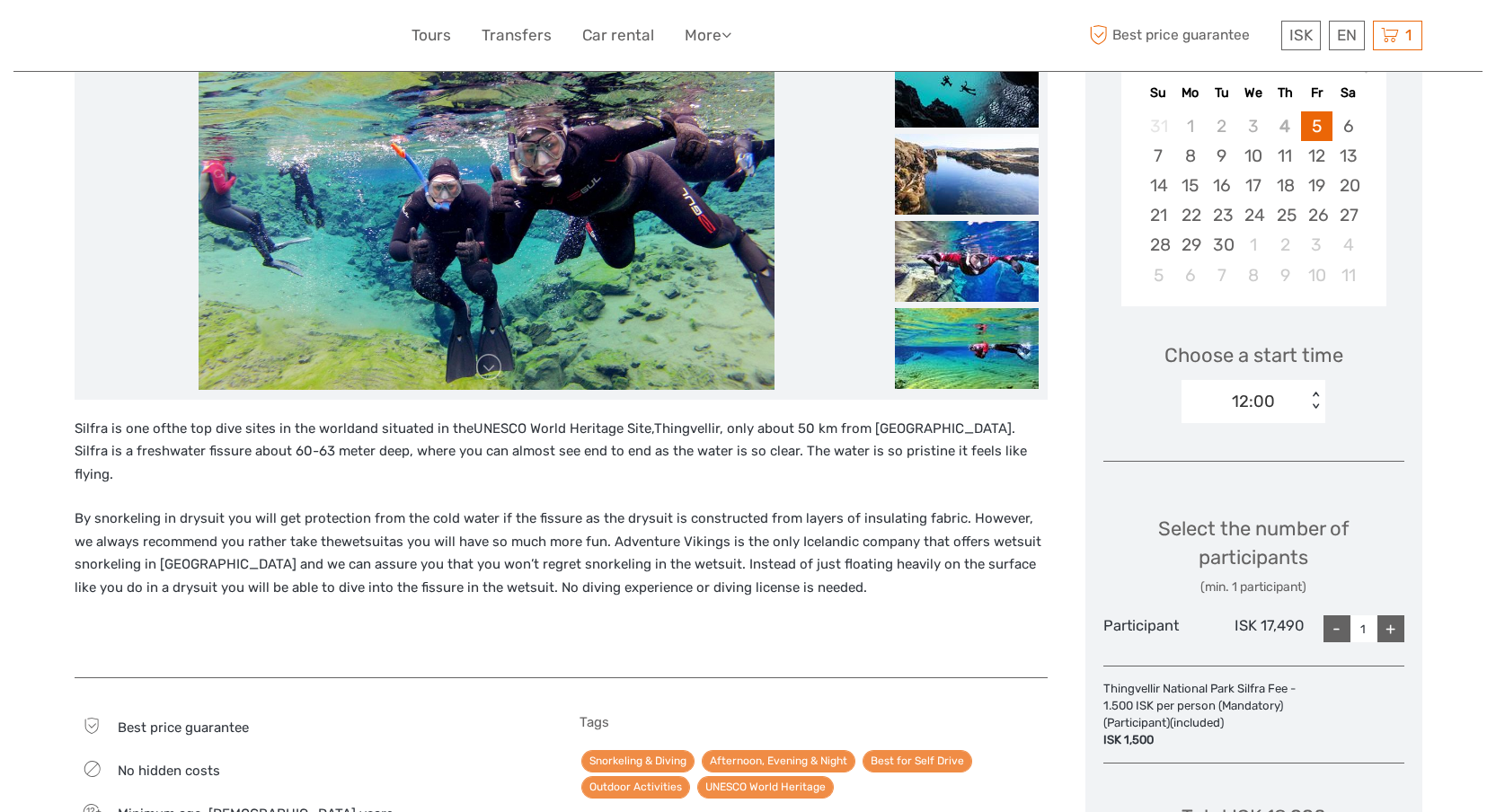
scroll to position [319, 0]
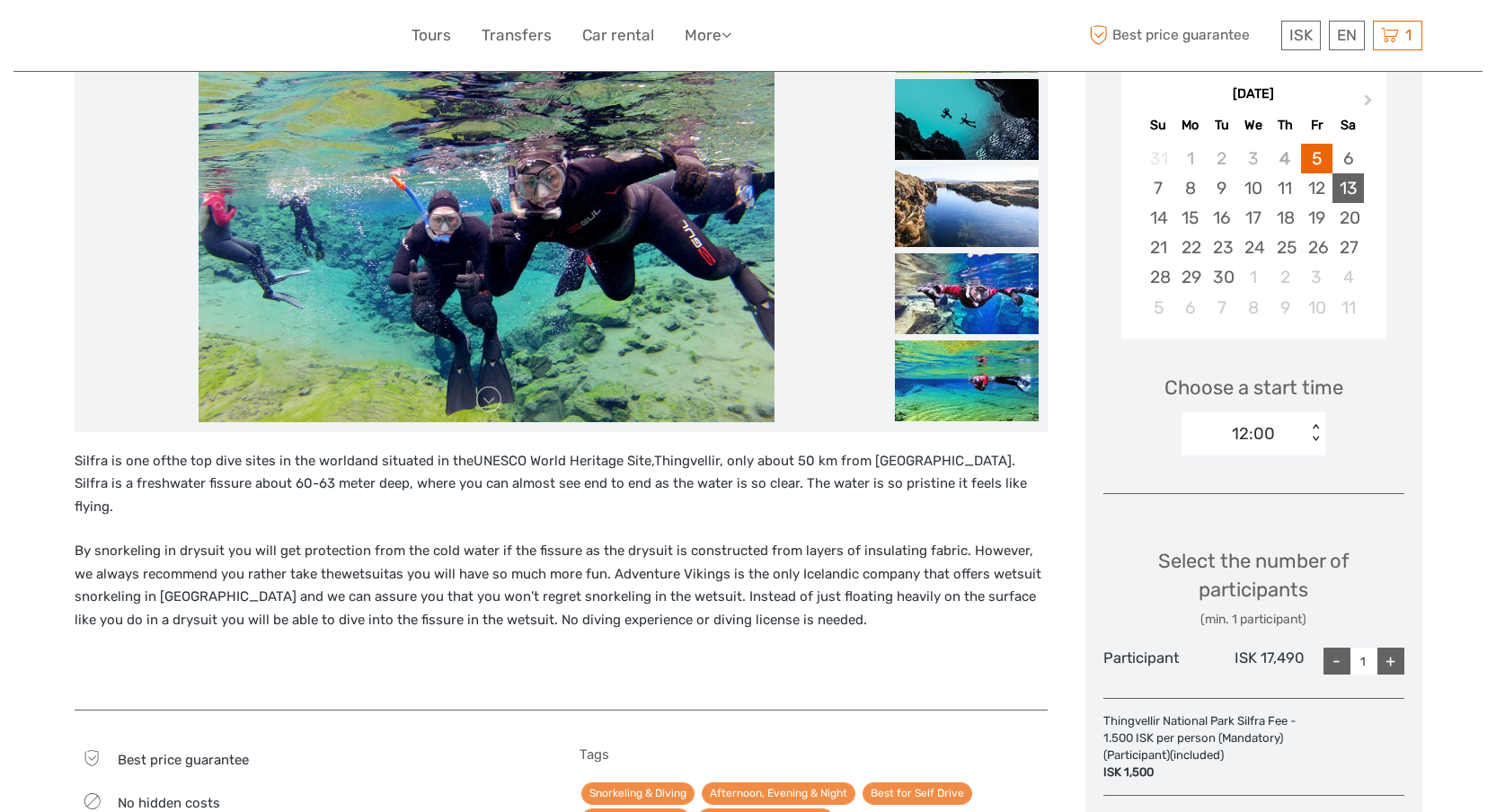
click at [1351, 191] on div "13" at bounding box center [1348, 188] width 31 height 29
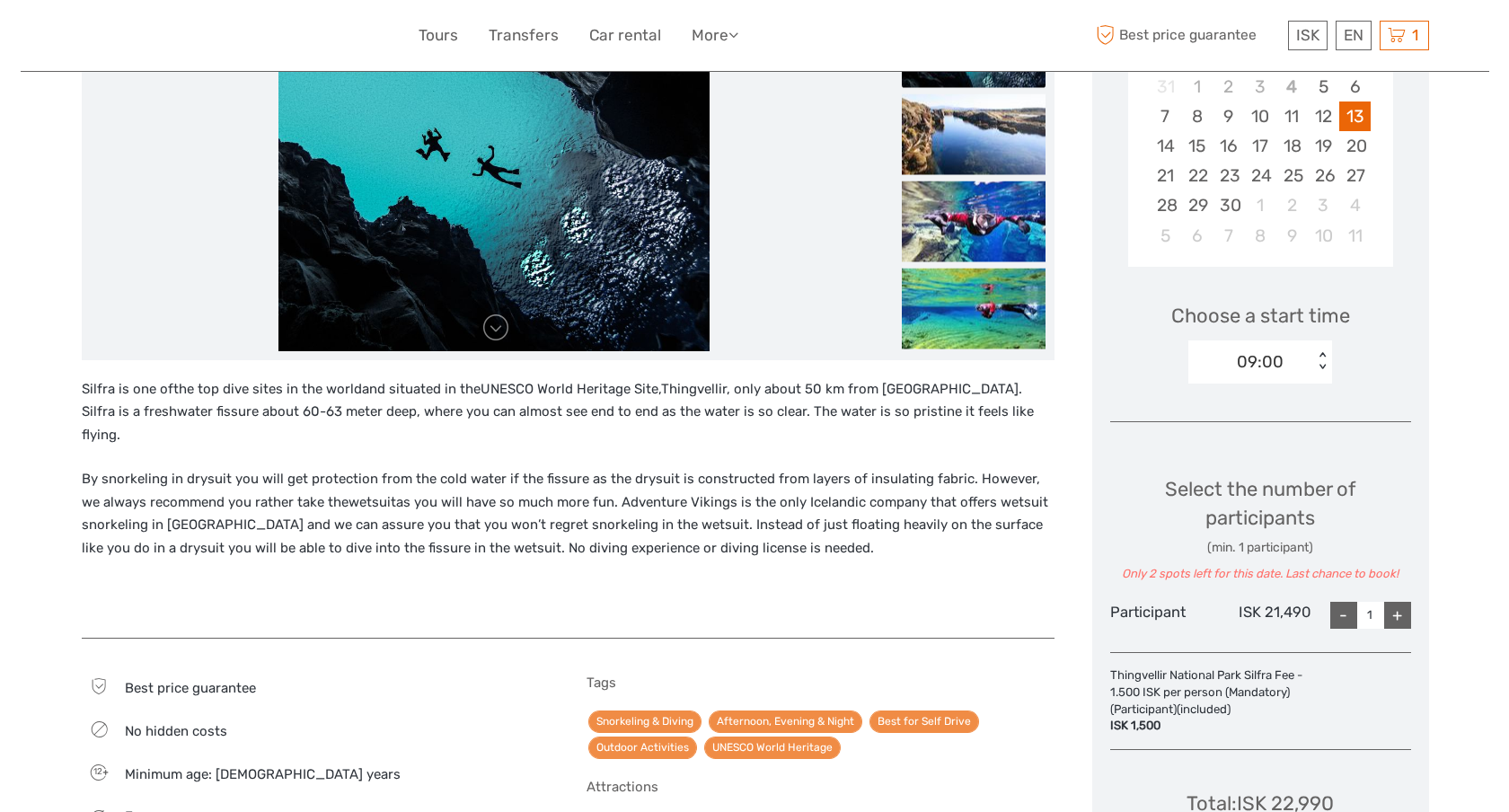
scroll to position [368, 0]
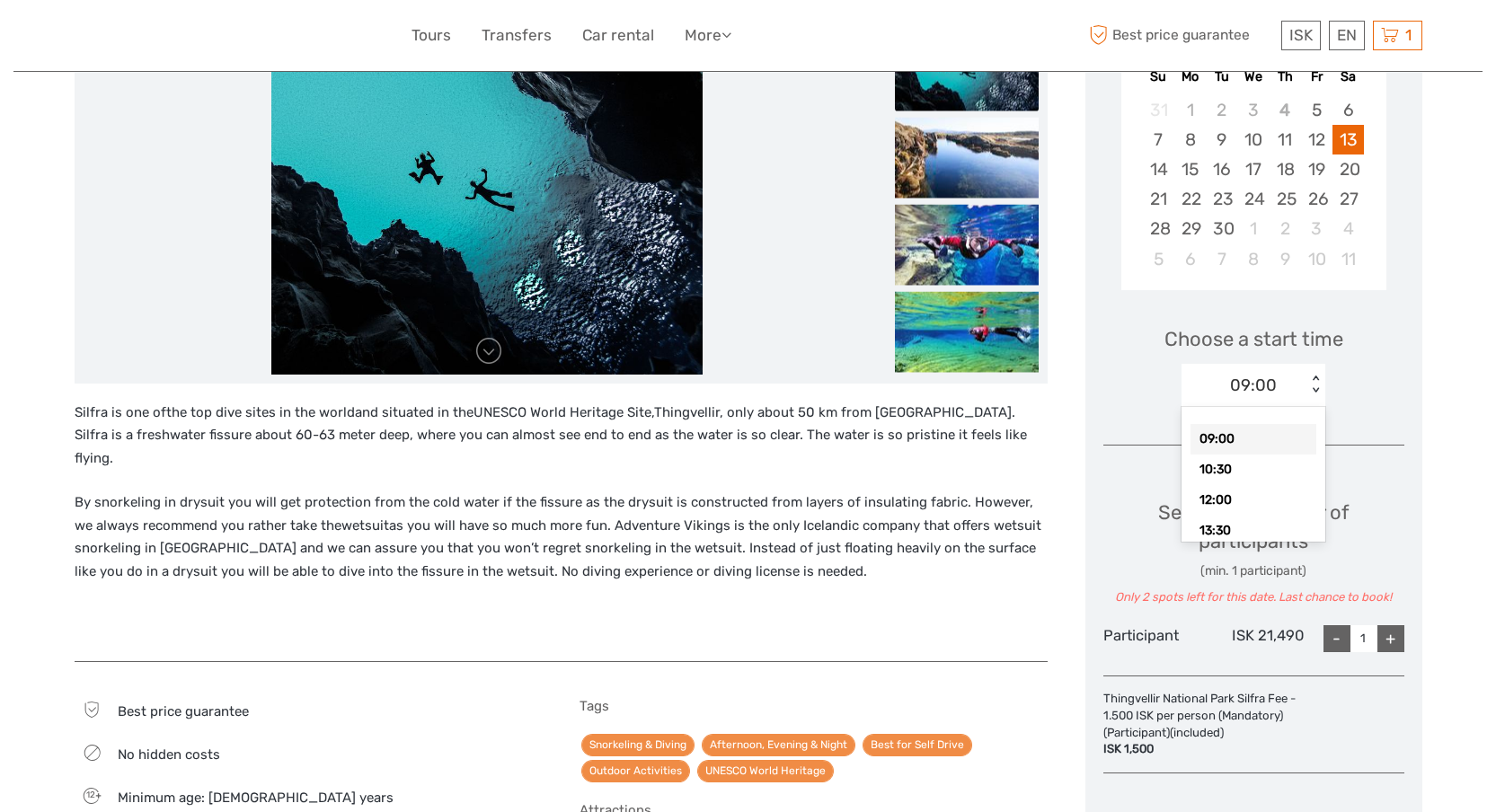
click at [1288, 383] on div "09:00" at bounding box center [1243, 384] width 125 height 27
click at [1369, 376] on div "Choose a start time 09:00 < >" at bounding box center [1253, 359] width 301 height 115
